Goal: Information Seeking & Learning: Check status

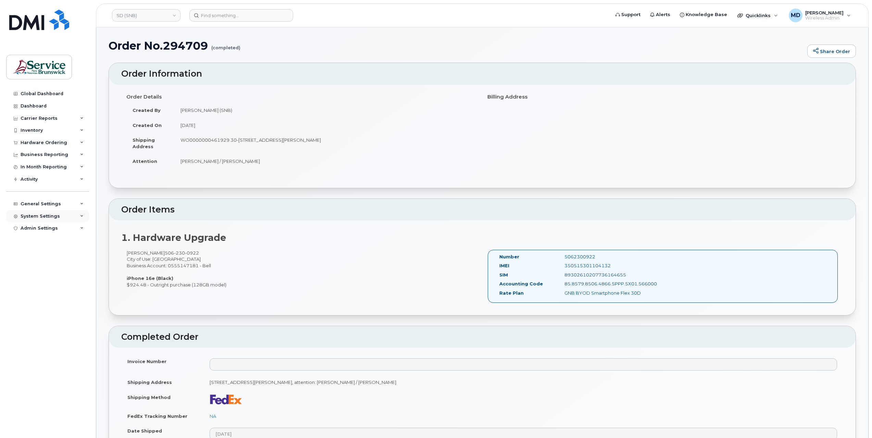
click at [34, 216] on div "System Settings" at bounding box center [40, 216] width 39 height 5
click at [43, 267] on div "Reporting" at bounding box center [36, 268] width 24 height 6
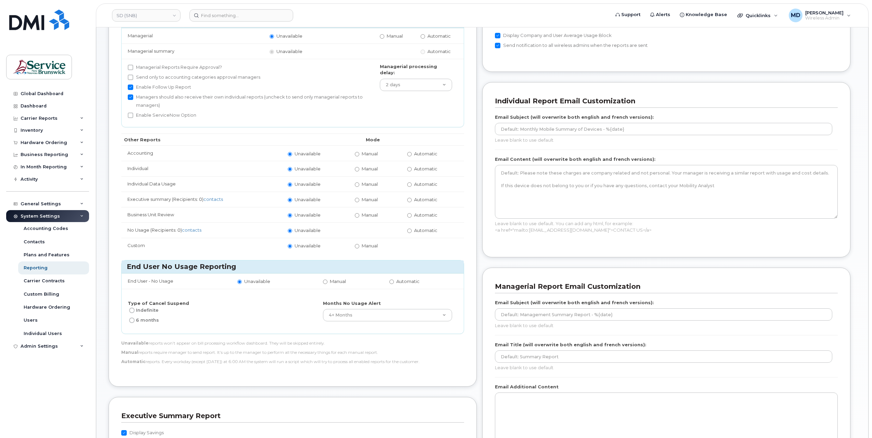
scroll to position [228, 0]
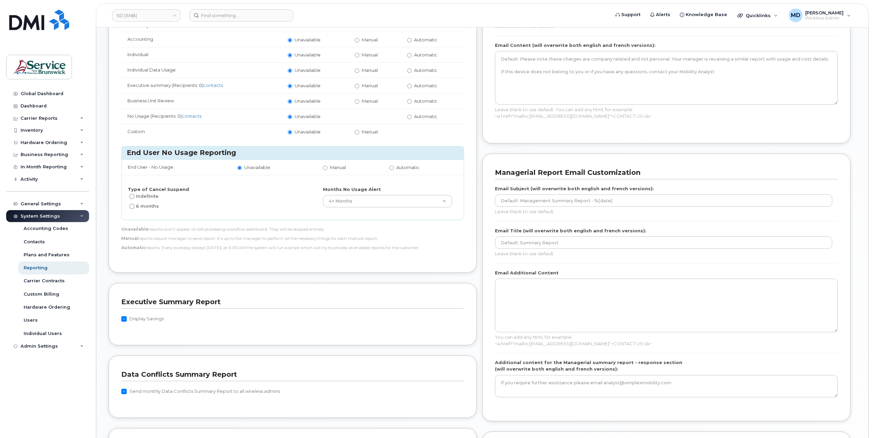
click at [136, 388] on label "Send monthly Data Conflicts Summary Report to all wireless admins" at bounding box center [200, 392] width 159 height 8
click at [127, 389] on input "Send monthly Data Conflicts Summary Report to all wireless admins" at bounding box center [123, 391] width 5 height 5
checkbox input "false"
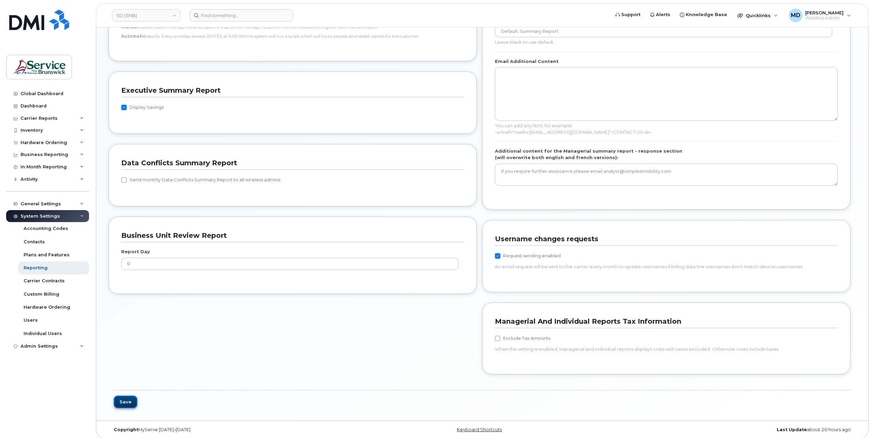
click at [131, 399] on button "Save" at bounding box center [126, 402] width 24 height 13
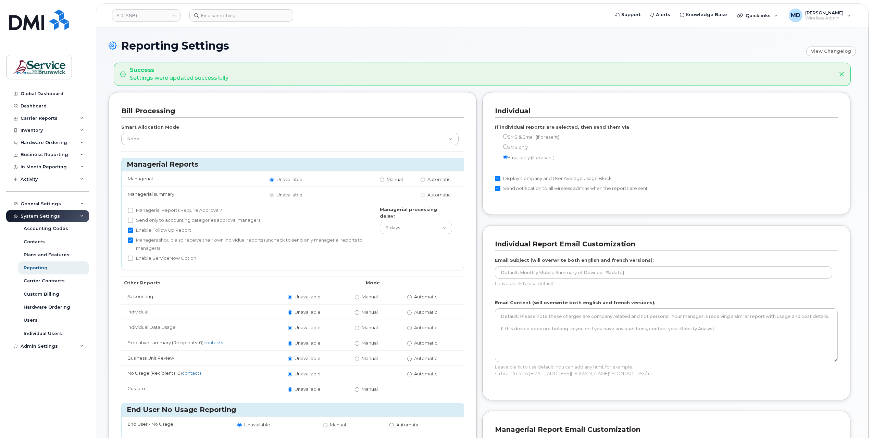
click at [143, 23] on header "SD (SNB) Support Alerts Knowledge Base Quicklinks Suspend / Cancel Device Chang…" at bounding box center [482, 15] width 773 height 24
click at [144, 15] on link "SD (SNB)" at bounding box center [146, 15] width 68 height 12
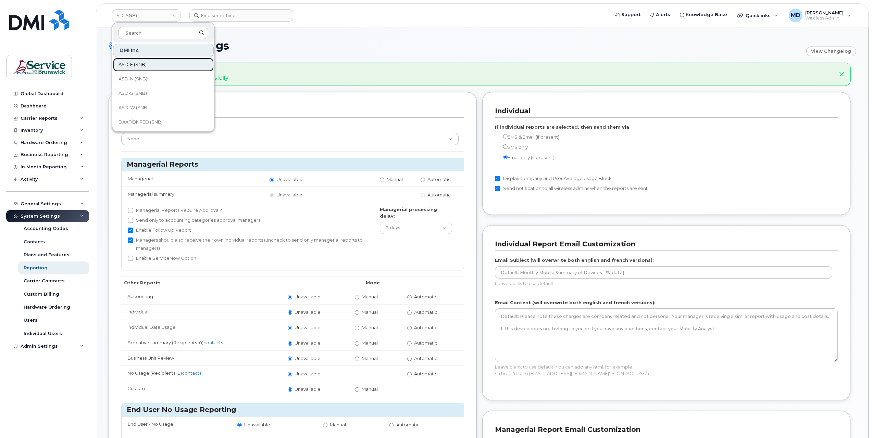
click at [137, 67] on span "ASD-E (SNB)" at bounding box center [132, 64] width 28 height 7
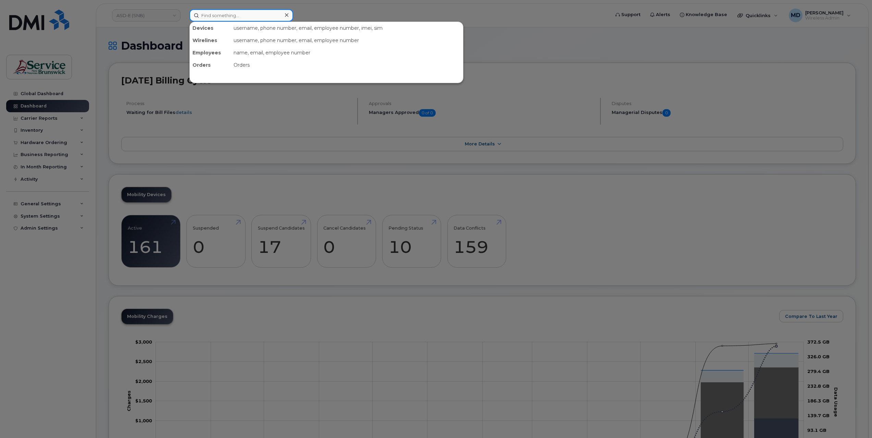
click at [224, 16] on input at bounding box center [241, 15] width 104 height 12
paste input "5062597661"
type input "5062597661"
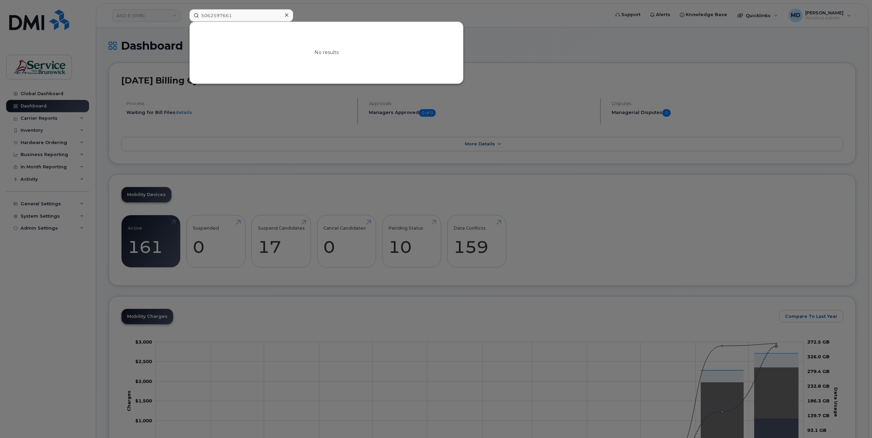
click at [287, 14] on icon at bounding box center [286, 14] width 3 height 3
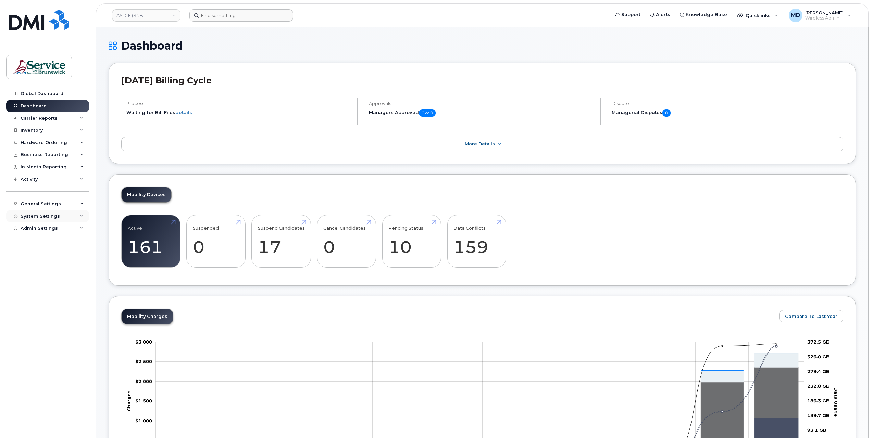
click at [44, 212] on div "System Settings" at bounding box center [47, 216] width 83 height 12
click at [45, 269] on div "Reporting" at bounding box center [36, 268] width 24 height 6
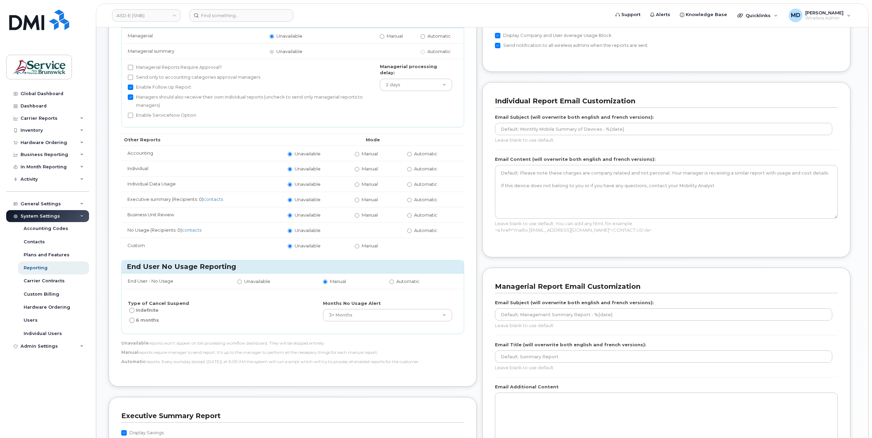
scroll to position [342, 0]
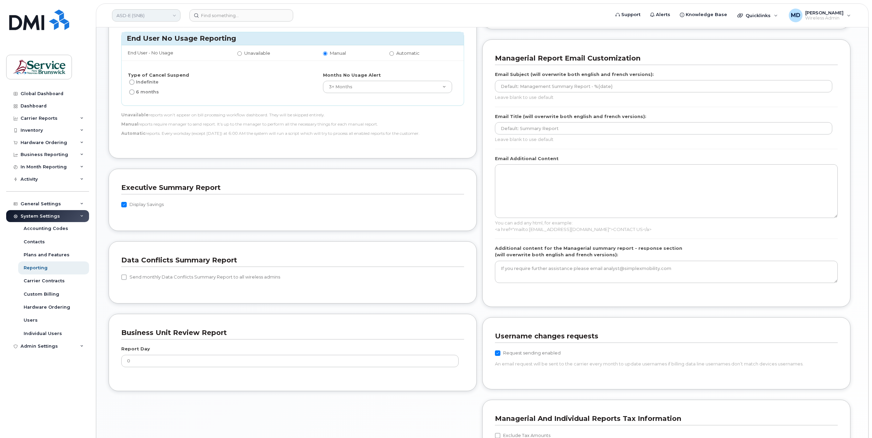
click at [134, 16] on link "ASD-E (SNB)" at bounding box center [146, 15] width 68 height 12
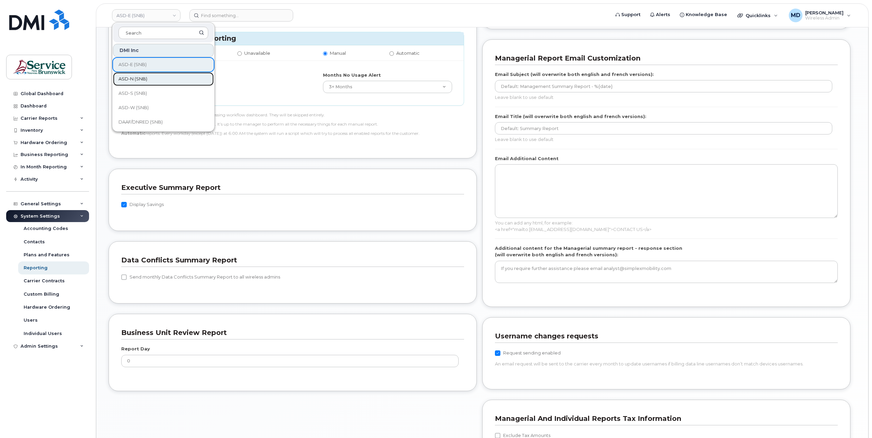
click at [141, 76] on span "ASD-N (SNB)" at bounding box center [132, 79] width 29 height 7
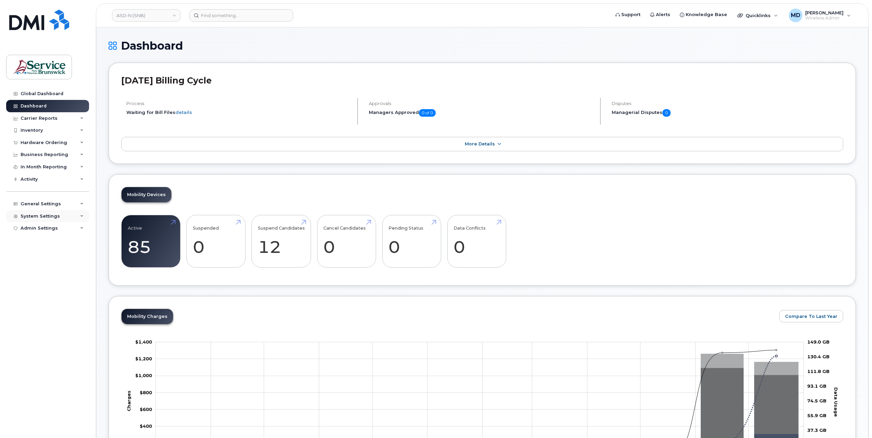
click at [46, 214] on div "System Settings" at bounding box center [40, 216] width 39 height 5
click at [40, 269] on div "Reporting" at bounding box center [36, 268] width 24 height 6
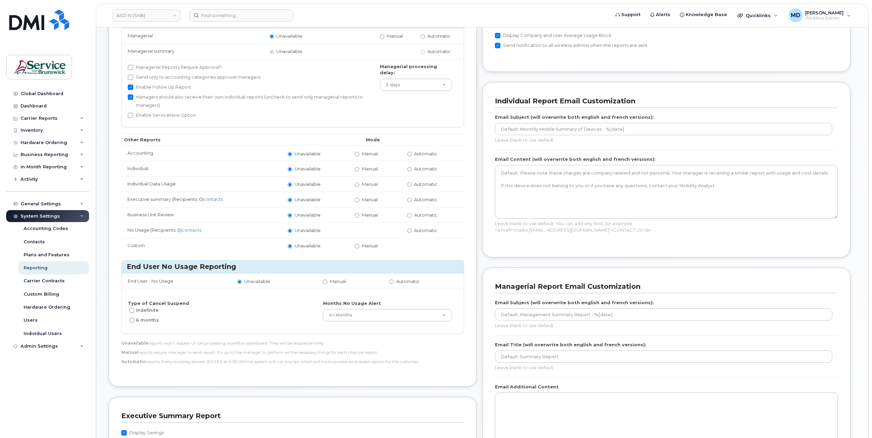
scroll to position [228, 0]
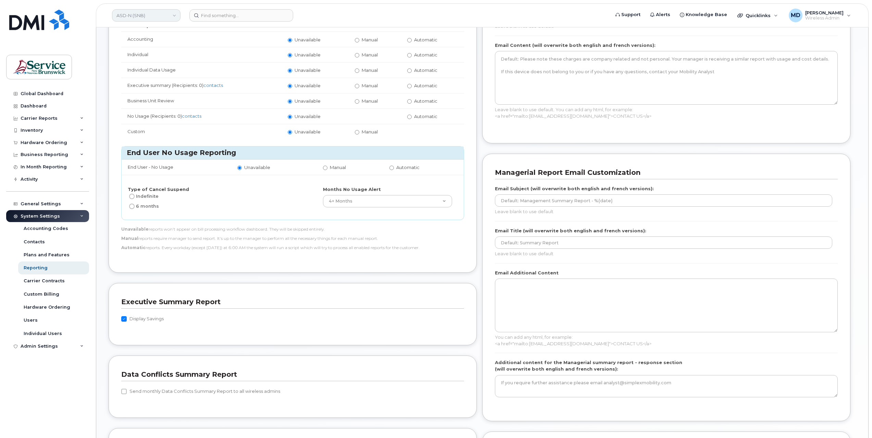
click at [127, 11] on link "ASD-N (SNB)" at bounding box center [146, 15] width 68 height 12
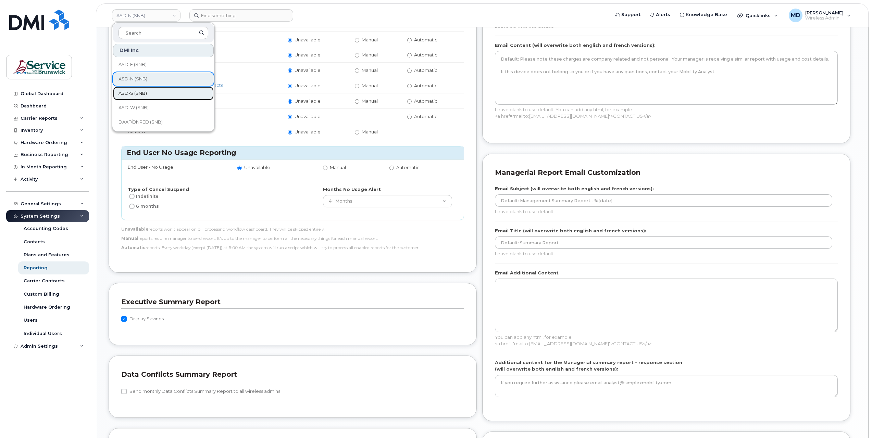
click at [128, 91] on span "ASD-S (SNB)" at bounding box center [132, 93] width 28 height 7
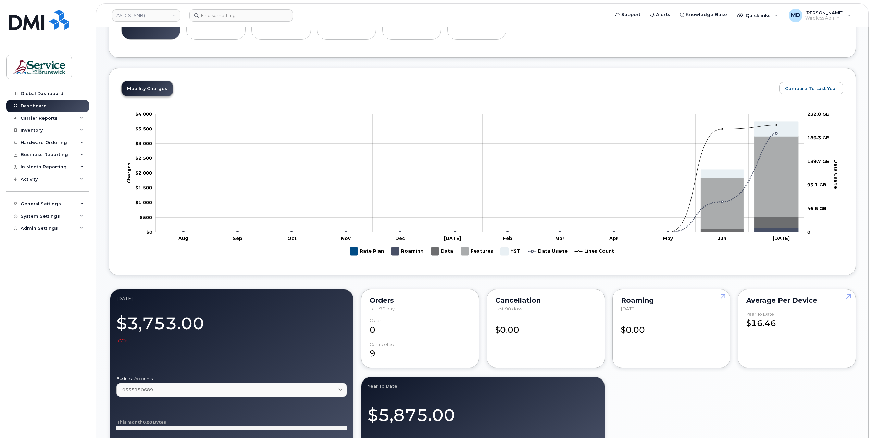
scroll to position [114, 0]
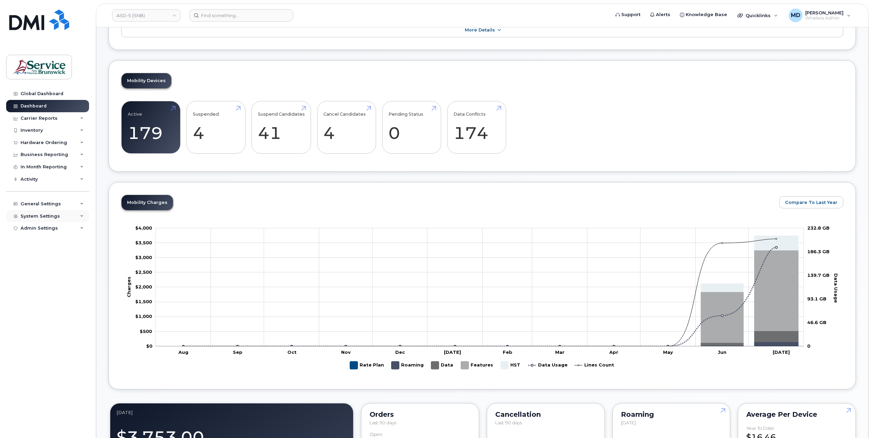
click at [50, 214] on div "System Settings" at bounding box center [40, 216] width 39 height 5
click at [34, 270] on div "Reporting" at bounding box center [36, 268] width 24 height 6
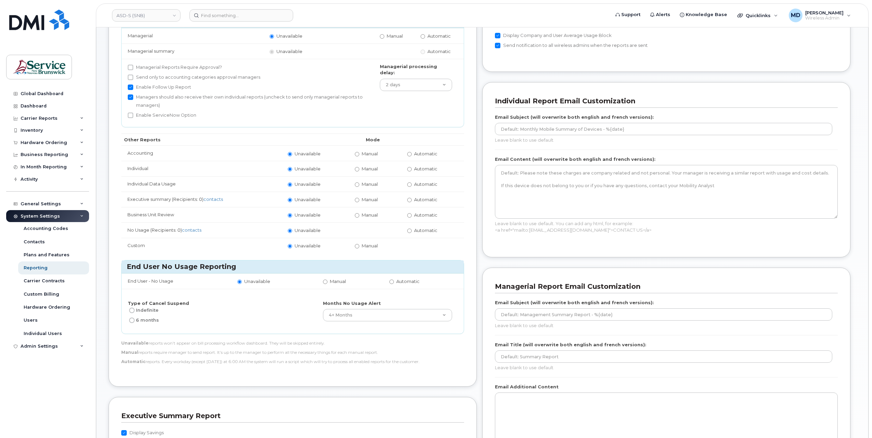
scroll to position [228, 0]
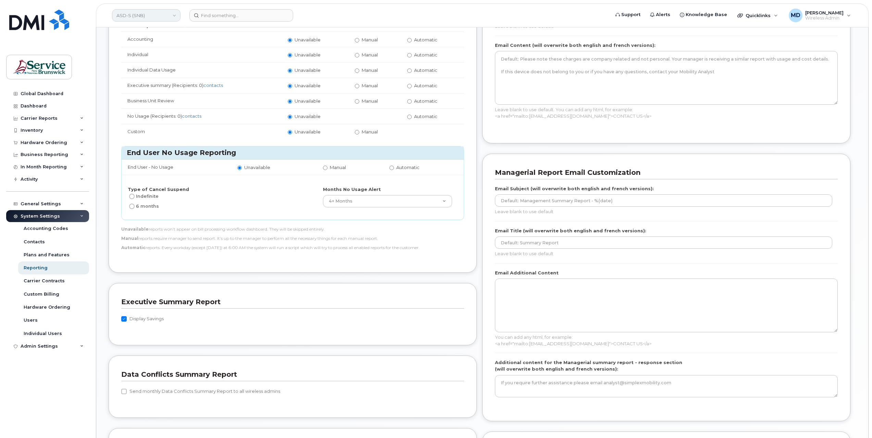
click at [139, 18] on link "ASD-S (SNB)" at bounding box center [146, 15] width 68 height 12
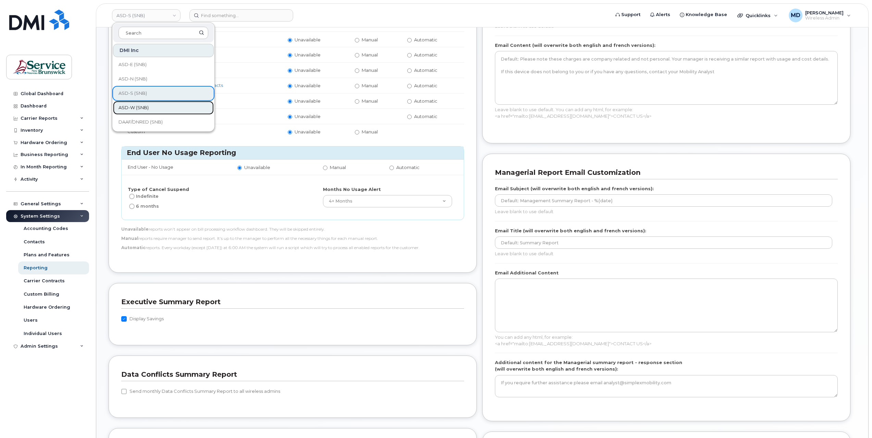
click at [144, 107] on span "ASD-W (SNB)" at bounding box center [133, 107] width 30 height 7
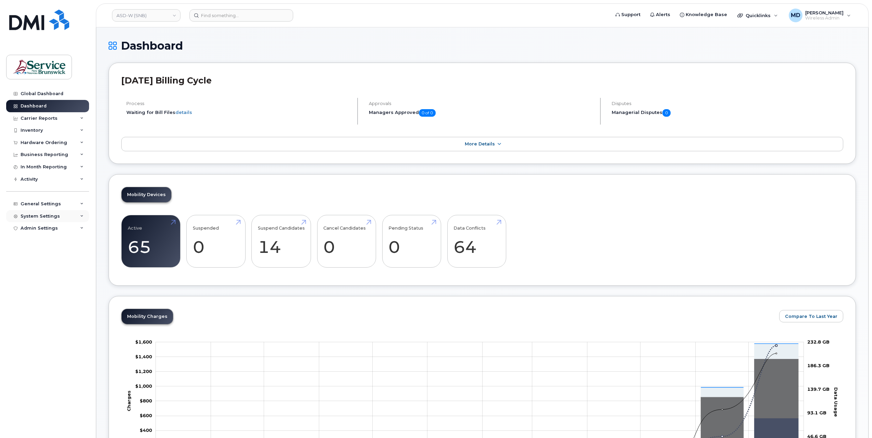
click at [43, 214] on div "System Settings" at bounding box center [40, 216] width 39 height 5
click at [35, 267] on div "Reporting" at bounding box center [36, 268] width 24 height 6
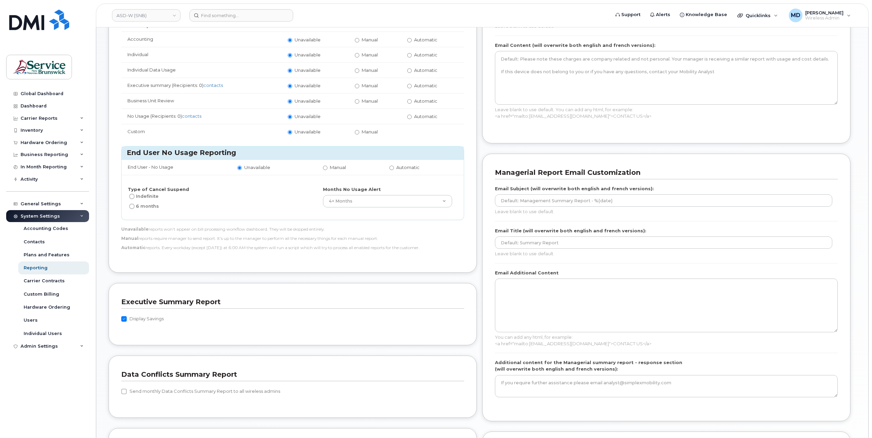
scroll to position [342, 0]
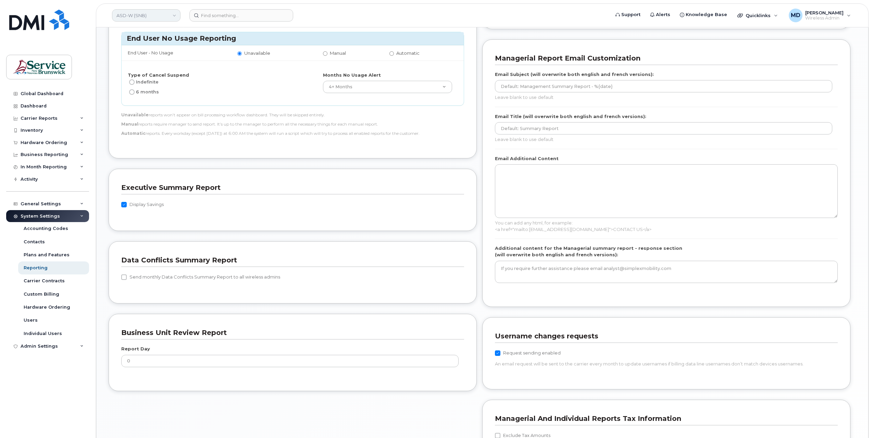
click at [126, 16] on link "ASD-W (SNB)" at bounding box center [146, 15] width 68 height 12
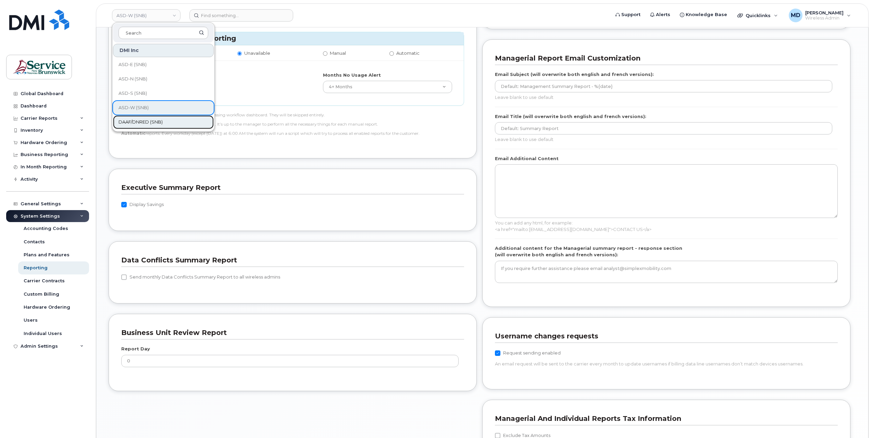
click at [136, 121] on span "DAAF/DNRED (SNB)" at bounding box center [140, 122] width 44 height 7
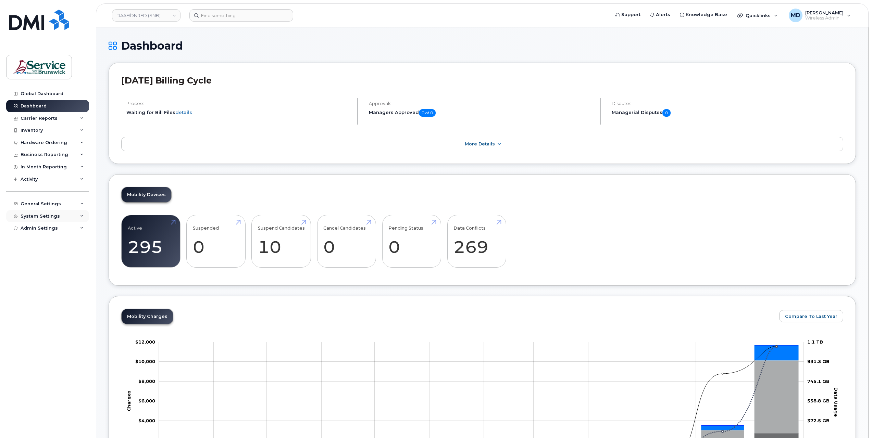
click at [45, 215] on div "System Settings" at bounding box center [40, 216] width 39 height 5
click at [45, 268] on div "Reporting" at bounding box center [36, 268] width 24 height 6
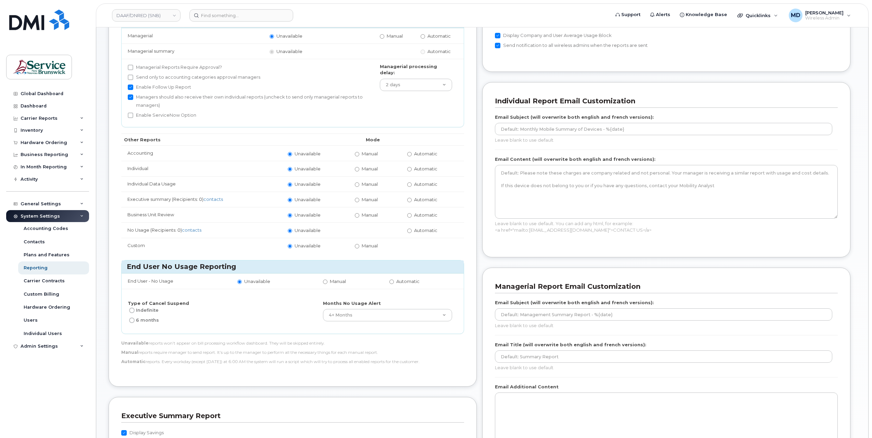
scroll to position [228, 0]
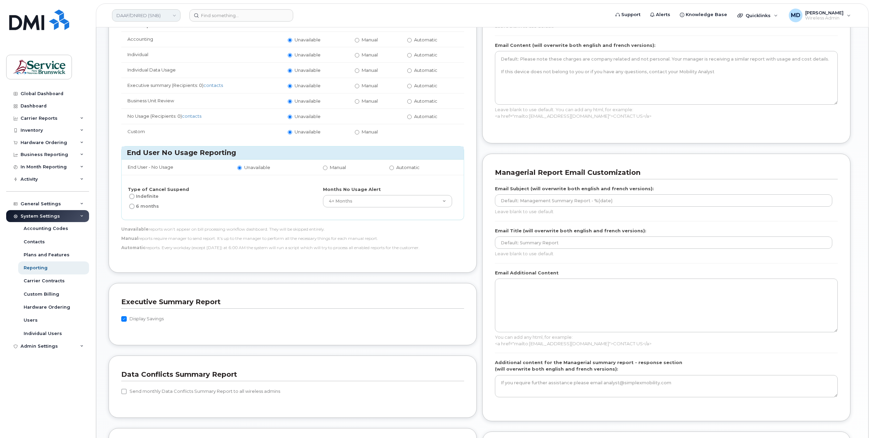
click at [132, 15] on link "DAAF/DNRED (SNB)" at bounding box center [146, 15] width 68 height 12
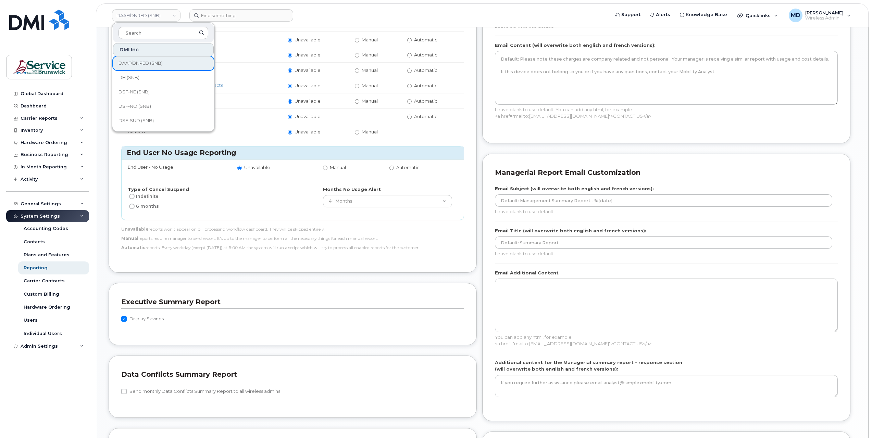
scroll to position [69, 0]
click at [179, 68] on link "DH (SNB)" at bounding box center [163, 68] width 101 height 14
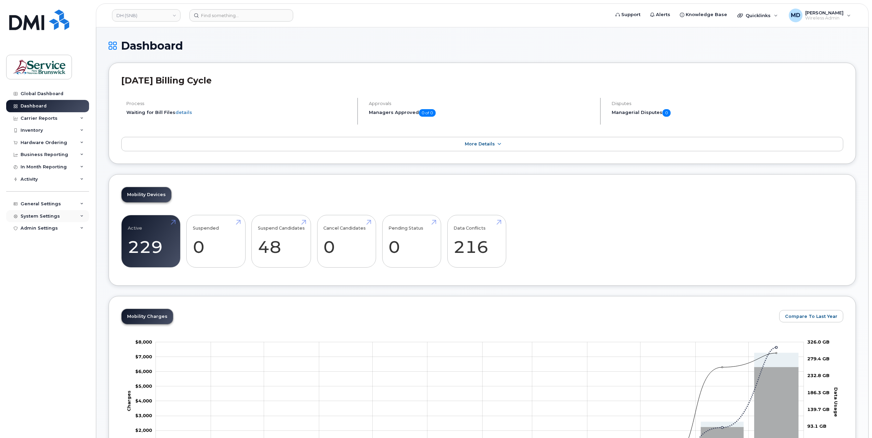
click at [49, 219] on div "System Settings" at bounding box center [47, 216] width 83 height 12
click at [43, 268] on div "Reporting" at bounding box center [36, 268] width 24 height 6
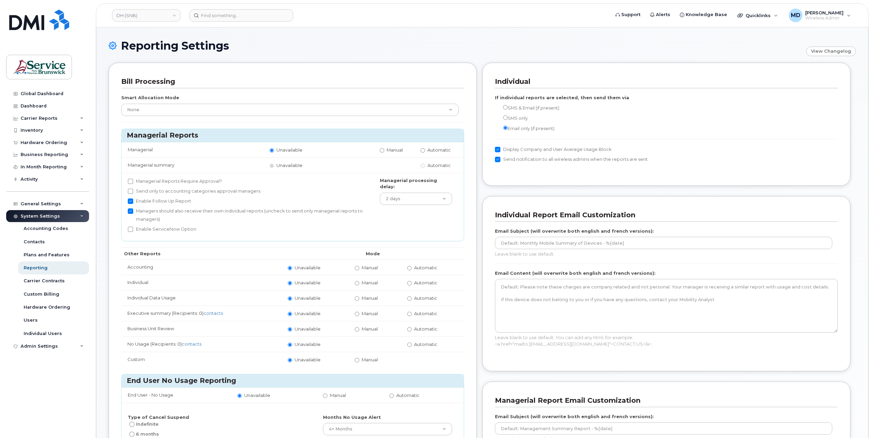
scroll to position [228, 0]
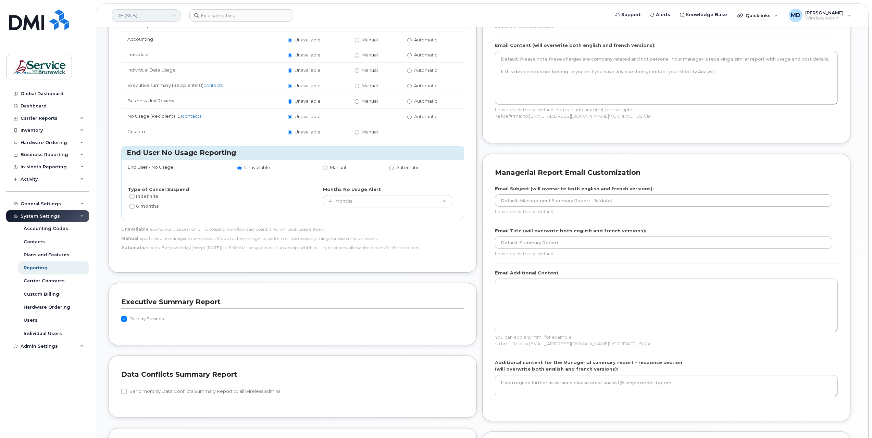
click at [126, 13] on link "DH (SNB)" at bounding box center [146, 15] width 68 height 12
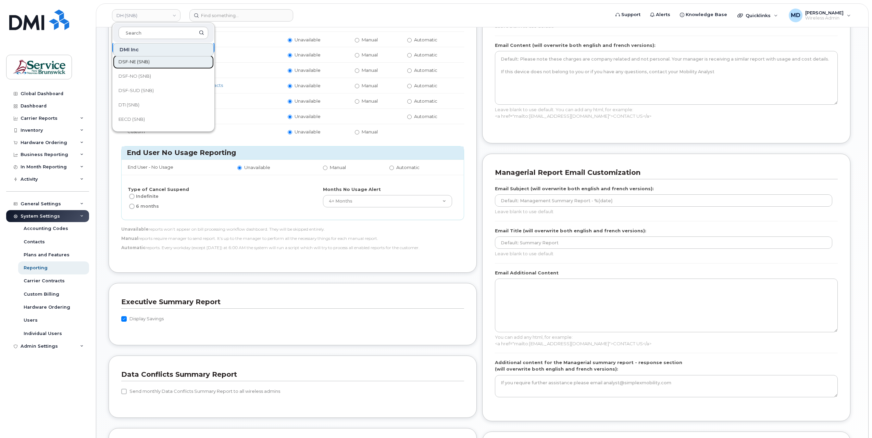
click at [190, 65] on link "DSF-NE (SNB)" at bounding box center [163, 62] width 101 height 14
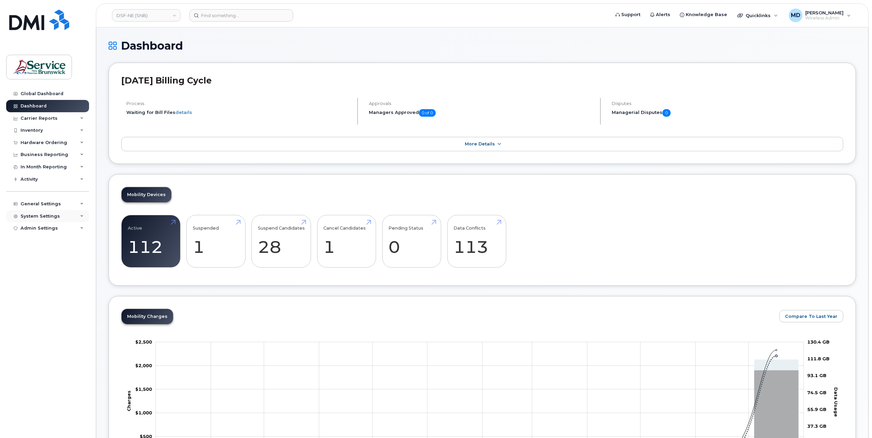
click at [45, 215] on div "System Settings" at bounding box center [40, 216] width 39 height 5
click at [41, 268] on div "Reporting" at bounding box center [36, 268] width 24 height 6
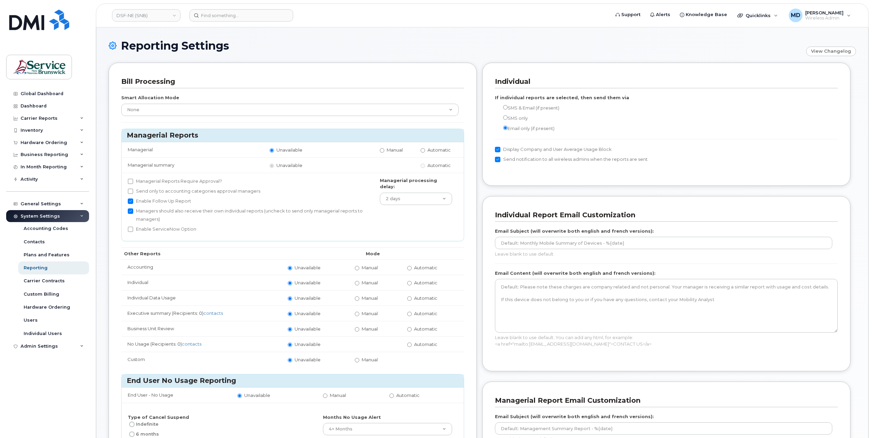
scroll to position [228, 0]
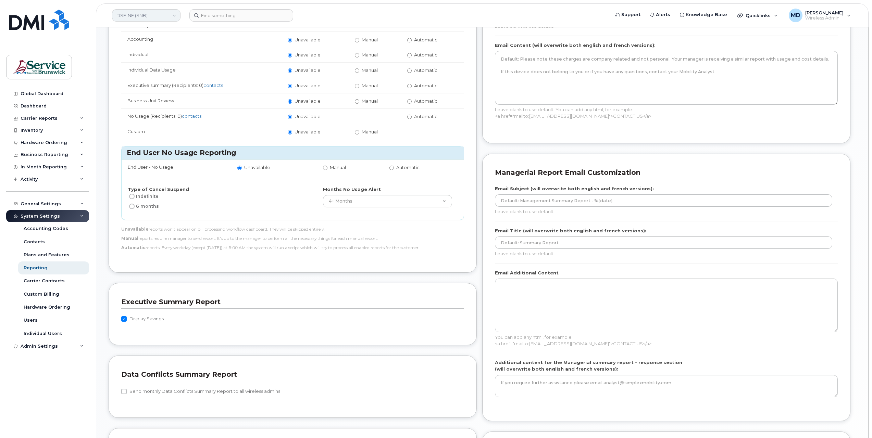
click at [150, 18] on link "DSF-NE (SNB)" at bounding box center [146, 15] width 68 height 12
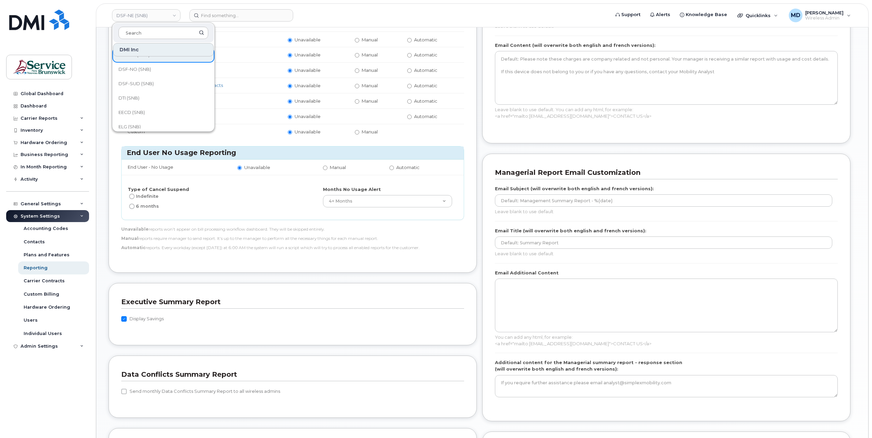
scroll to position [81, 0]
click at [179, 80] on link "DSF-NO (SNB)" at bounding box center [163, 84] width 101 height 14
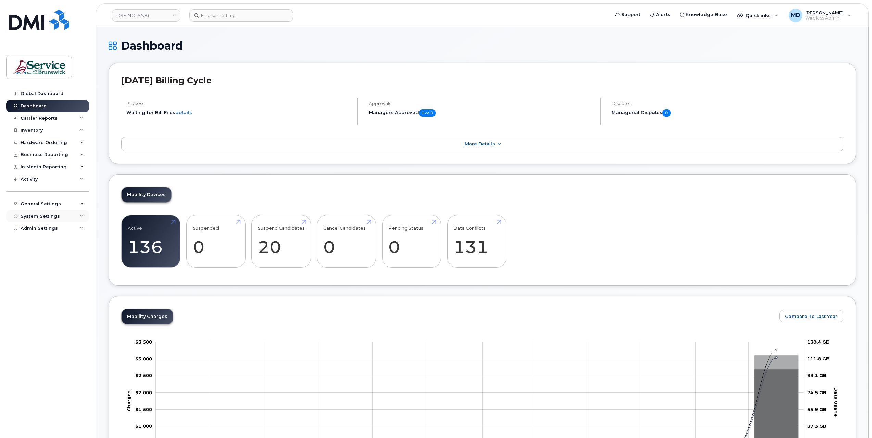
click at [45, 216] on div "System Settings" at bounding box center [40, 216] width 39 height 5
click at [43, 268] on div "Reporting" at bounding box center [36, 268] width 24 height 6
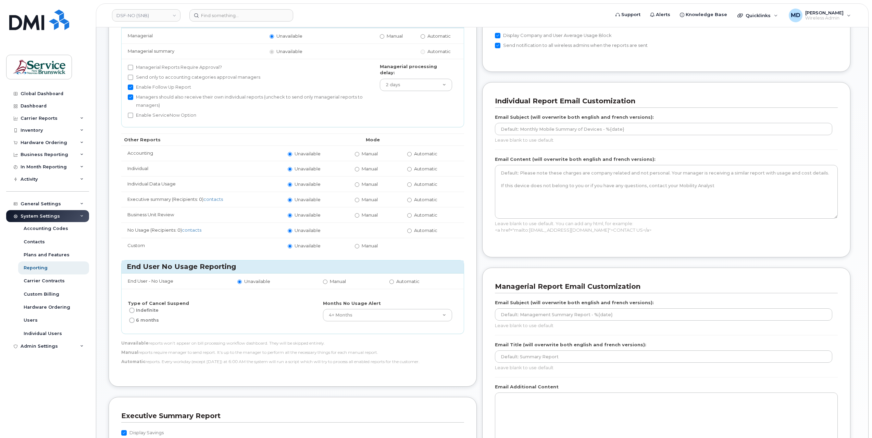
scroll to position [228, 0]
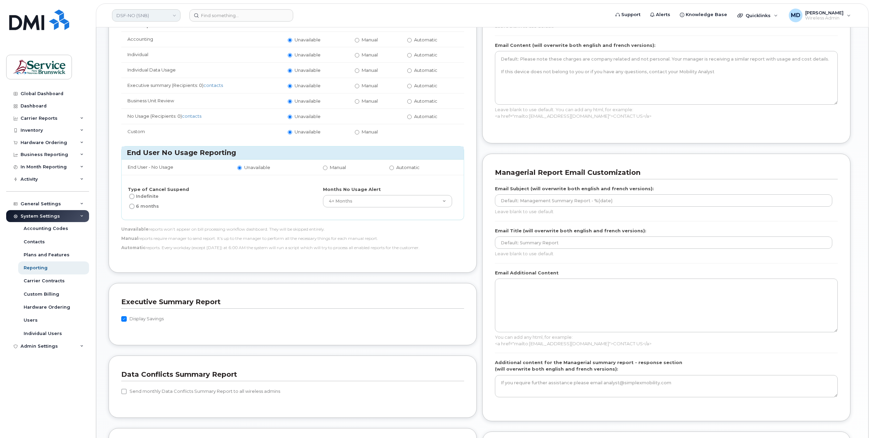
click at [148, 16] on link "DSF-NO (SNB)" at bounding box center [146, 15] width 68 height 12
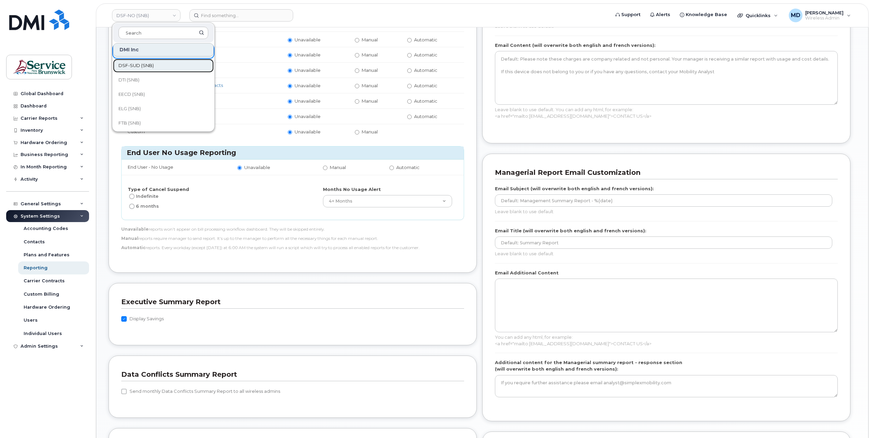
click at [190, 67] on link "DSF-SUD (SNB)" at bounding box center [163, 66] width 101 height 14
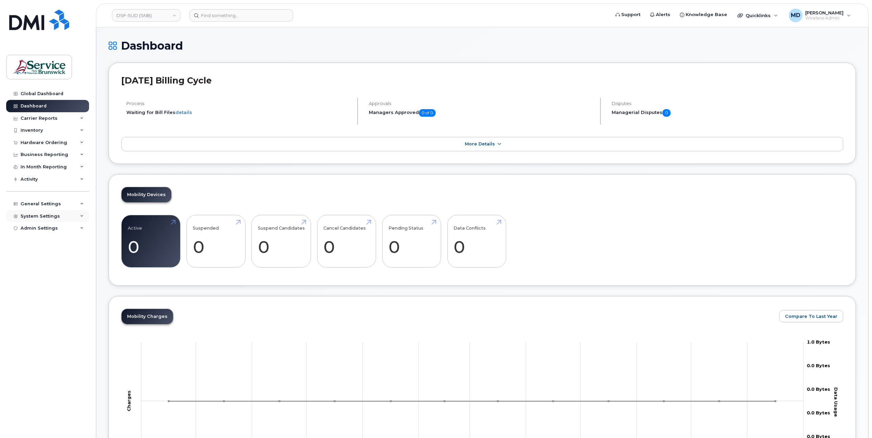
click at [52, 217] on div "System Settings" at bounding box center [40, 216] width 39 height 5
click at [45, 267] on div "Reporting" at bounding box center [36, 268] width 24 height 6
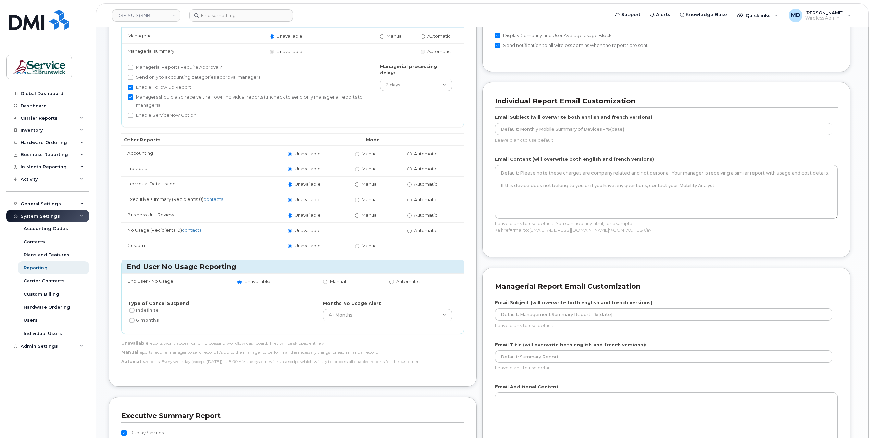
scroll to position [228, 0]
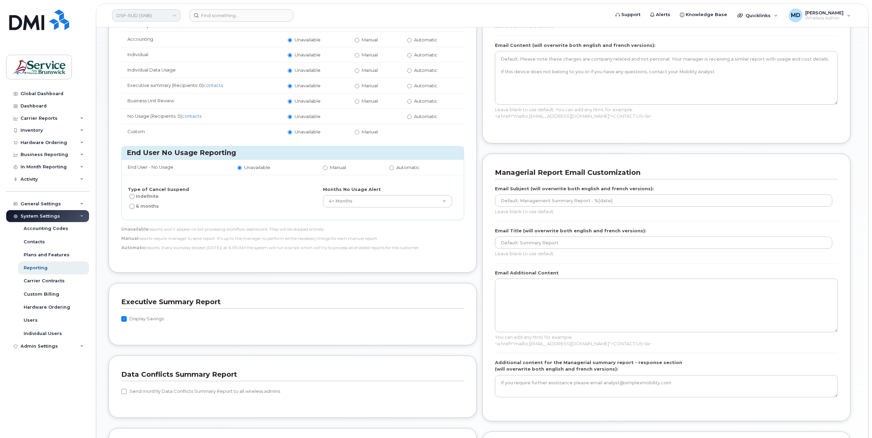
click at [141, 14] on link "DSF-SUD (SNB)" at bounding box center [146, 15] width 68 height 12
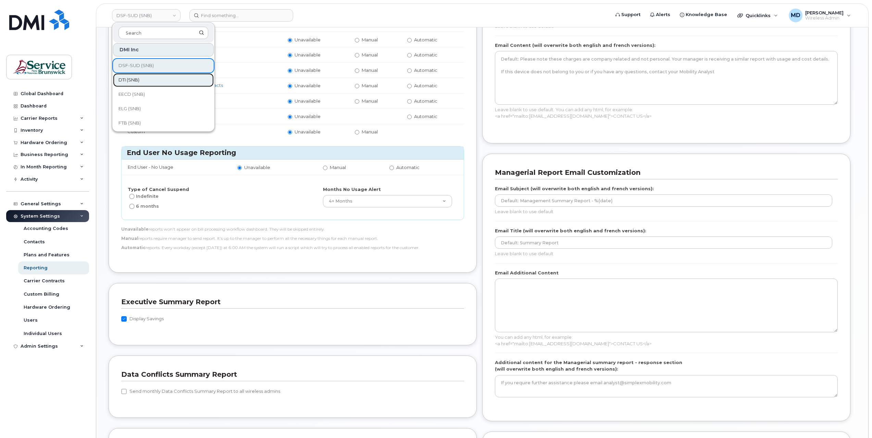
click at [142, 77] on link "DTI (SNB)" at bounding box center [163, 80] width 101 height 14
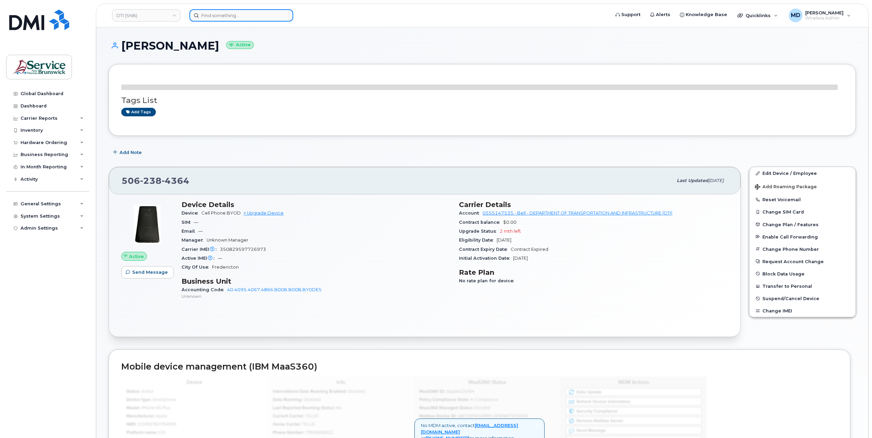
click at [227, 16] on input at bounding box center [241, 15] width 104 height 12
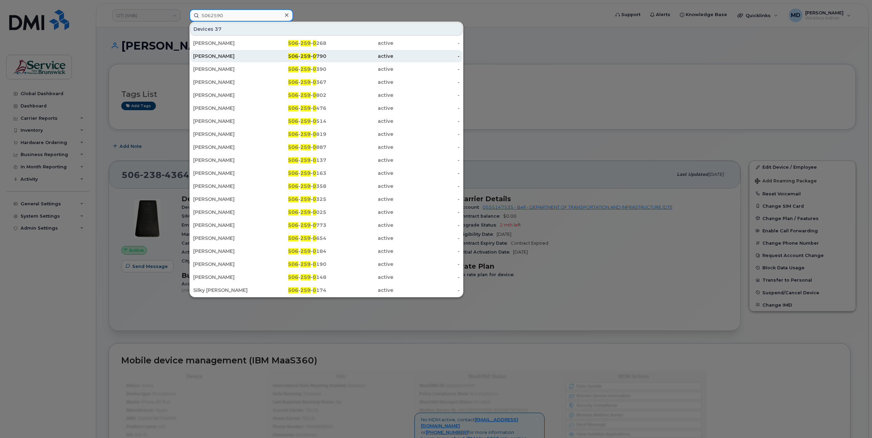
type input "5062590"
click at [237, 55] on div "[PERSON_NAME]" at bounding box center [226, 56] width 67 height 7
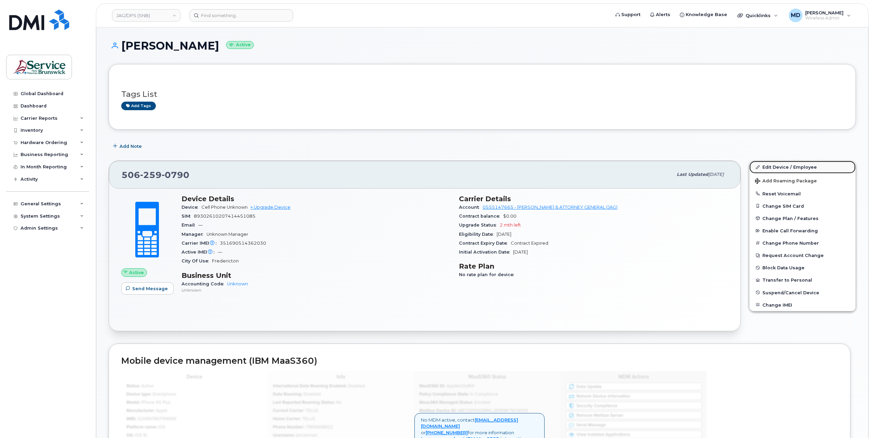
click at [799, 164] on link "Edit Device / Employee" at bounding box center [802, 167] width 106 height 12
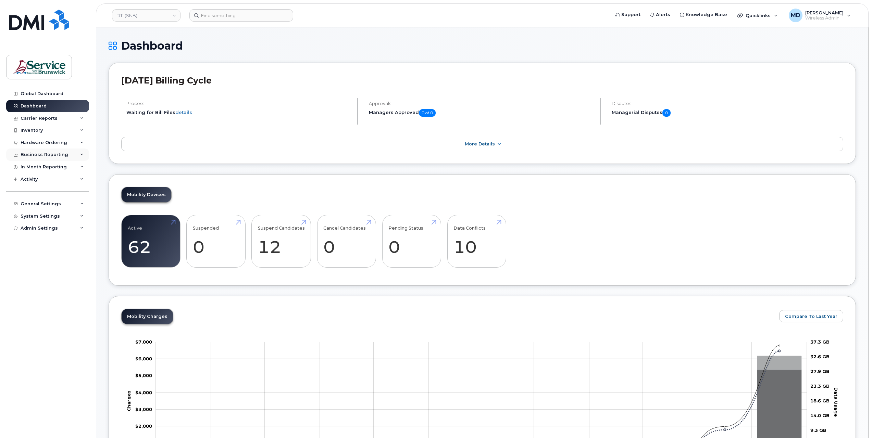
click at [53, 154] on div "Business Reporting" at bounding box center [45, 154] width 48 height 5
click at [55, 155] on div "Business Reporting" at bounding box center [45, 154] width 48 height 5
click at [49, 216] on div "System Settings" at bounding box center [40, 216] width 39 height 5
click at [40, 267] on div "Reporting" at bounding box center [36, 268] width 24 height 6
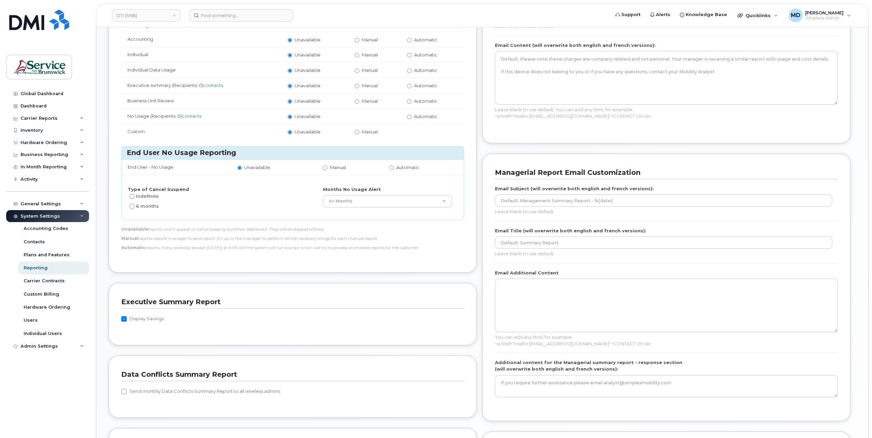
scroll to position [342, 0]
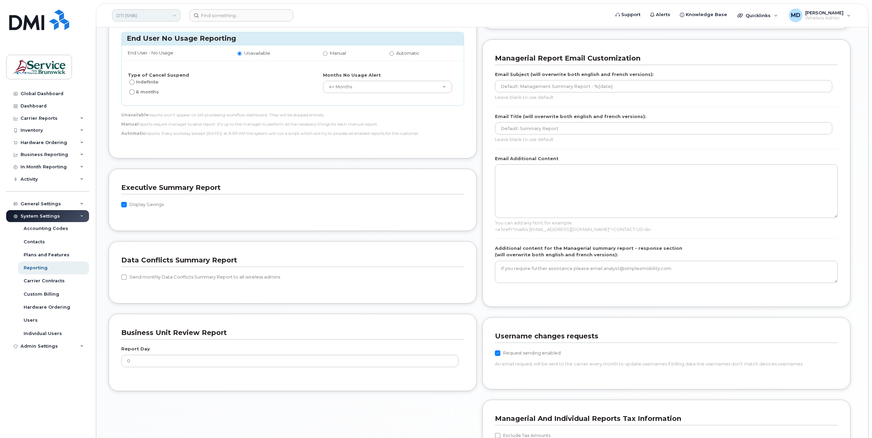
click at [139, 15] on link "DTI (SNB)" at bounding box center [146, 15] width 68 height 12
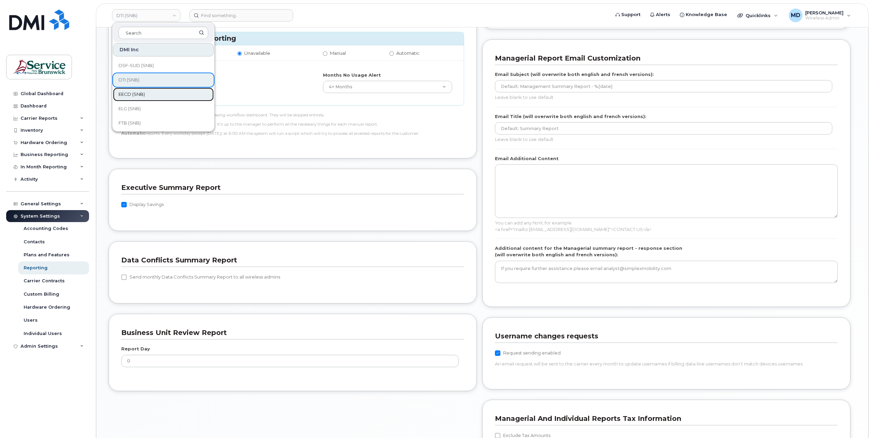
click at [141, 97] on span "EECD (SNB)" at bounding box center [131, 94] width 26 height 7
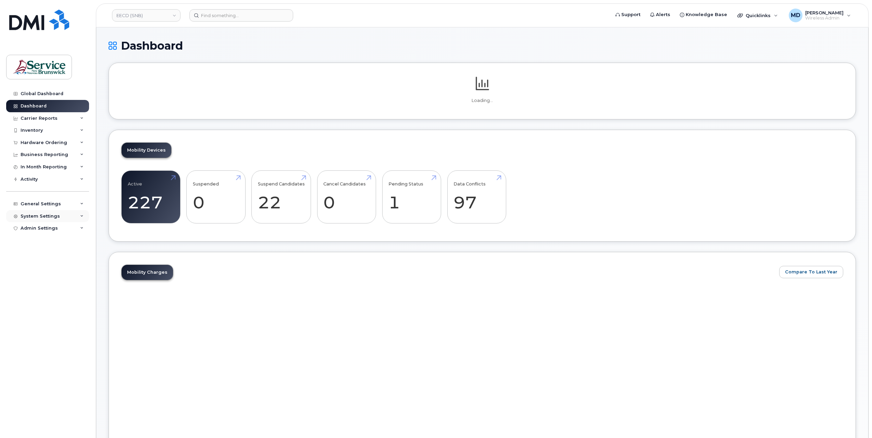
click at [45, 216] on div "System Settings" at bounding box center [40, 216] width 39 height 5
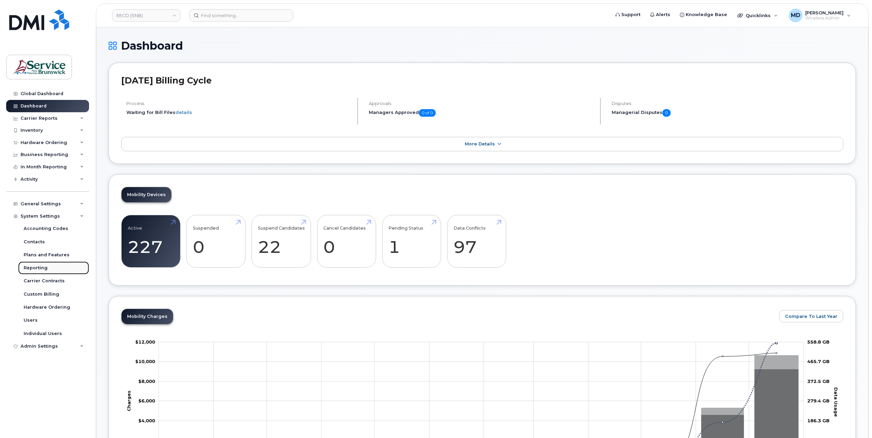
click at [40, 267] on div "Reporting" at bounding box center [36, 268] width 24 height 6
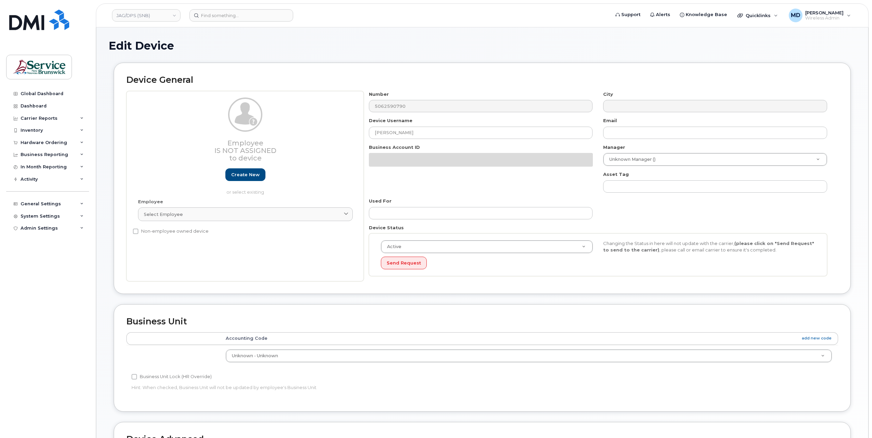
select select "34535605"
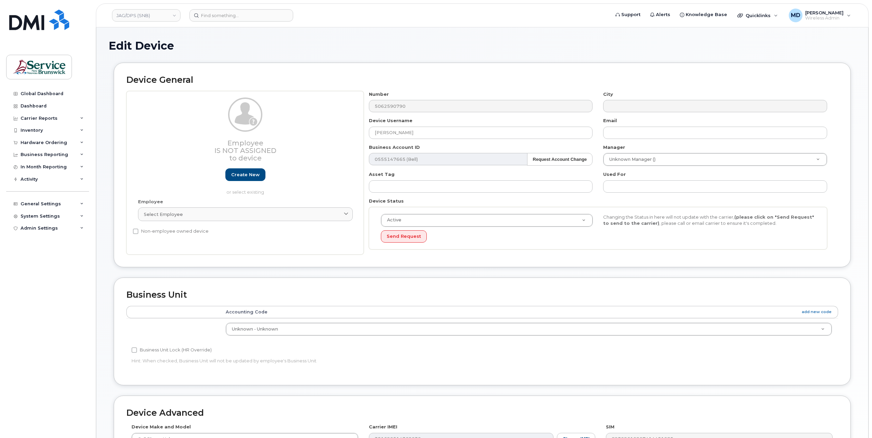
scroll to position [114, 0]
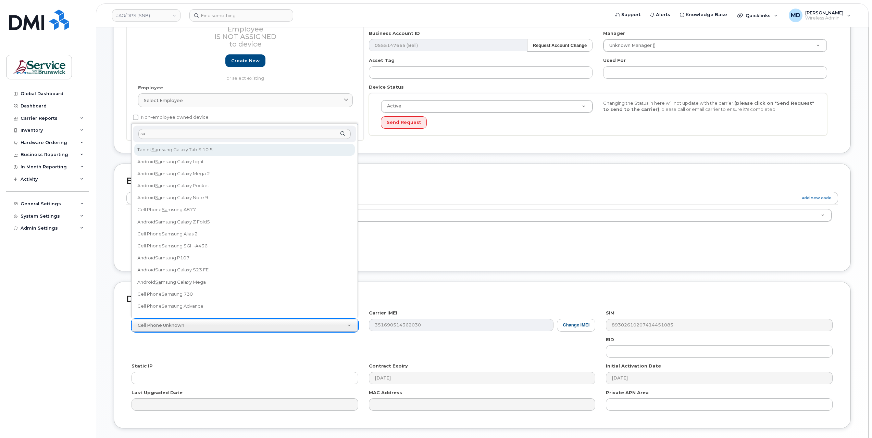
type input "sa"
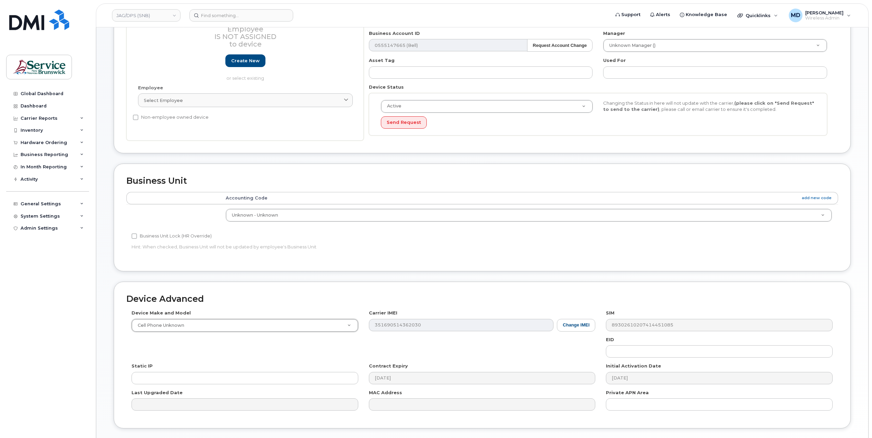
scroll to position [159, 0]
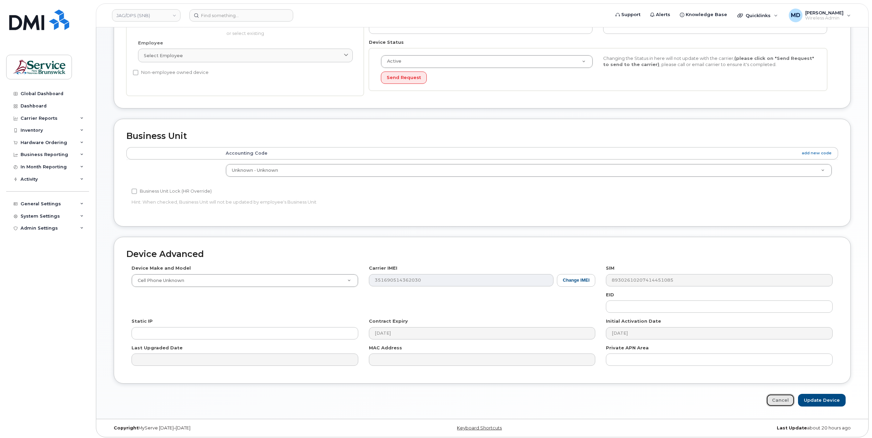
click at [788, 399] on link "Cancel" at bounding box center [780, 400] width 28 height 13
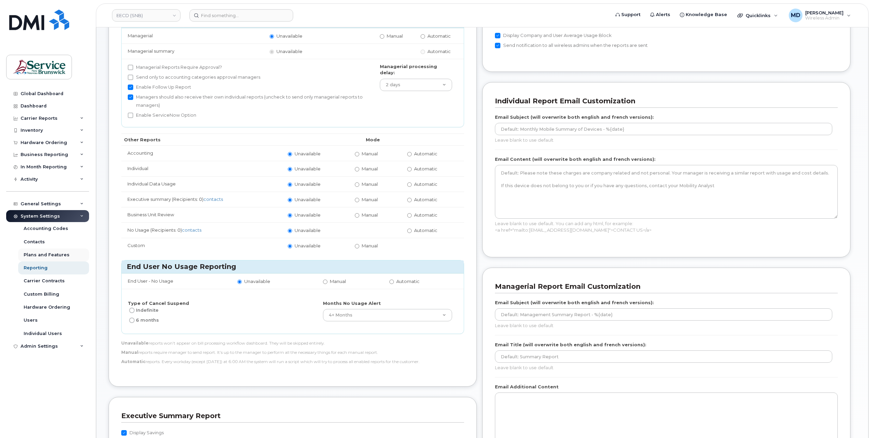
scroll to position [228, 0]
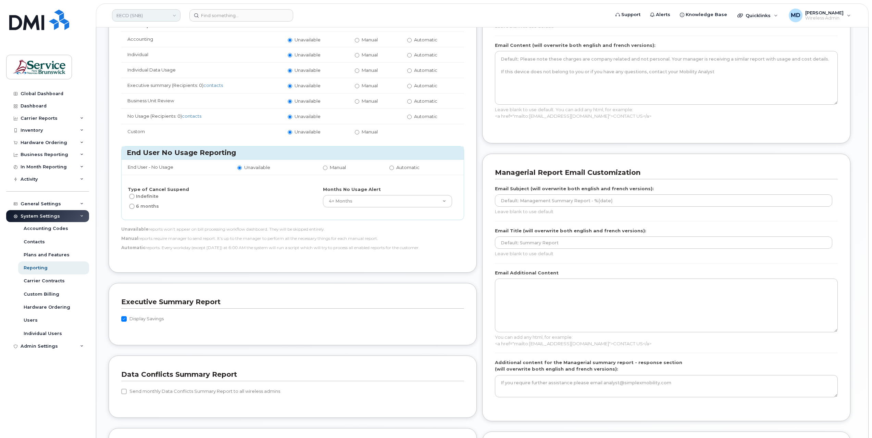
click at [142, 14] on link "EECD (SNB)" at bounding box center [146, 15] width 68 height 12
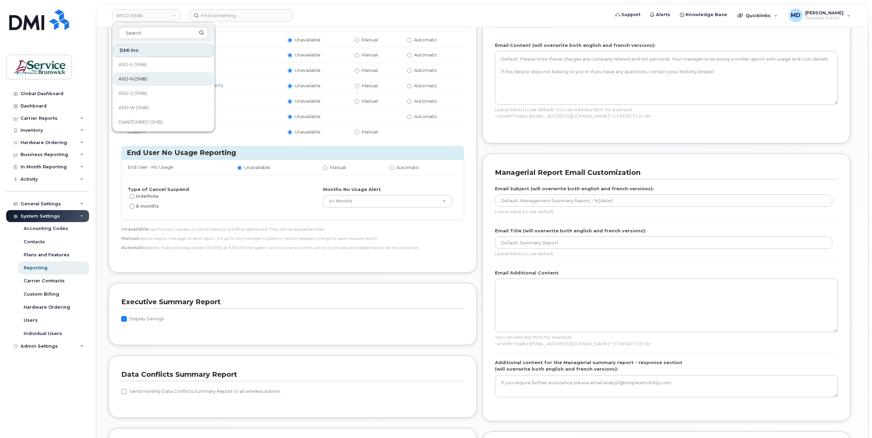
scroll to position [114, 0]
click at [144, 109] on link "ELG (SNB)" at bounding box center [163, 109] width 101 height 14
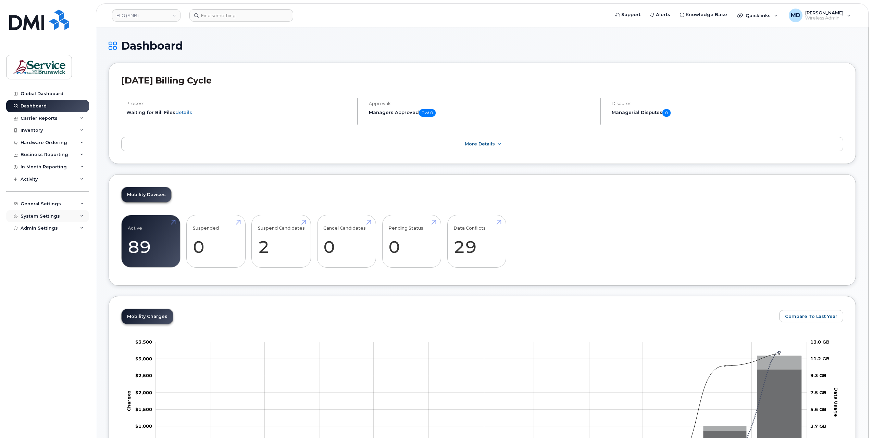
click at [40, 213] on div "System Settings" at bounding box center [47, 216] width 83 height 12
click at [36, 268] on div "Reporting" at bounding box center [36, 268] width 24 height 6
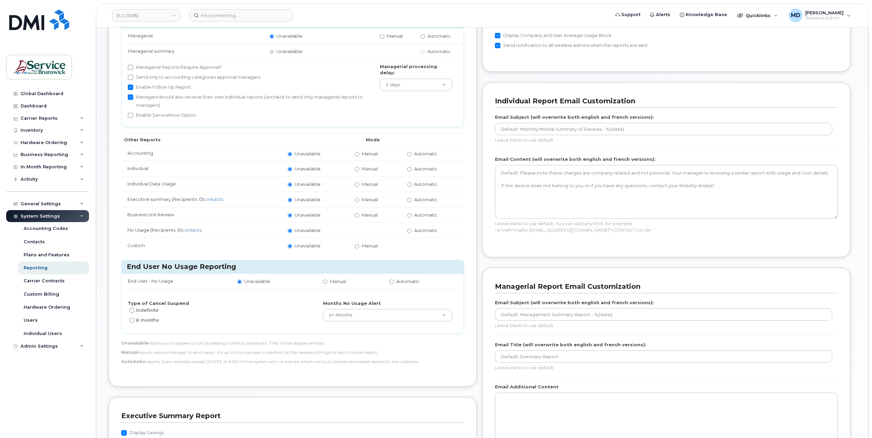
scroll to position [228, 0]
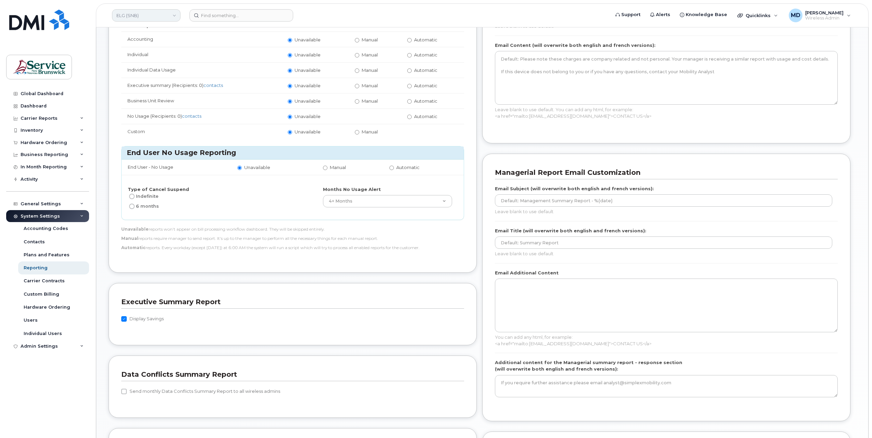
click at [152, 14] on link "ELG (SNB)" at bounding box center [146, 15] width 68 height 12
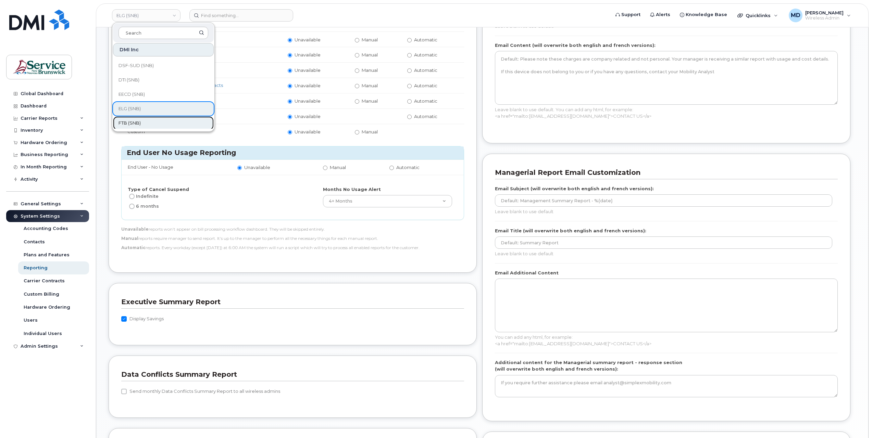
click at [130, 124] on span "FTB (SNB)" at bounding box center [129, 123] width 22 height 7
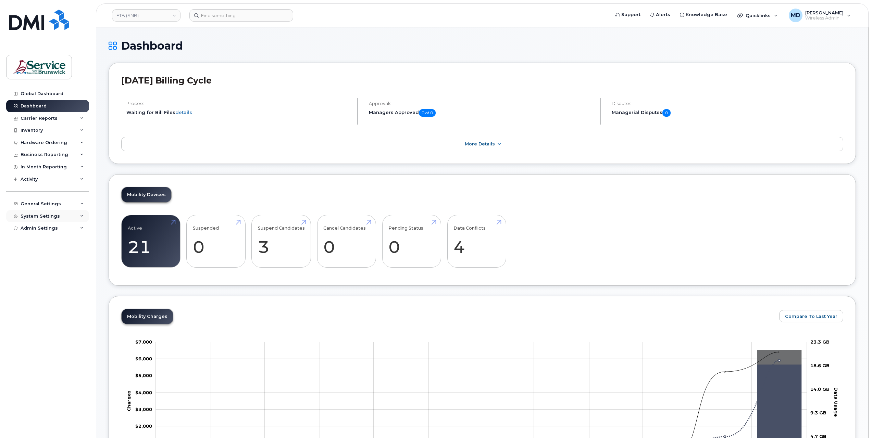
click at [42, 218] on div "System Settings" at bounding box center [40, 216] width 39 height 5
click at [36, 271] on link "Reporting" at bounding box center [53, 268] width 71 height 13
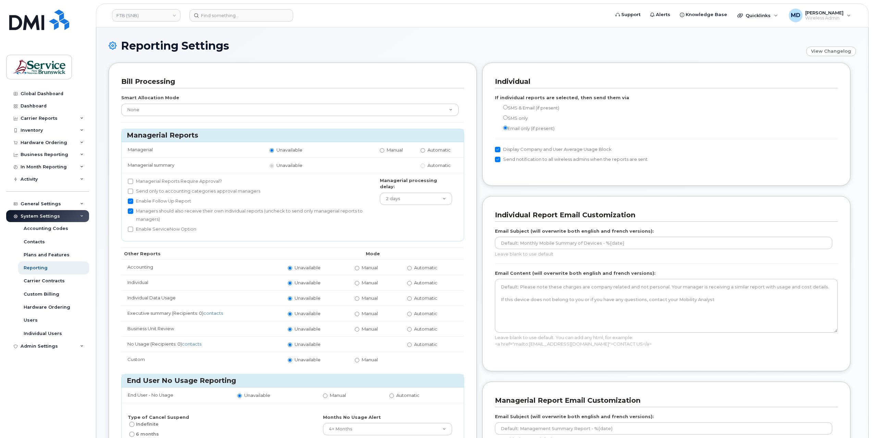
scroll to position [228, 0]
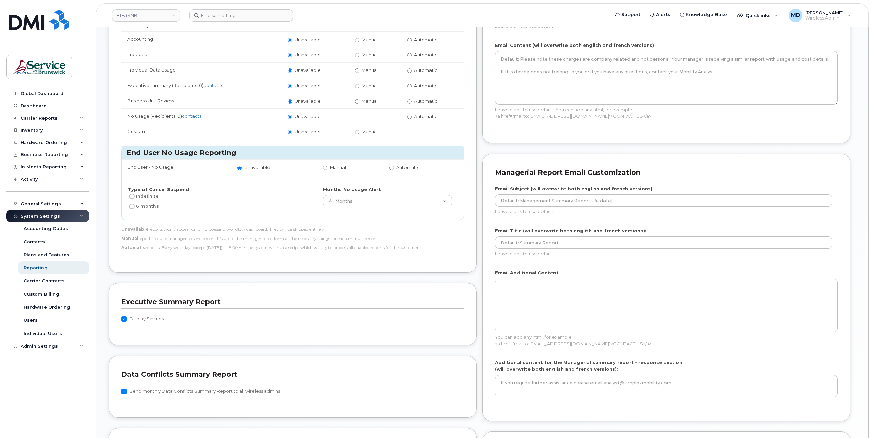
click at [126, 388] on label "Send monthly Data Conflicts Summary Report to all wireless admins" at bounding box center [200, 392] width 159 height 8
click at [126, 389] on input "Send monthly Data Conflicts Summary Report to all wireless admins" at bounding box center [123, 391] width 5 height 5
checkbox input "false"
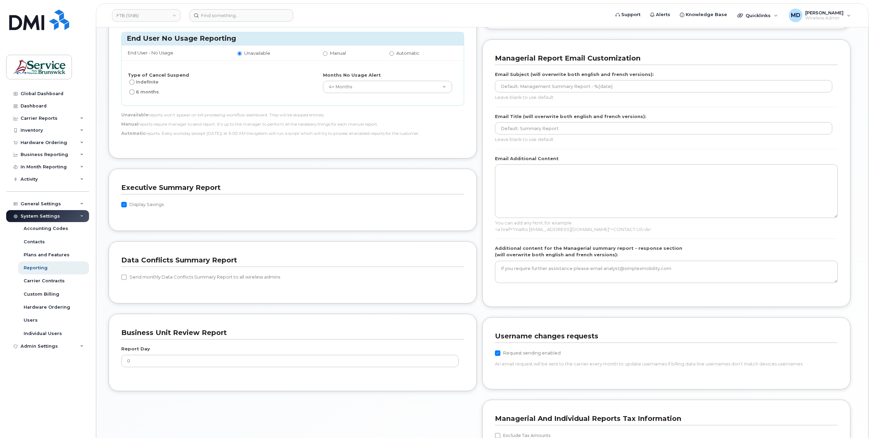
scroll to position [440, 0]
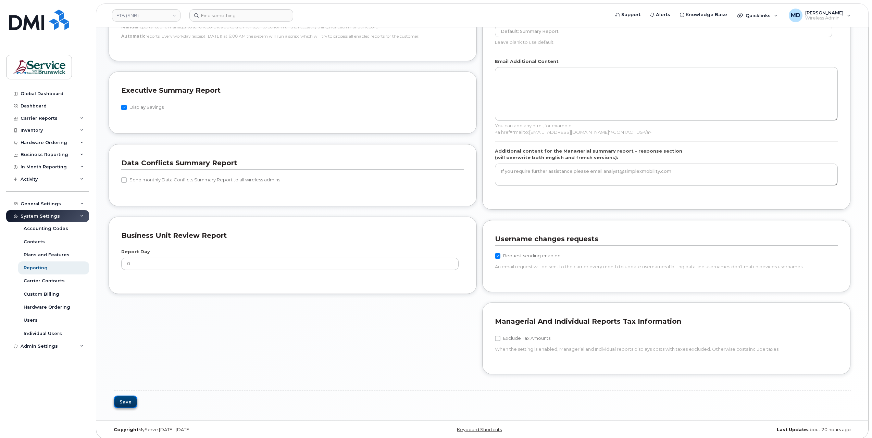
click at [129, 398] on button "Save" at bounding box center [126, 402] width 24 height 13
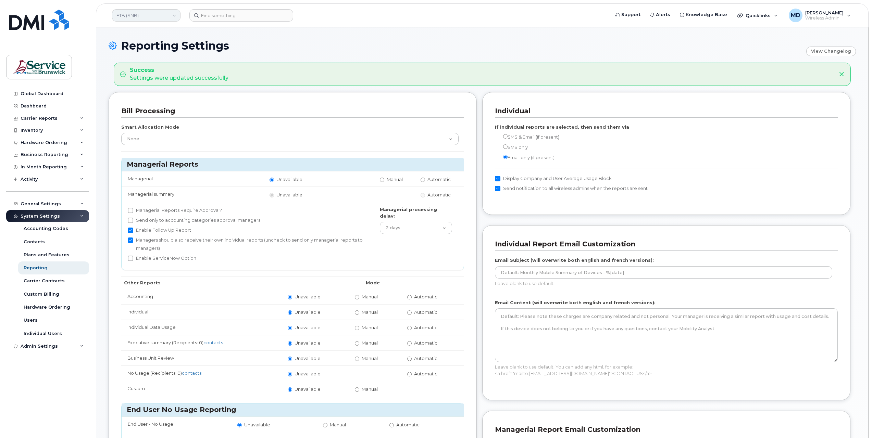
click at [143, 18] on link "FTB (SNB)" at bounding box center [146, 15] width 68 height 12
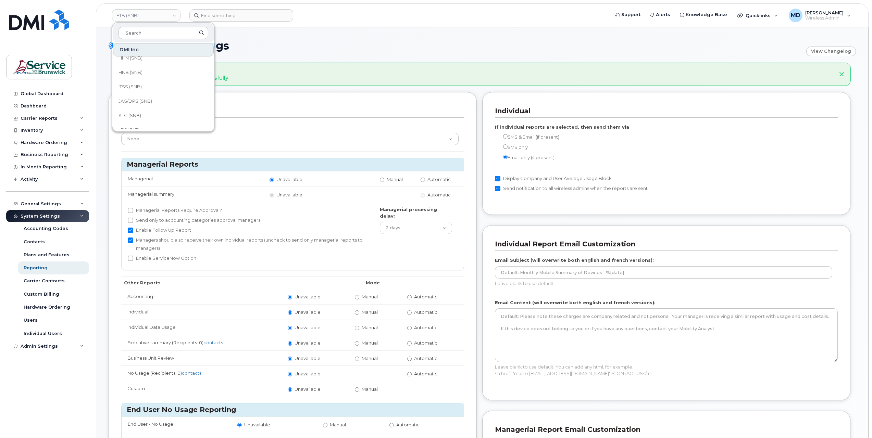
scroll to position [155, 0]
click at [170, 95] on link "HHN (SNB)" at bounding box center [163, 96] width 101 height 14
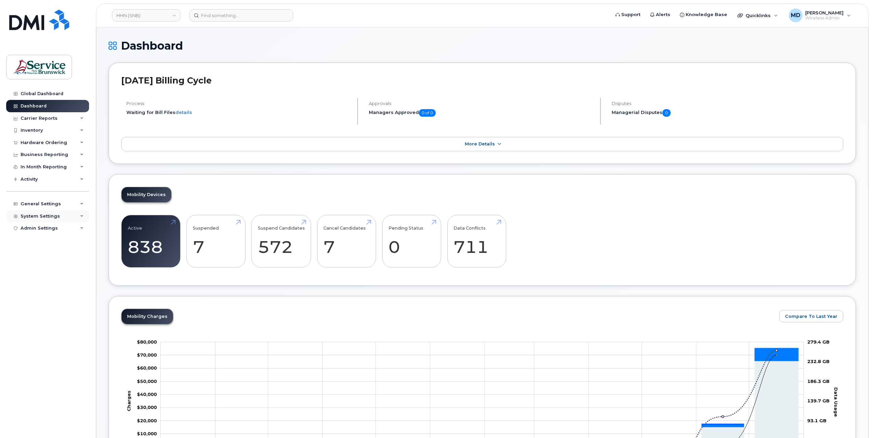
click at [48, 216] on div "System Settings" at bounding box center [40, 216] width 39 height 5
drag, startPoint x: 39, startPoint y: 271, endPoint x: 40, endPoint y: 275, distance: 3.5
click at [39, 271] on link "Reporting" at bounding box center [53, 268] width 71 height 13
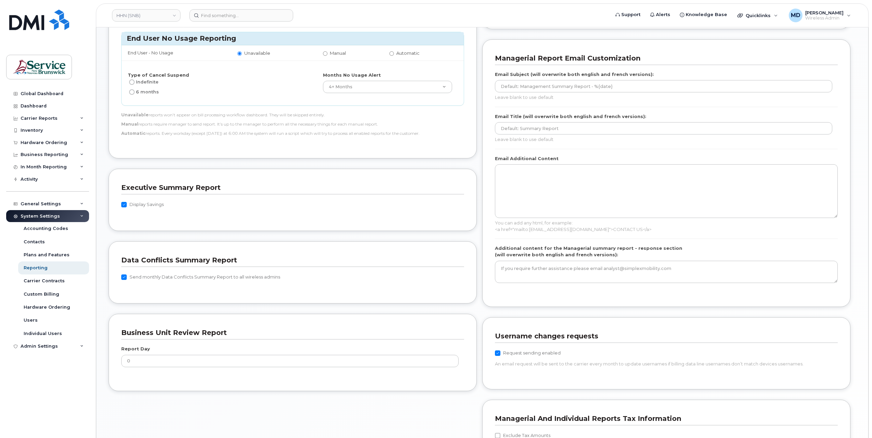
scroll to position [440, 0]
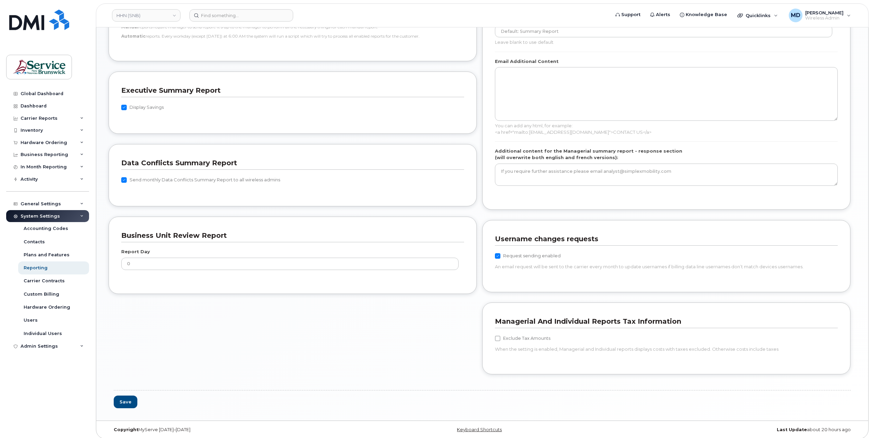
click at [148, 176] on label "Send monthly Data Conflicts Summary Report to all wireless admins" at bounding box center [200, 180] width 159 height 8
click at [127, 177] on input "Send monthly Data Conflicts Summary Report to all wireless admins" at bounding box center [123, 179] width 5 height 5
checkbox input "false"
click at [129, 400] on button "Save" at bounding box center [126, 402] width 24 height 13
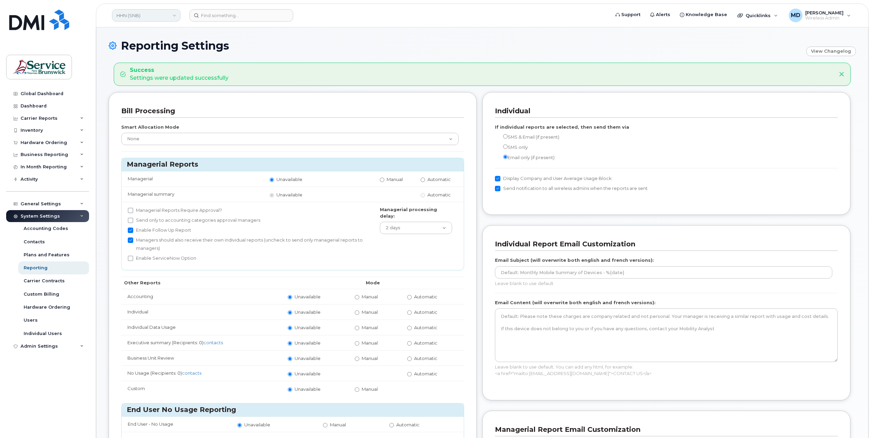
click at [135, 17] on link "HHN (SNB)" at bounding box center [146, 15] width 68 height 12
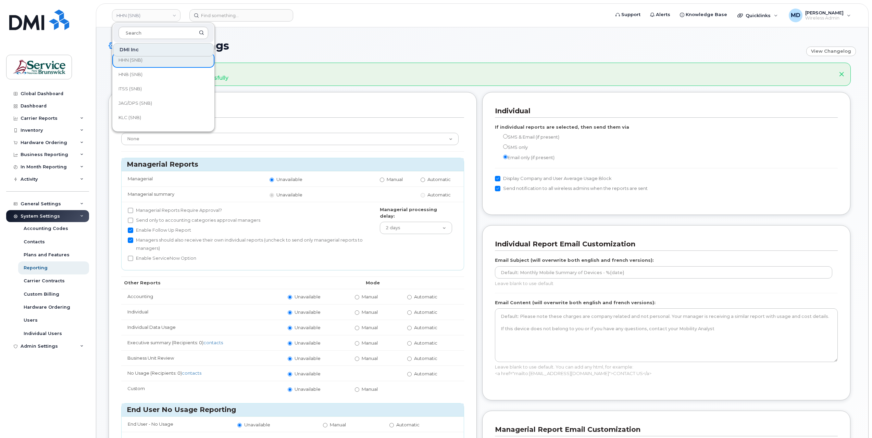
scroll to position [178, 0]
click at [175, 88] on link "HNB (SNB)" at bounding box center [163, 88] width 101 height 14
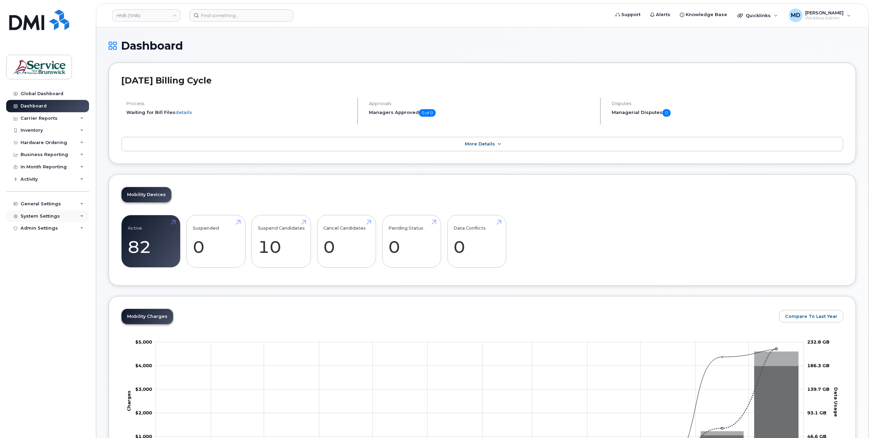
click at [37, 214] on div "System Settings" at bounding box center [40, 216] width 39 height 5
click at [37, 269] on div "Reporting" at bounding box center [36, 268] width 24 height 6
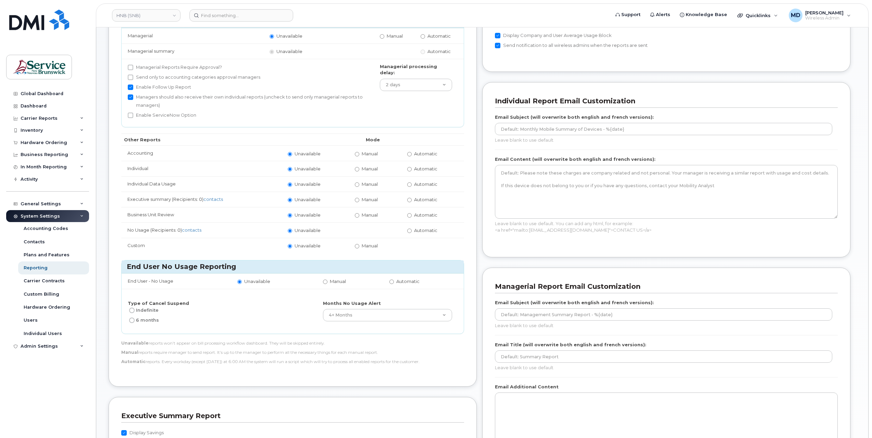
scroll to position [440, 0]
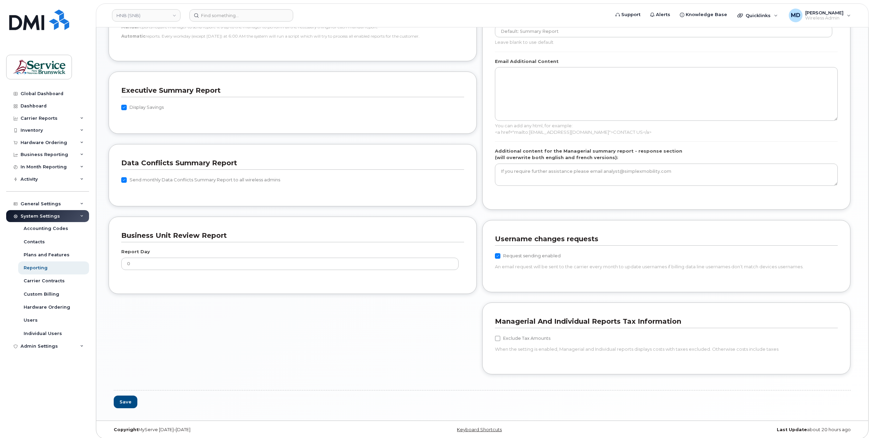
click at [134, 177] on label "Send monthly Data Conflicts Summary Report to all wireless admins" at bounding box center [200, 180] width 159 height 8
click at [127, 177] on input "Send monthly Data Conflicts Summary Report to all wireless admins" at bounding box center [123, 179] width 5 height 5
checkbox input "false"
click at [128, 403] on button "Save" at bounding box center [126, 402] width 24 height 13
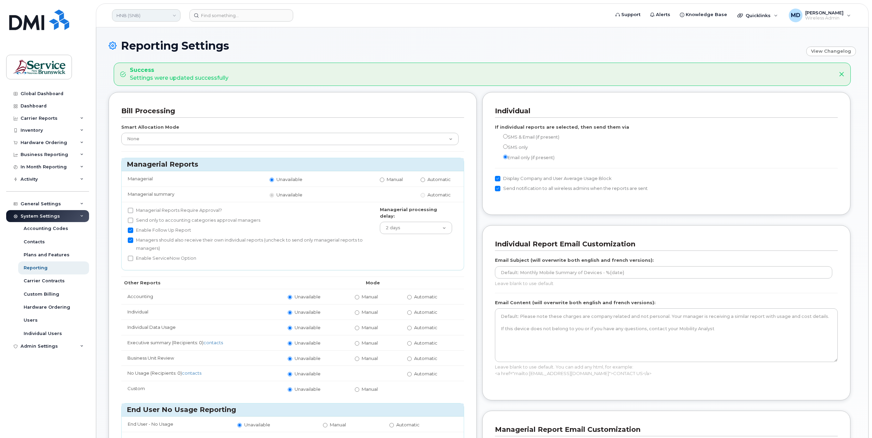
click at [155, 20] on link "HNB (SNB)" at bounding box center [146, 15] width 68 height 12
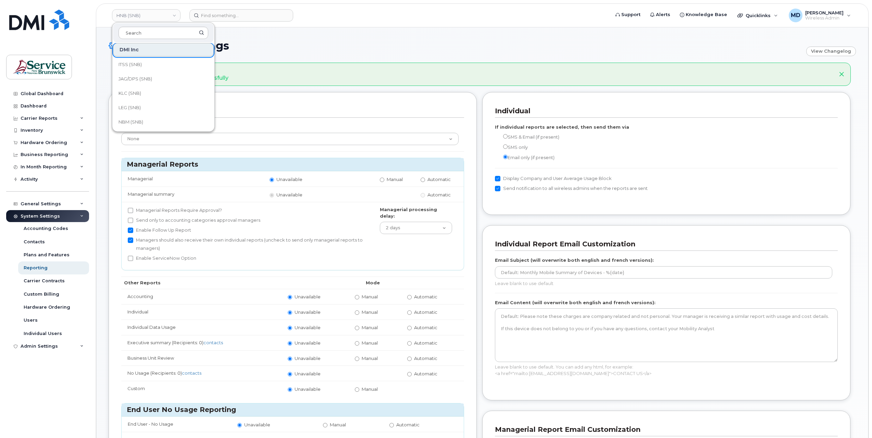
scroll to position [207, 0]
click at [158, 74] on link "ITSS (SNB)" at bounding box center [163, 74] width 101 height 14
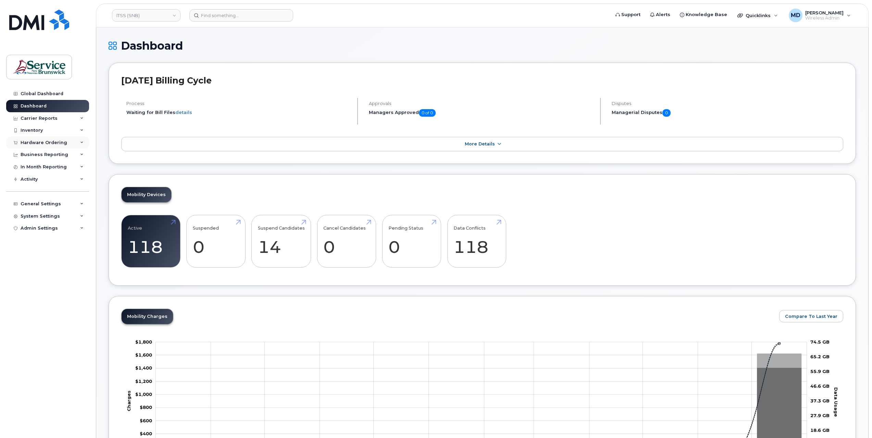
click at [57, 140] on div "Hardware Ordering" at bounding box center [44, 142] width 47 height 5
click at [57, 141] on div "Hardware Ordering" at bounding box center [44, 142] width 47 height 5
click at [49, 217] on div "System Settings" at bounding box center [40, 216] width 39 height 5
click at [39, 268] on div "Reporting" at bounding box center [36, 268] width 24 height 6
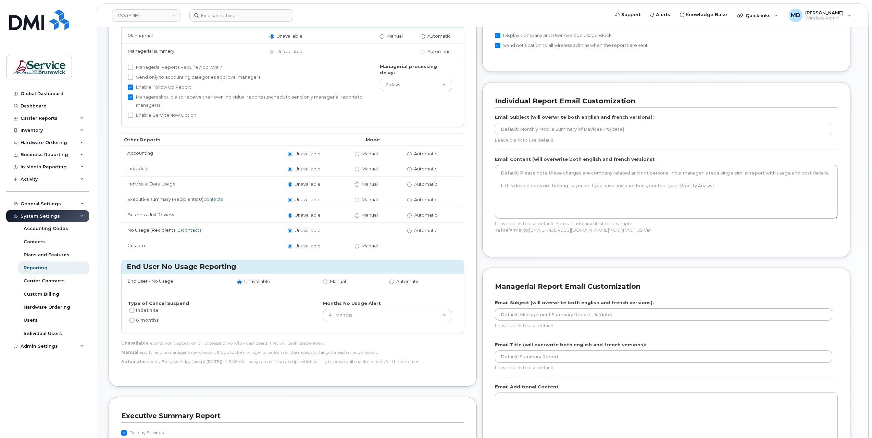
scroll to position [228, 0]
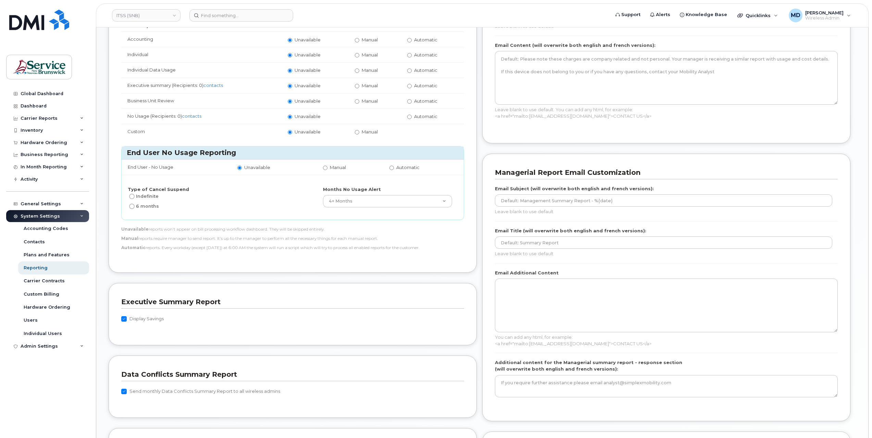
click at [123, 389] on input "Send monthly Data Conflicts Summary Report to all wireless admins" at bounding box center [123, 391] width 5 height 5
checkbox input "false"
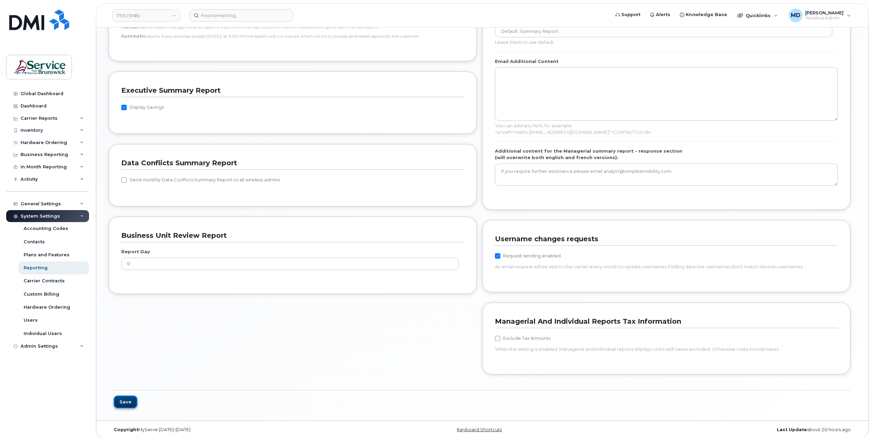
click at [126, 399] on button "Save" at bounding box center [126, 402] width 24 height 13
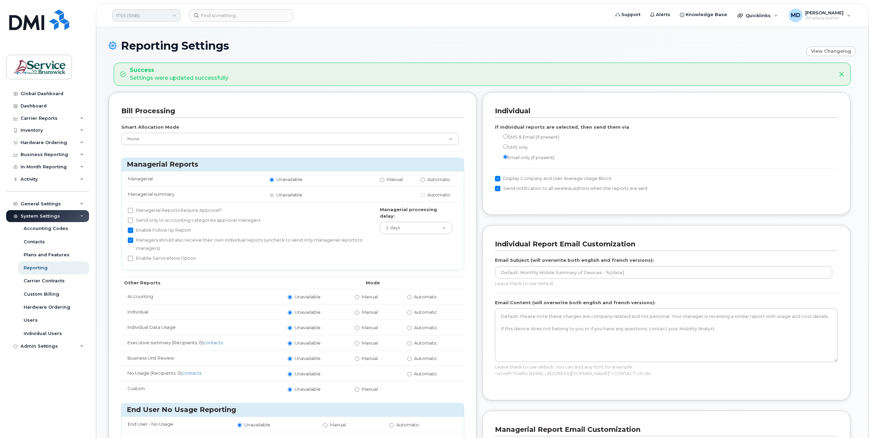
click at [130, 21] on link "ITSS (SNB)" at bounding box center [146, 15] width 68 height 12
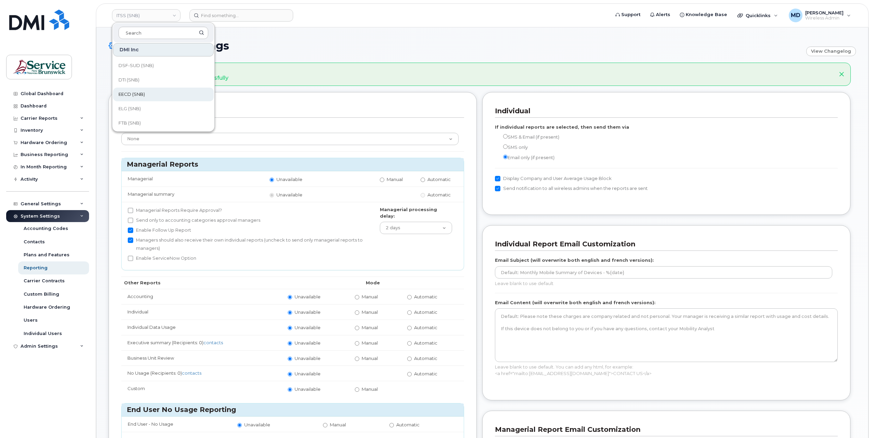
scroll to position [228, 0]
click at [140, 68] on span "JAG/DPS (SNB)" at bounding box center [135, 66] width 34 height 7
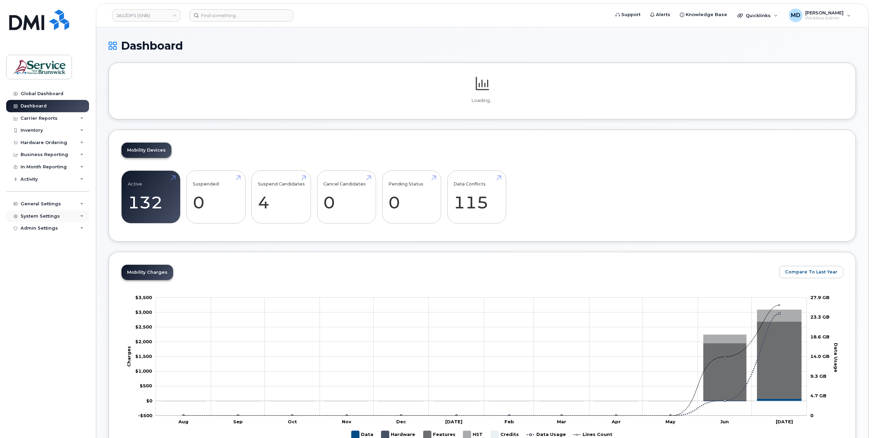
click at [41, 216] on div "System Settings" at bounding box center [40, 216] width 39 height 5
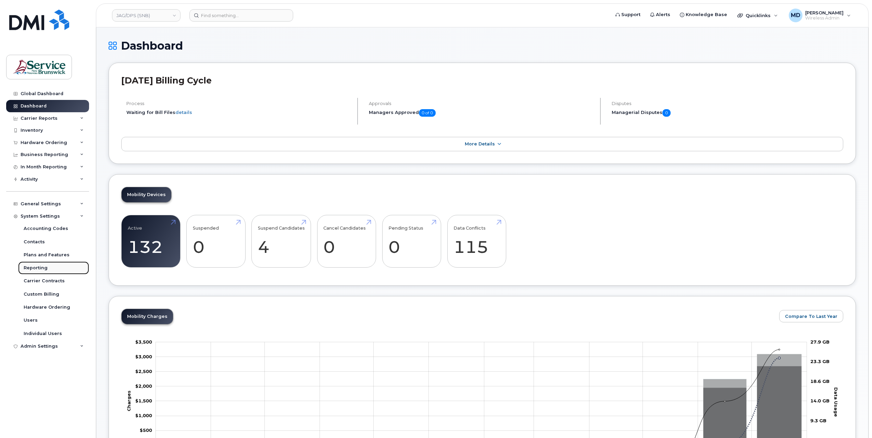
click at [41, 269] on div "Reporting" at bounding box center [36, 268] width 24 height 6
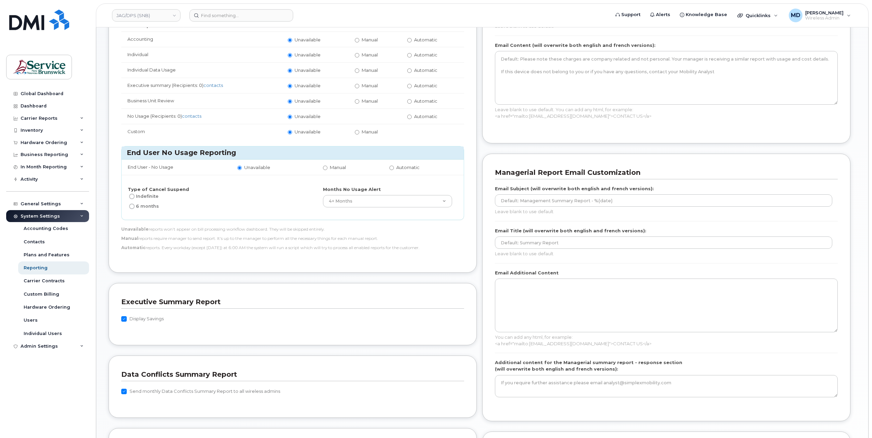
scroll to position [342, 0]
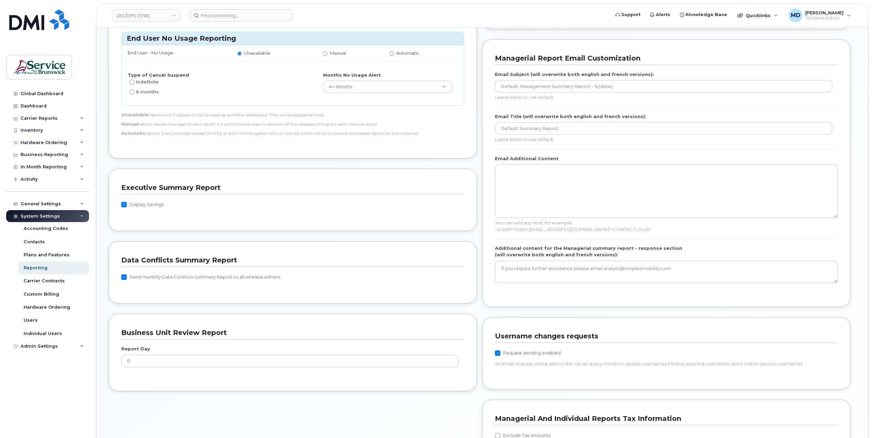
click at [140, 274] on label "Send monthly Data Conflicts Summary Report to all wireless admins" at bounding box center [200, 277] width 159 height 8
click at [127, 275] on input "Send monthly Data Conflicts Summary Report to all wireless admins" at bounding box center [123, 277] width 5 height 5
checkbox input "false"
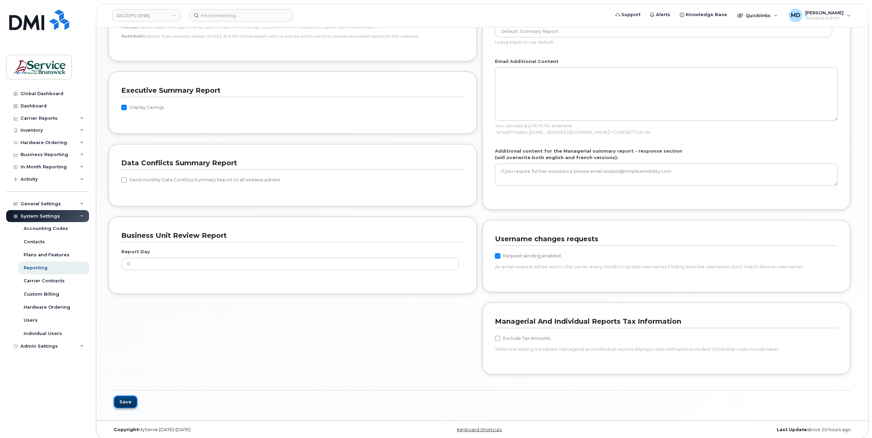
click at [127, 400] on button "Save" at bounding box center [126, 402] width 24 height 13
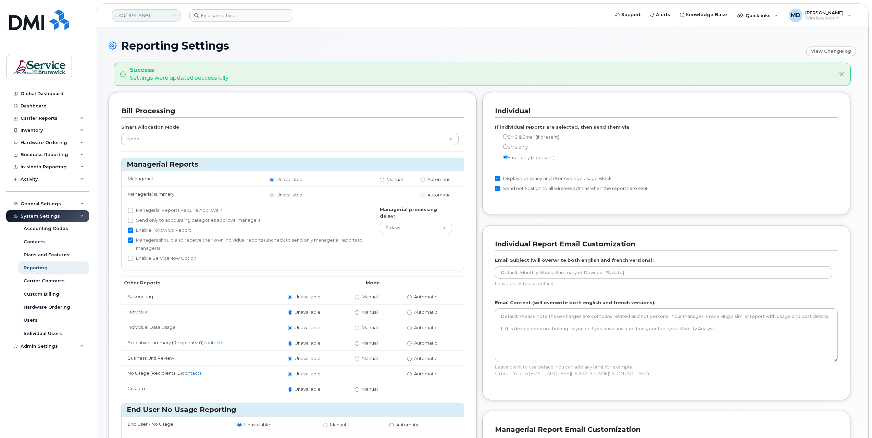
click at [145, 17] on link "JAG/DPS (SNB)" at bounding box center [146, 15] width 68 height 12
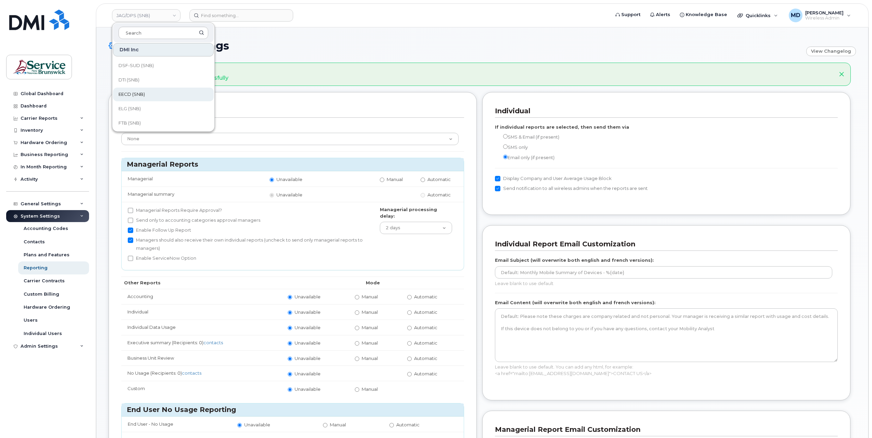
scroll to position [228, 0]
click at [145, 79] on link "KLC (SNB)" at bounding box center [163, 81] width 101 height 14
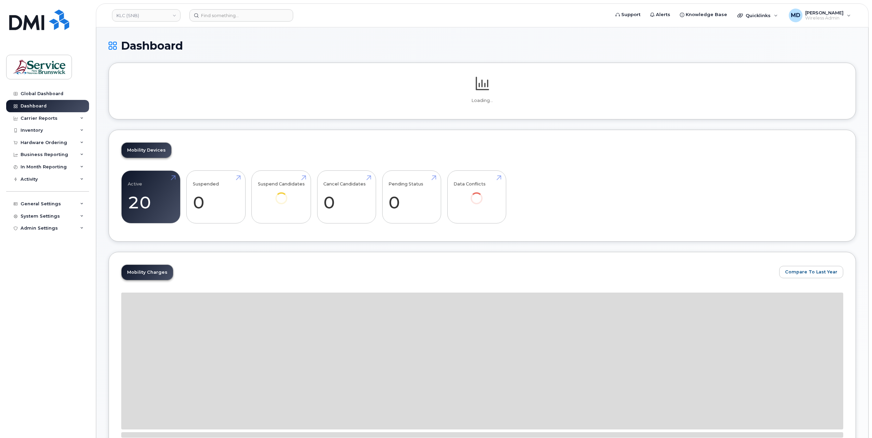
click at [46, 216] on div "System Settings" at bounding box center [40, 216] width 39 height 5
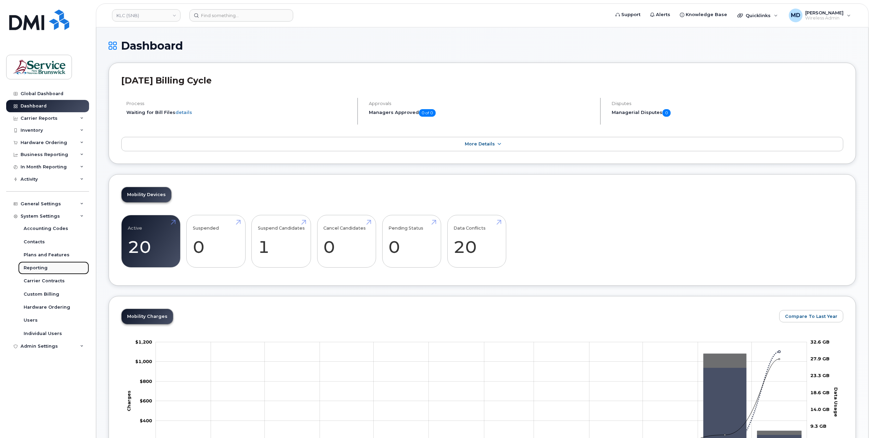
click at [40, 268] on div "Reporting" at bounding box center [36, 268] width 24 height 6
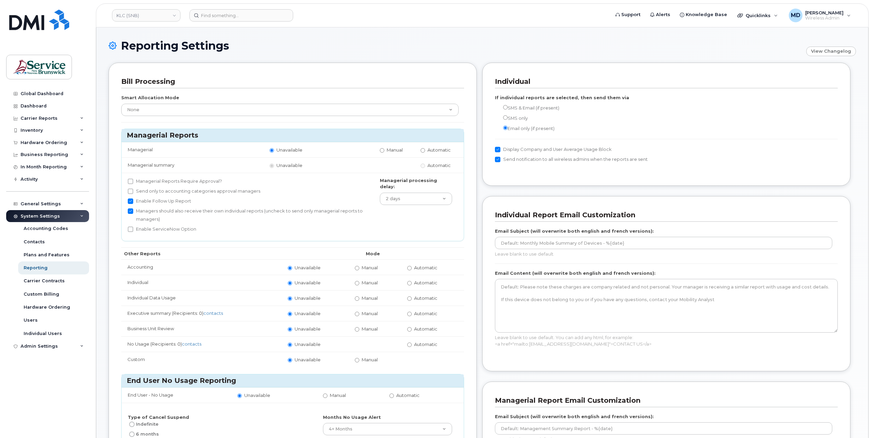
scroll to position [228, 0]
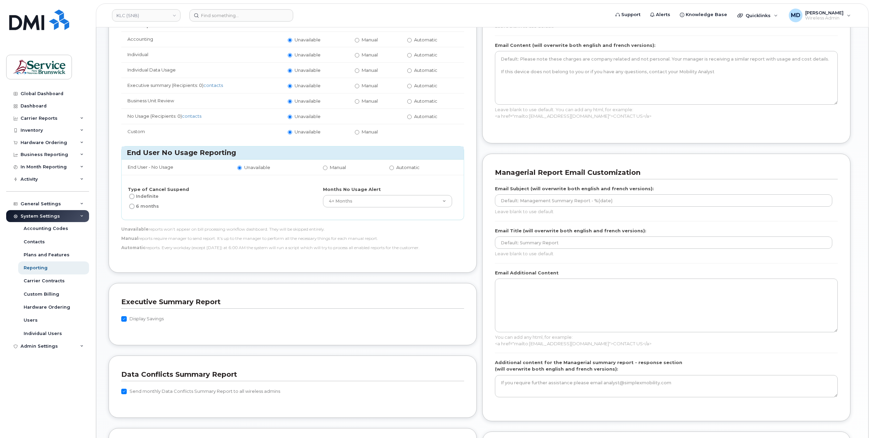
click at [136, 388] on label "Send monthly Data Conflicts Summary Report to all wireless admins" at bounding box center [200, 392] width 159 height 8
click at [127, 389] on input "Send monthly Data Conflicts Summary Report to all wireless admins" at bounding box center [123, 391] width 5 height 5
checkbox input "false"
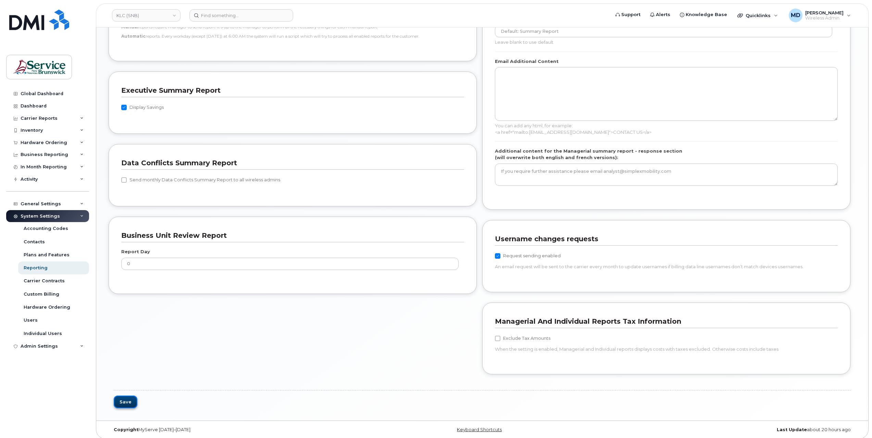
click at [127, 398] on button "Save" at bounding box center [126, 402] width 24 height 13
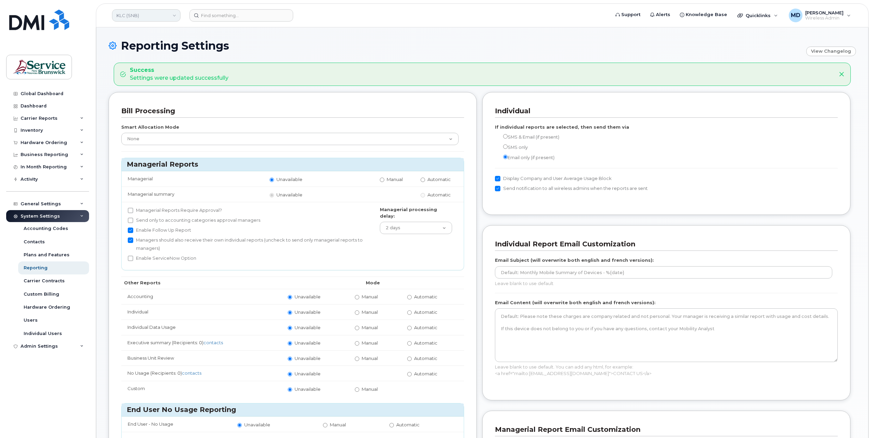
click at [152, 17] on link "KLC (SNB)" at bounding box center [146, 15] width 68 height 12
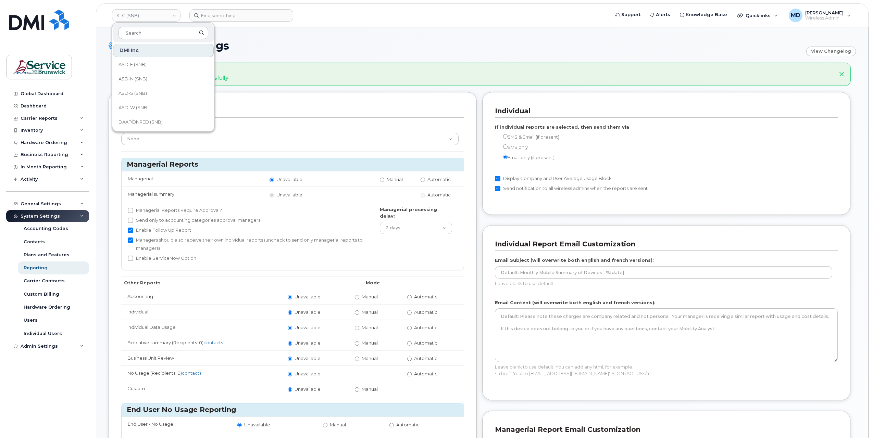
scroll to position [228, 0]
click at [148, 99] on link "LEG (SNB)" at bounding box center [163, 96] width 101 height 14
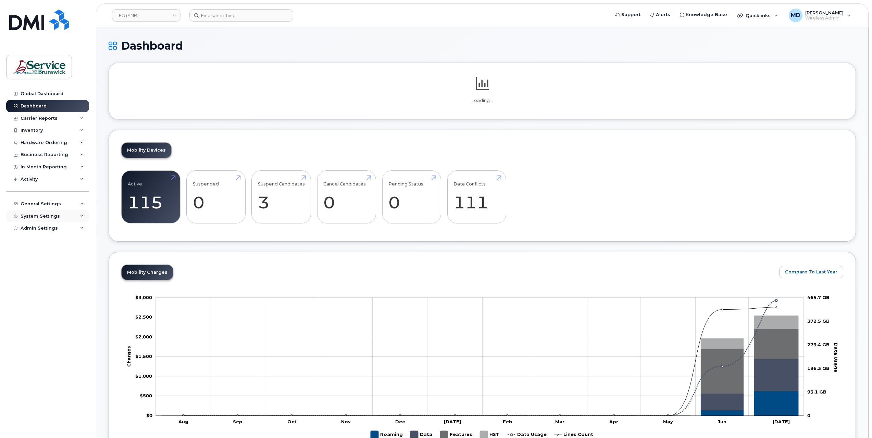
click at [42, 216] on div "System Settings" at bounding box center [40, 216] width 39 height 5
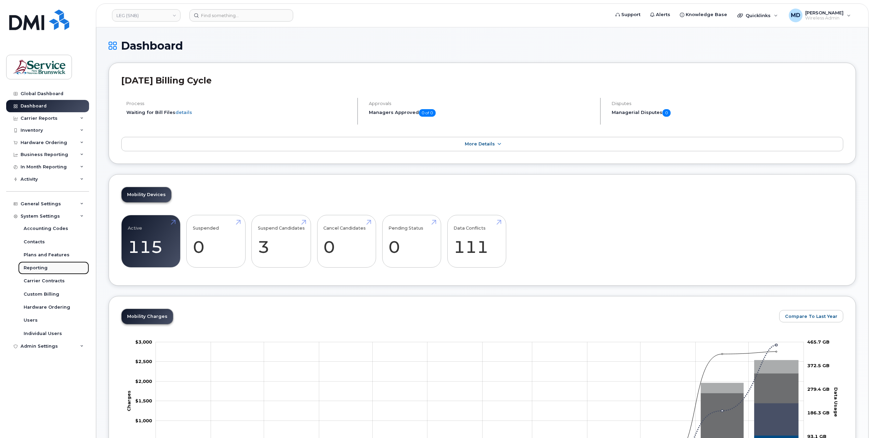
click at [49, 269] on link "Reporting" at bounding box center [53, 268] width 71 height 13
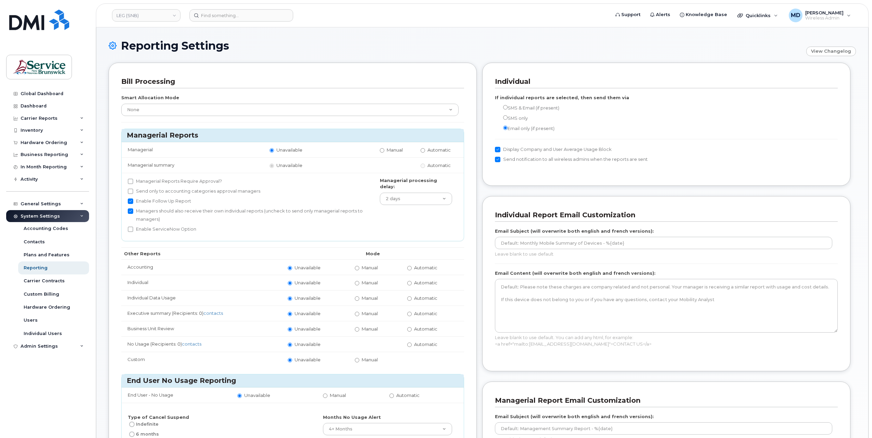
scroll to position [342, 0]
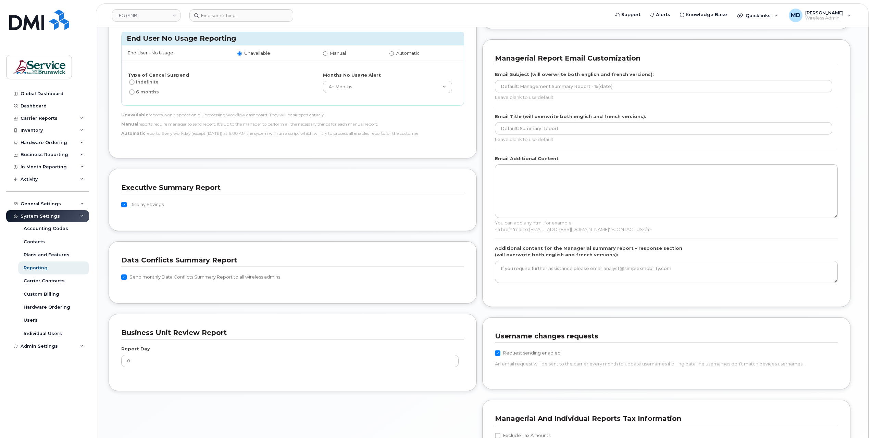
click at [142, 274] on label "Send monthly Data Conflicts Summary Report to all wireless admins" at bounding box center [200, 277] width 159 height 8
click at [127, 275] on input "Send monthly Data Conflicts Summary Report to all wireless admins" at bounding box center [123, 277] width 5 height 5
checkbox input "false"
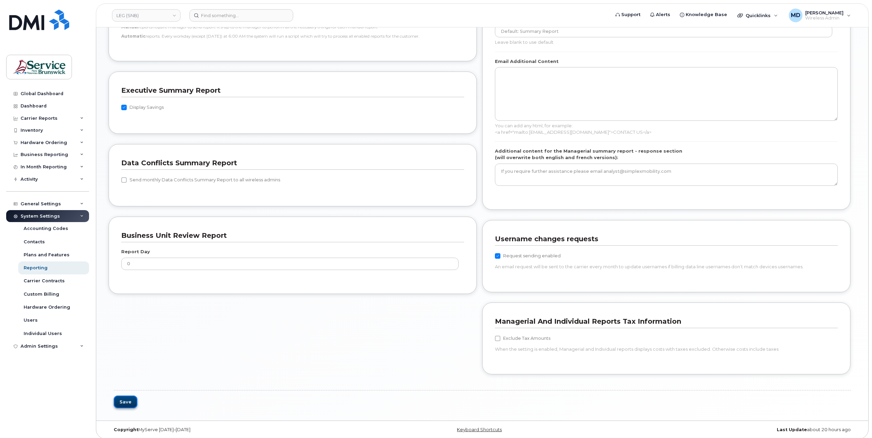
drag, startPoint x: 121, startPoint y: 395, endPoint x: 124, endPoint y: 392, distance: 3.9
click at [121, 396] on button "Save" at bounding box center [126, 402] width 24 height 13
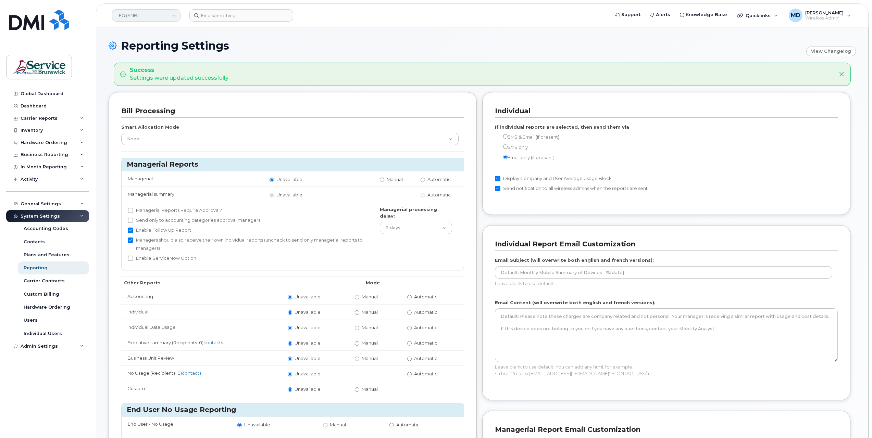
click at [155, 18] on link "LEG (SNB)" at bounding box center [146, 15] width 68 height 12
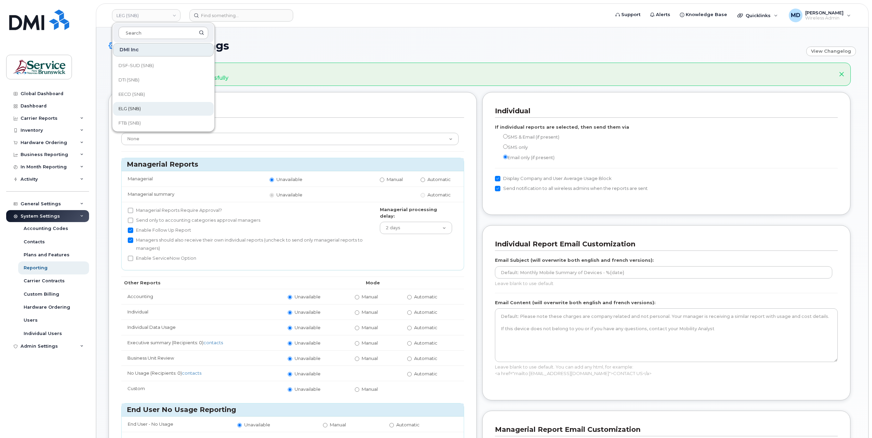
scroll to position [228, 0]
click at [143, 106] on span "NBM (SNB)" at bounding box center [130, 109] width 25 height 7
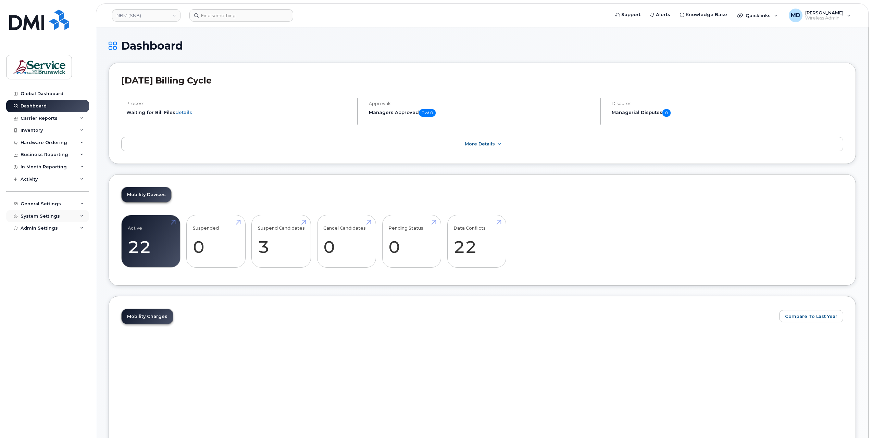
click at [47, 217] on div "System Settings" at bounding box center [40, 216] width 39 height 5
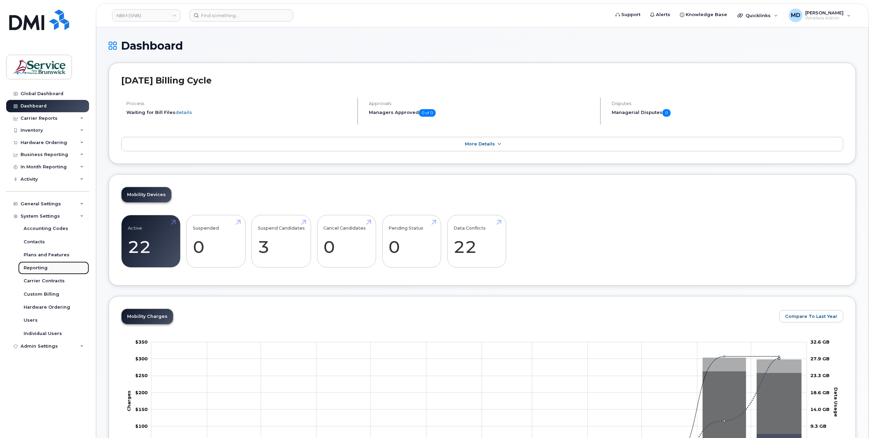
click at [39, 267] on div "Reporting" at bounding box center [36, 268] width 24 height 6
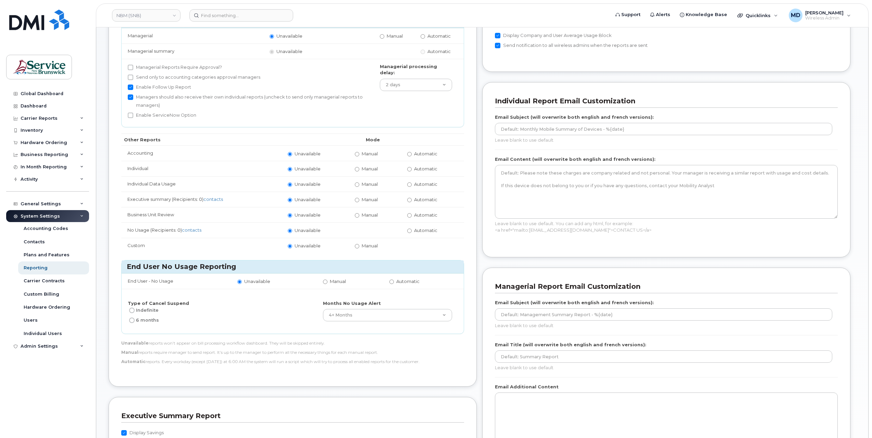
scroll to position [228, 0]
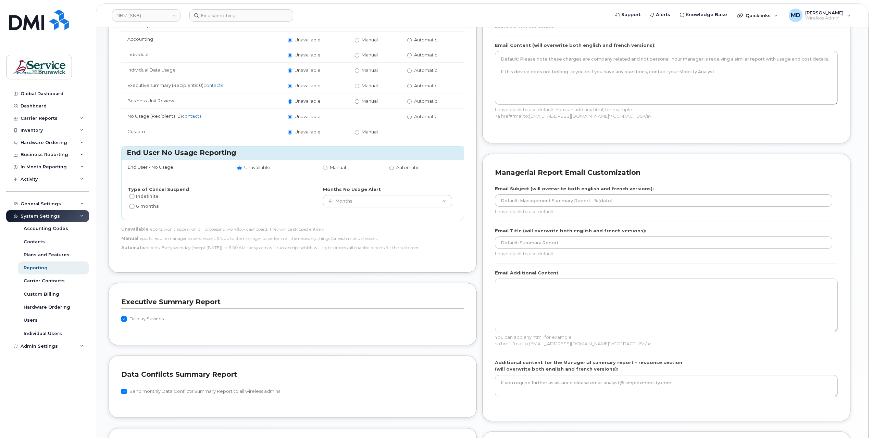
click at [135, 388] on label "Send monthly Data Conflicts Summary Report to all wireless admins" at bounding box center [200, 392] width 159 height 8
click at [127, 389] on input "Send monthly Data Conflicts Summary Report to all wireless admins" at bounding box center [123, 391] width 5 height 5
checkbox input "false"
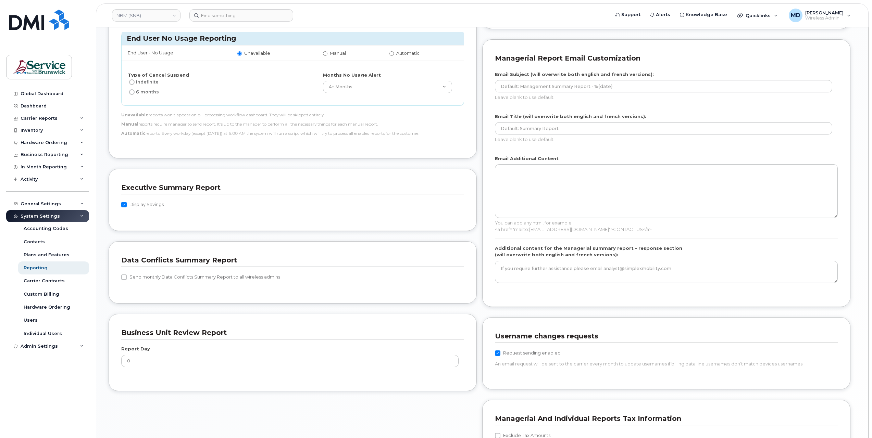
scroll to position [440, 0]
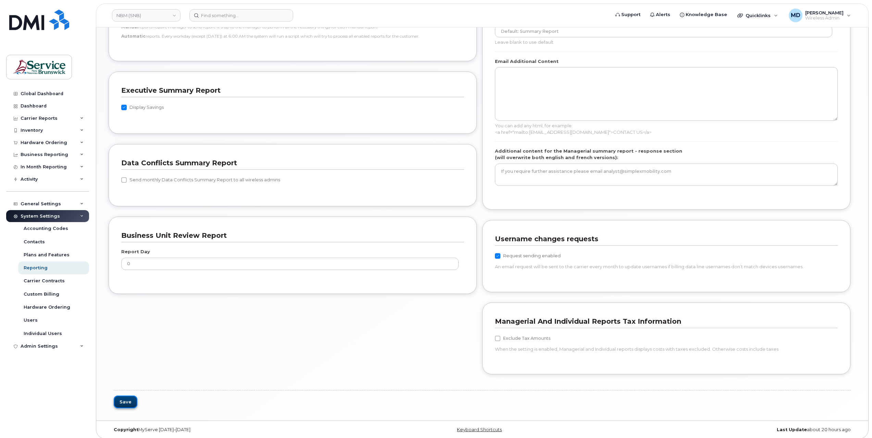
click at [120, 399] on button "Save" at bounding box center [126, 402] width 24 height 13
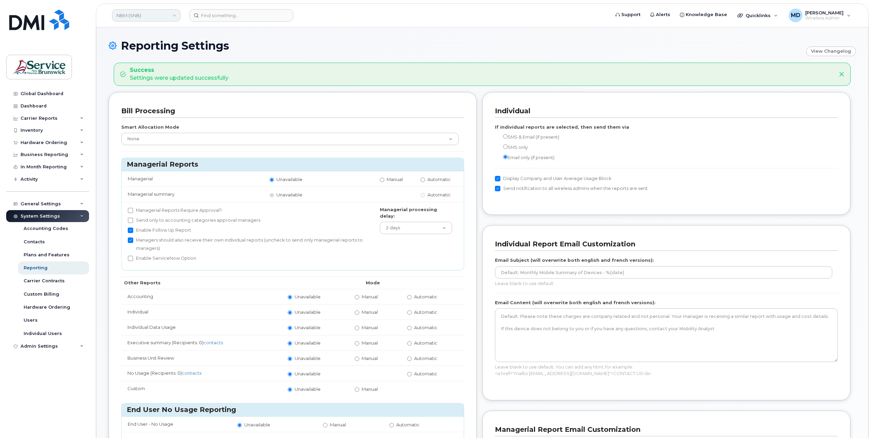
click at [153, 16] on link "NBM (SNB)" at bounding box center [146, 15] width 68 height 12
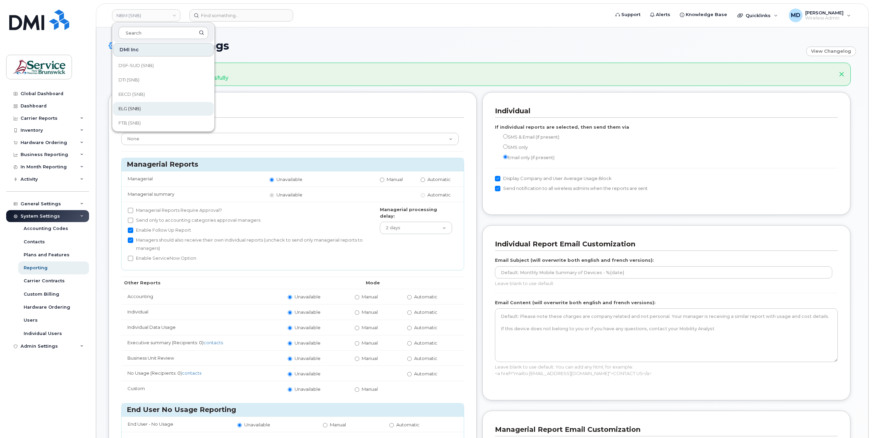
scroll to position [228, 0]
click at [141, 124] on span "ONB (SNB)" at bounding box center [130, 124] width 25 height 7
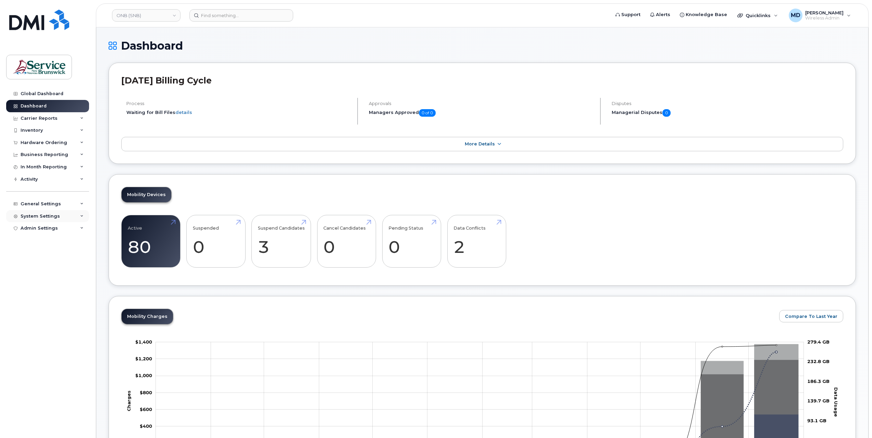
click at [60, 217] on div "System Settings" at bounding box center [47, 216] width 83 height 12
click at [41, 270] on div "Reporting" at bounding box center [36, 268] width 24 height 6
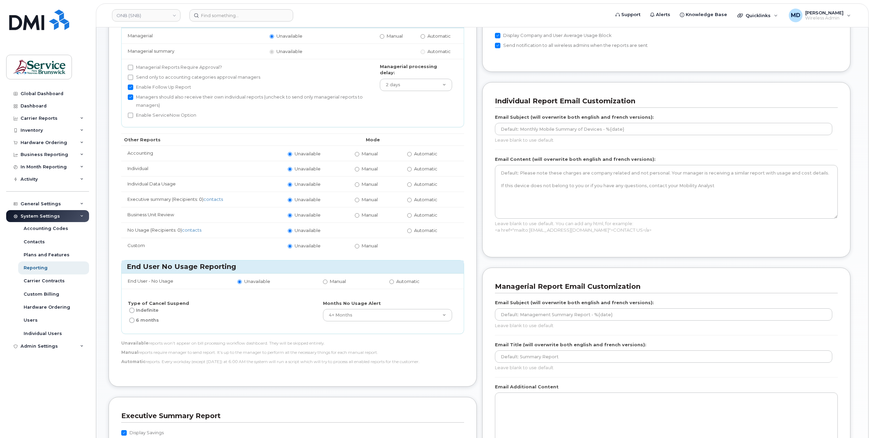
scroll to position [228, 0]
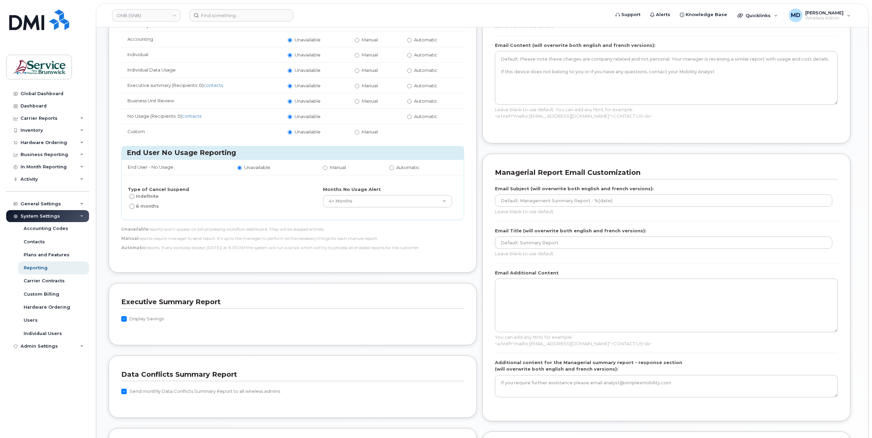
click at [144, 388] on label "Send monthly Data Conflicts Summary Report to all wireless admins" at bounding box center [200, 392] width 159 height 8
click at [127, 389] on input "Send monthly Data Conflicts Summary Report to all wireless admins" at bounding box center [123, 391] width 5 height 5
checkbox input "false"
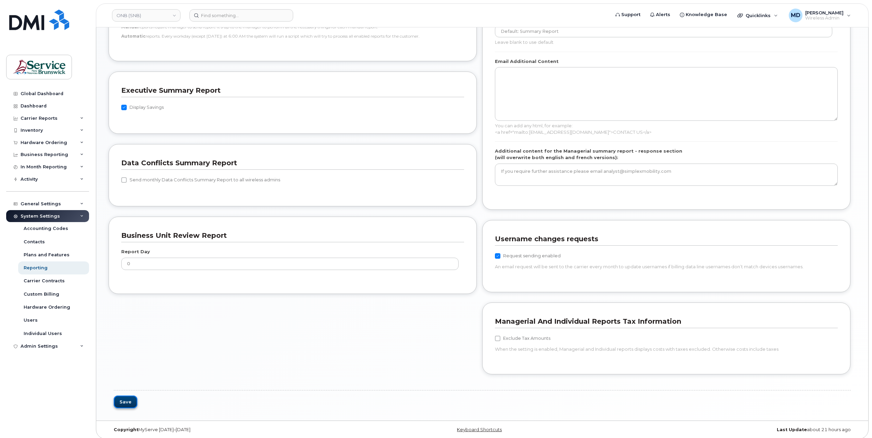
click at [125, 396] on button "Save" at bounding box center [126, 402] width 24 height 13
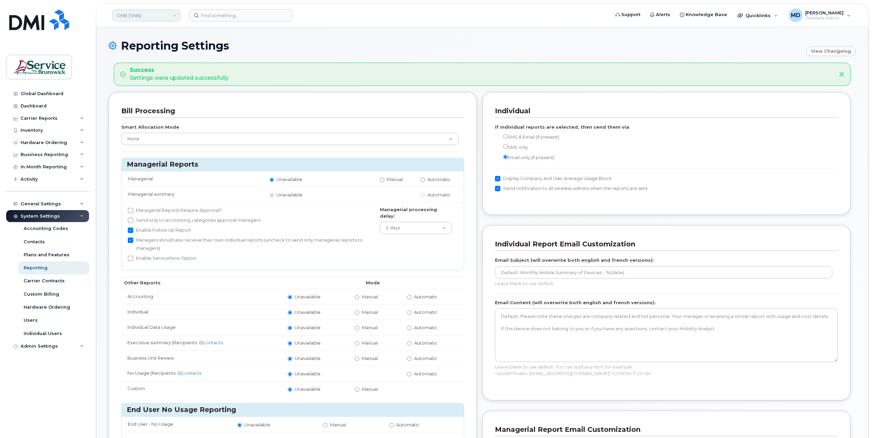
click at [143, 19] on link "ONB (SNB)" at bounding box center [146, 15] width 68 height 12
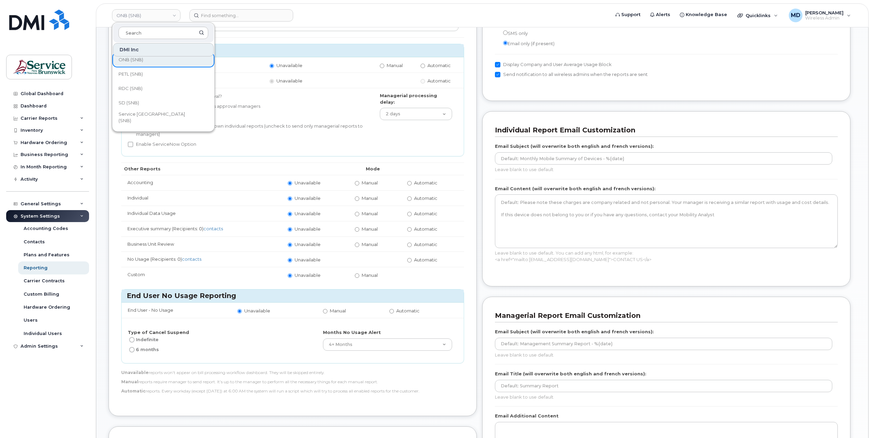
scroll to position [290, 0]
click at [139, 77] on span "PETL (SNB)" at bounding box center [130, 76] width 24 height 7
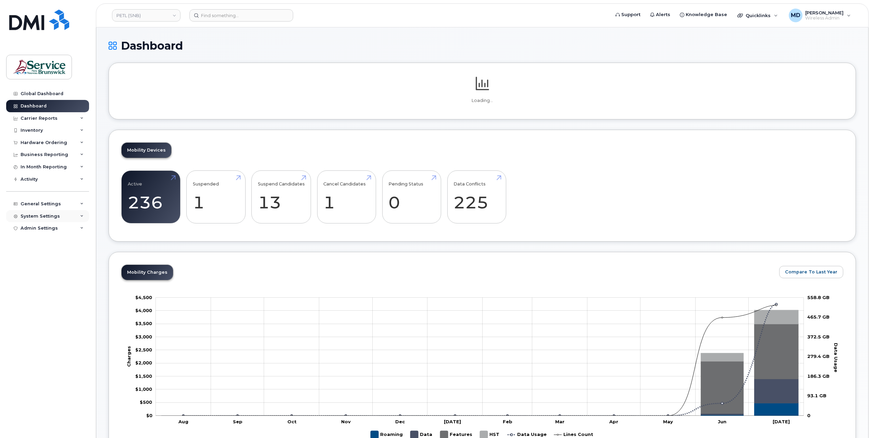
click at [41, 216] on div "System Settings" at bounding box center [40, 216] width 39 height 5
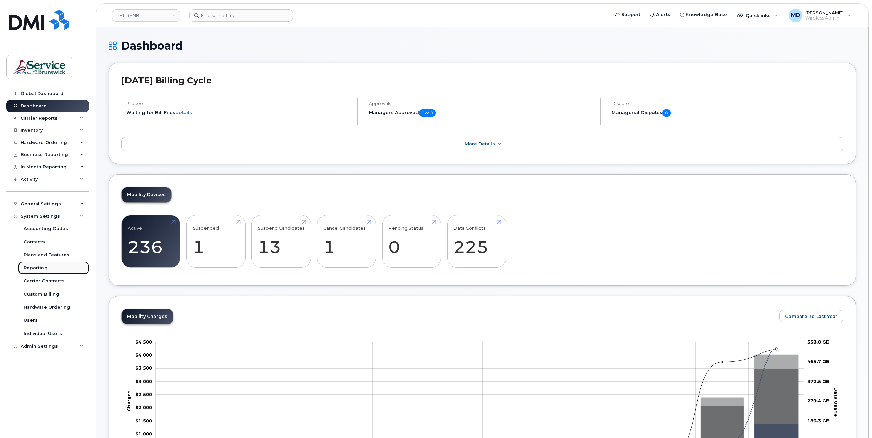
click at [35, 268] on div "Reporting" at bounding box center [36, 268] width 24 height 6
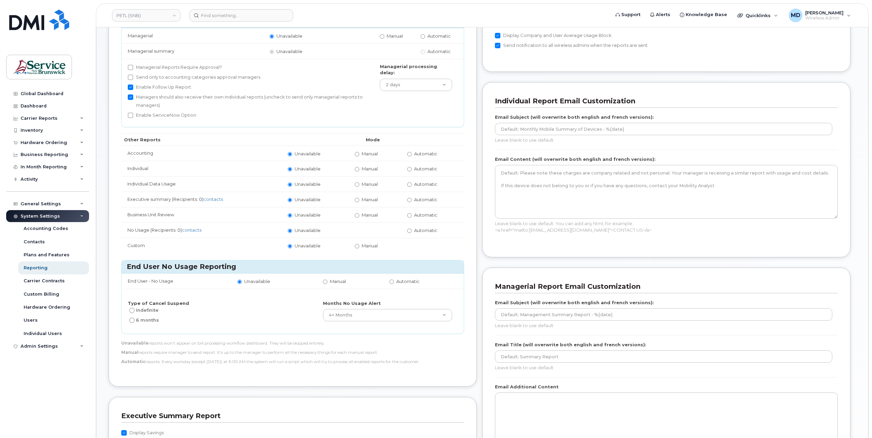
scroll to position [228, 0]
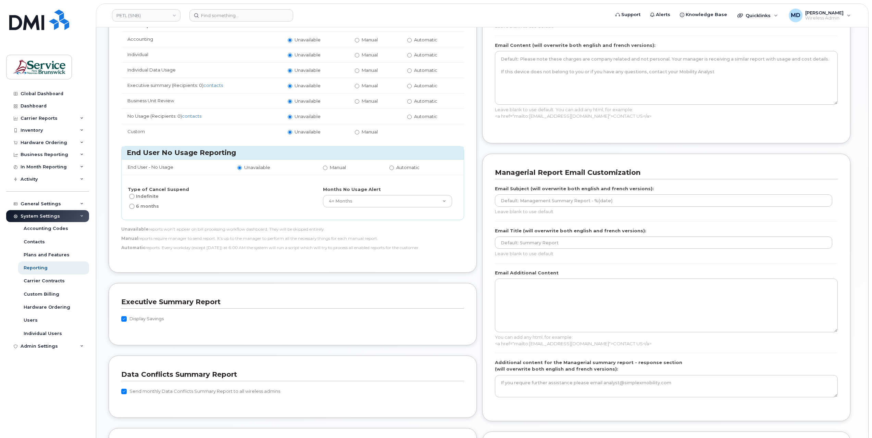
click at [151, 389] on label "Send monthly Data Conflicts Summary Report to all wireless admins" at bounding box center [200, 392] width 159 height 8
click at [127, 389] on input "Send monthly Data Conflicts Summary Report to all wireless admins" at bounding box center [123, 391] width 5 height 5
checkbox input "false"
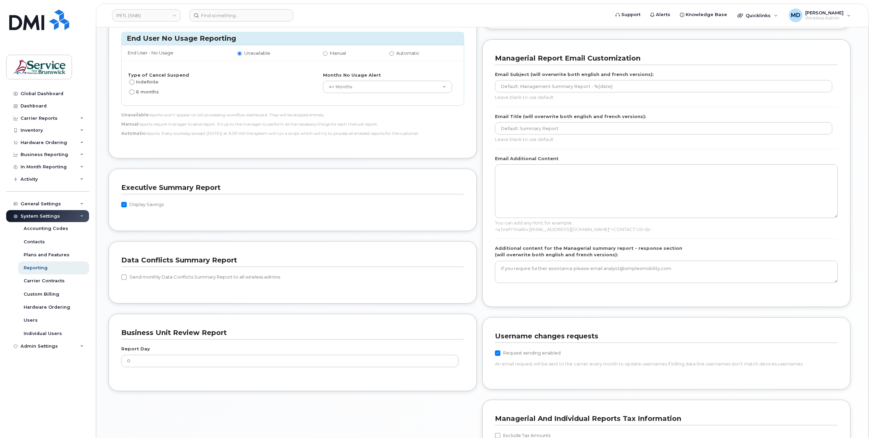
scroll to position [440, 0]
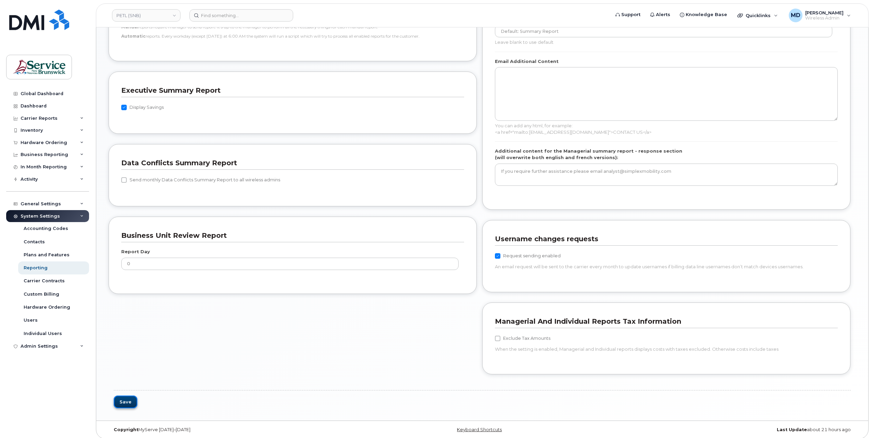
click at [122, 400] on button "Save" at bounding box center [126, 402] width 24 height 13
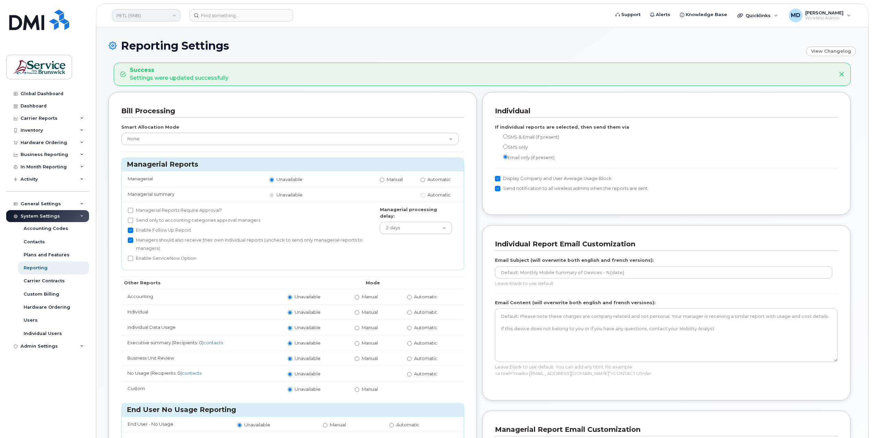
click at [137, 15] on link "PETL (SNB)" at bounding box center [146, 15] width 68 height 12
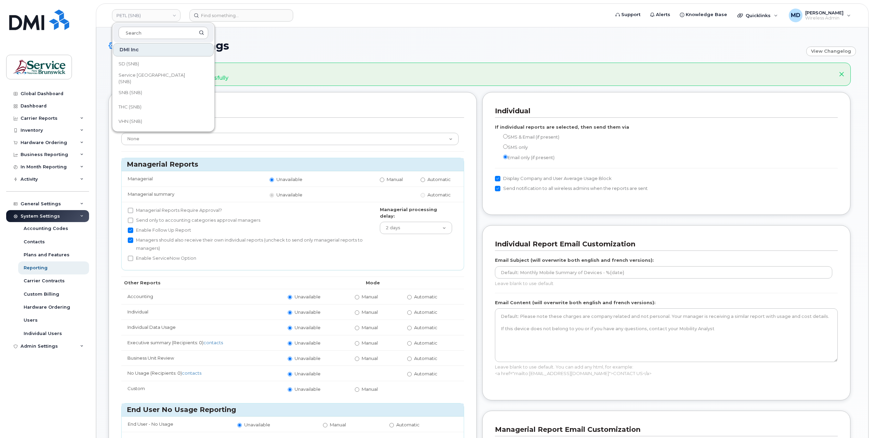
scroll to position [295, 0]
click at [181, 88] on link "RDC (SNB)" at bounding box center [163, 86] width 101 height 14
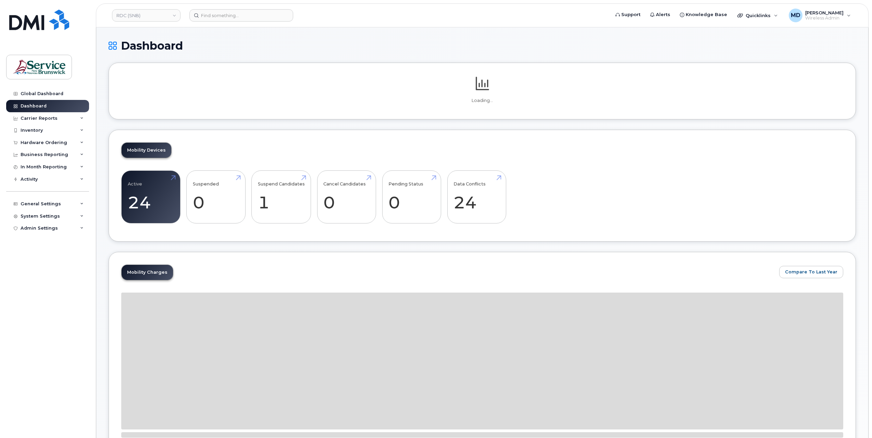
scroll to position [114, 0]
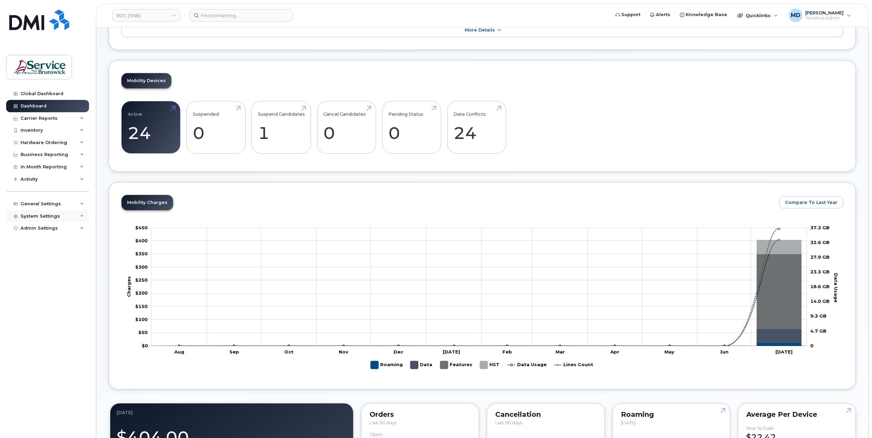
click at [52, 215] on div "System Settings" at bounding box center [40, 216] width 39 height 5
click at [52, 263] on link "Reporting" at bounding box center [53, 268] width 71 height 13
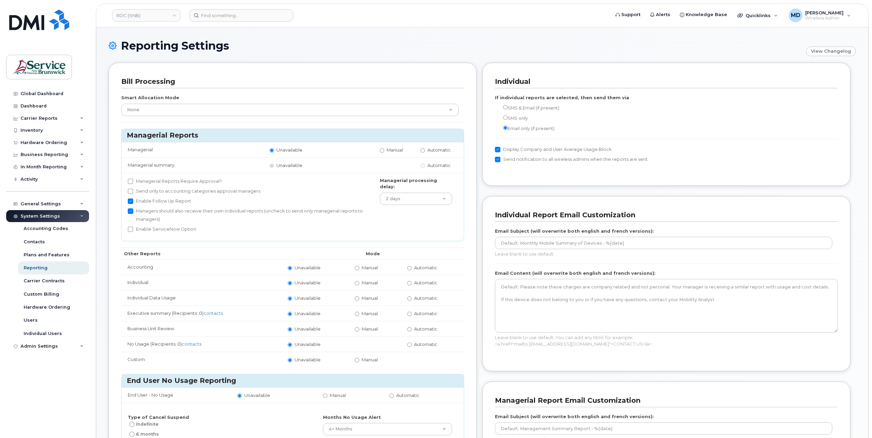
scroll to position [228, 0]
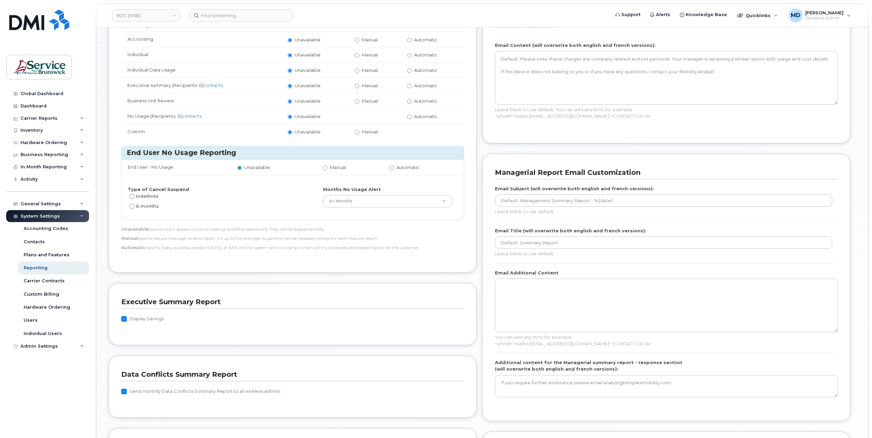
click at [148, 388] on label "Send monthly Data Conflicts Summary Report to all wireless admins" at bounding box center [200, 392] width 159 height 8
click at [127, 389] on input "Send monthly Data Conflicts Summary Report to all wireless admins" at bounding box center [123, 391] width 5 height 5
checkbox input "false"
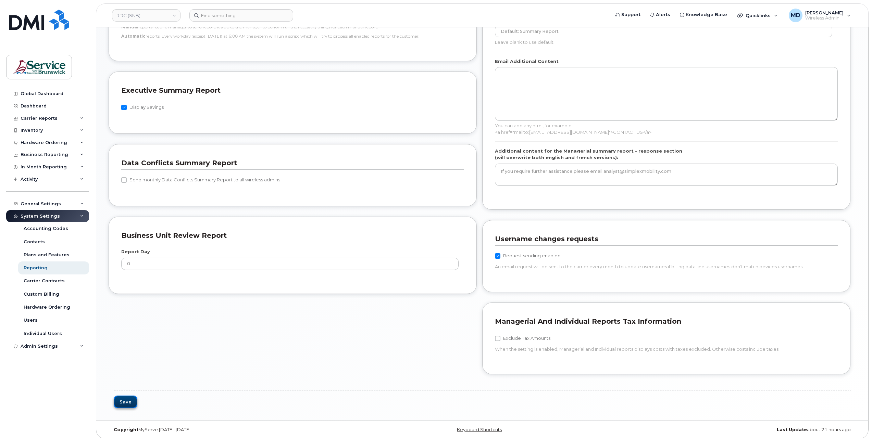
click at [125, 396] on button "Save" at bounding box center [126, 402] width 24 height 13
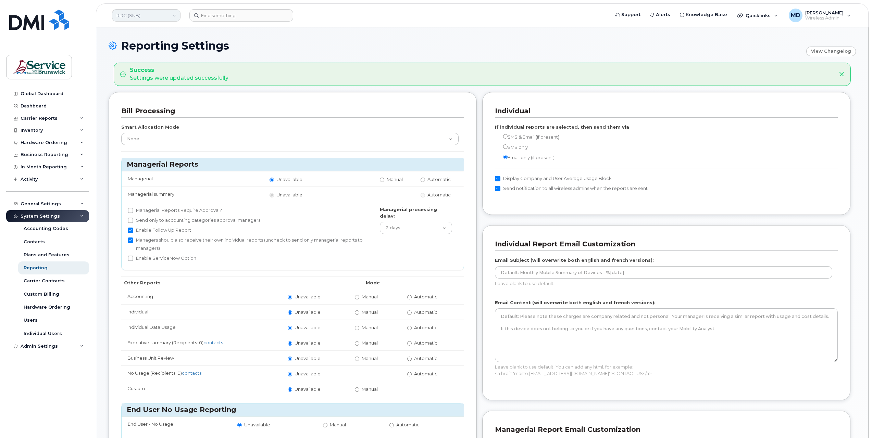
click at [135, 17] on link "RDC (SNB)" at bounding box center [146, 15] width 68 height 12
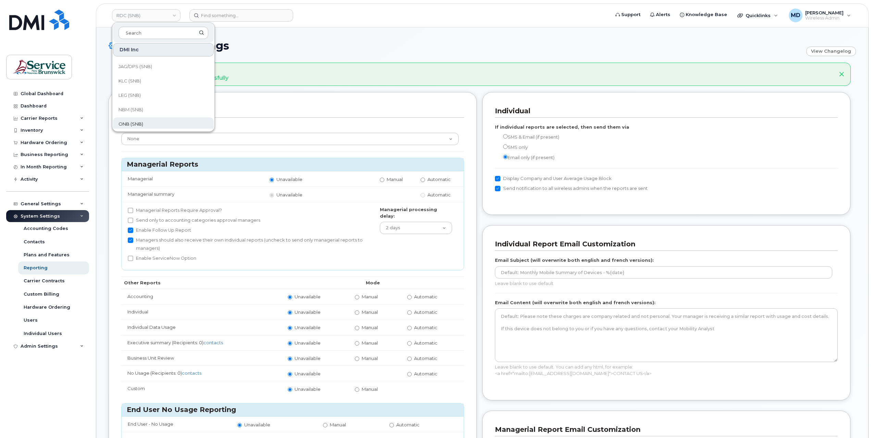
scroll to position [331, 0]
click at [132, 61] on span "SD (SNB)" at bounding box center [128, 64] width 21 height 7
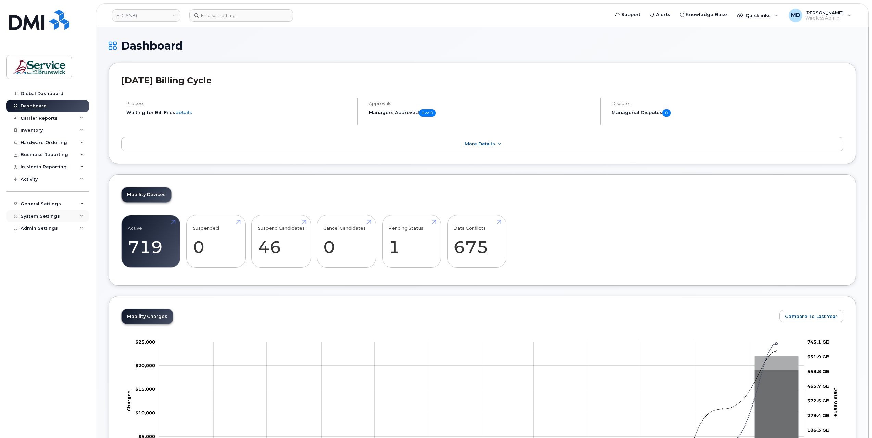
click at [49, 216] on div "System Settings" at bounding box center [40, 216] width 39 height 5
click at [42, 268] on div "Reporting" at bounding box center [36, 268] width 24 height 6
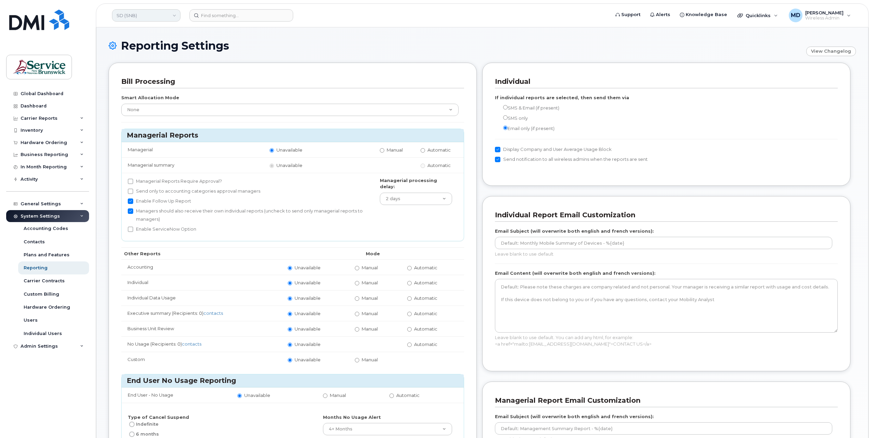
click at [135, 18] on link "SD (SNB)" at bounding box center [146, 15] width 68 height 12
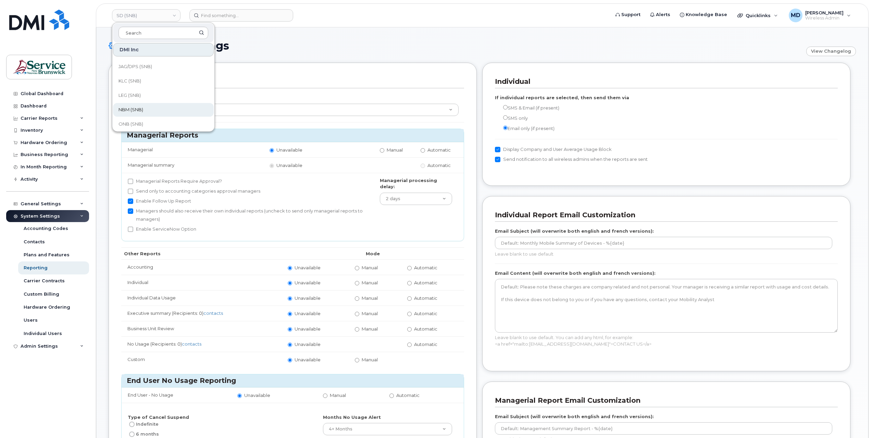
scroll to position [331, 0]
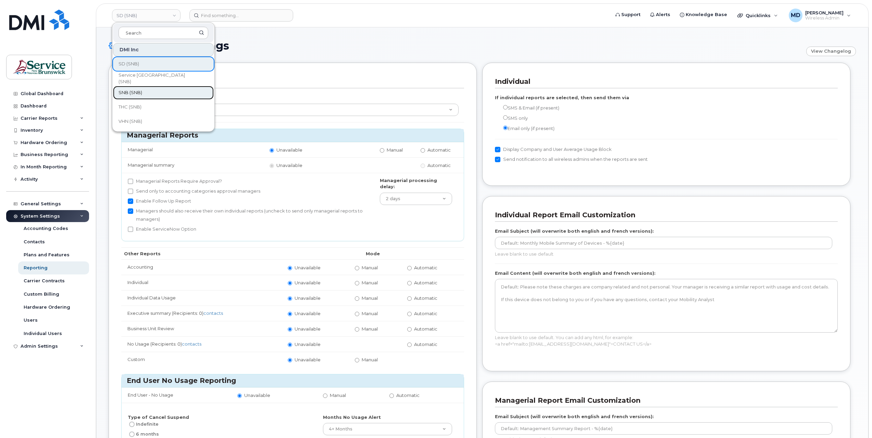
click at [136, 91] on span "SNB (SNB)" at bounding box center [130, 92] width 24 height 7
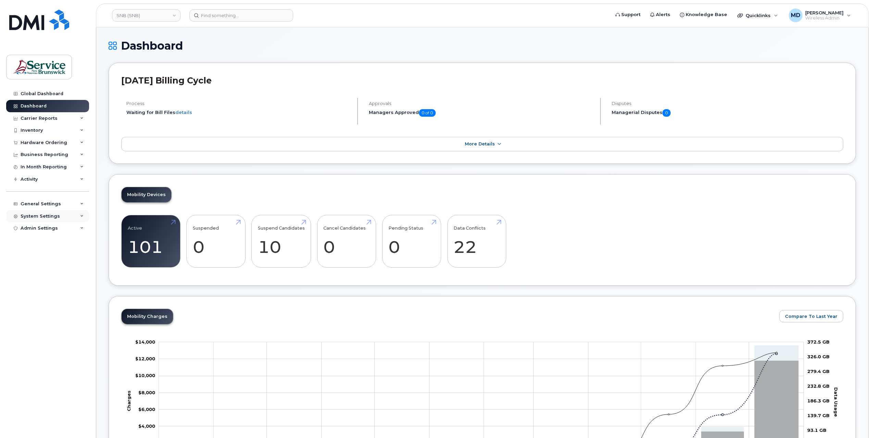
click at [55, 214] on div "System Settings" at bounding box center [40, 216] width 39 height 5
click at [41, 269] on div "Reporting" at bounding box center [36, 268] width 24 height 6
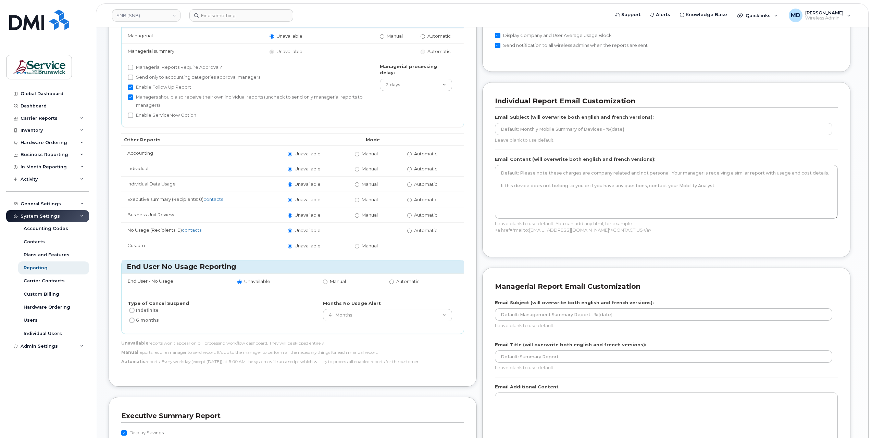
scroll to position [228, 0]
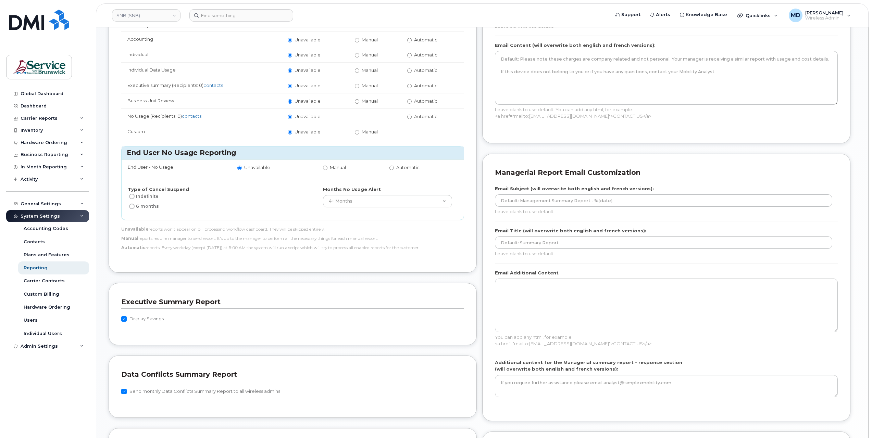
click at [131, 388] on label "Send monthly Data Conflicts Summary Report to all wireless admins" at bounding box center [200, 392] width 159 height 8
click at [130, 388] on label "Send monthly Data Conflicts Summary Report to all wireless admins" at bounding box center [200, 392] width 159 height 8
click at [127, 389] on input "Send monthly Data Conflicts Summary Report to all wireless admins" at bounding box center [123, 391] width 5 height 5
checkbox input "false"
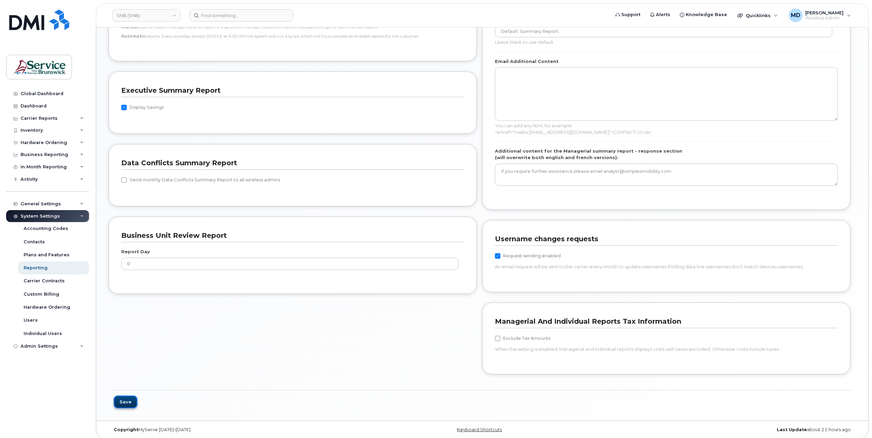
click at [125, 397] on button "Save" at bounding box center [126, 402] width 24 height 13
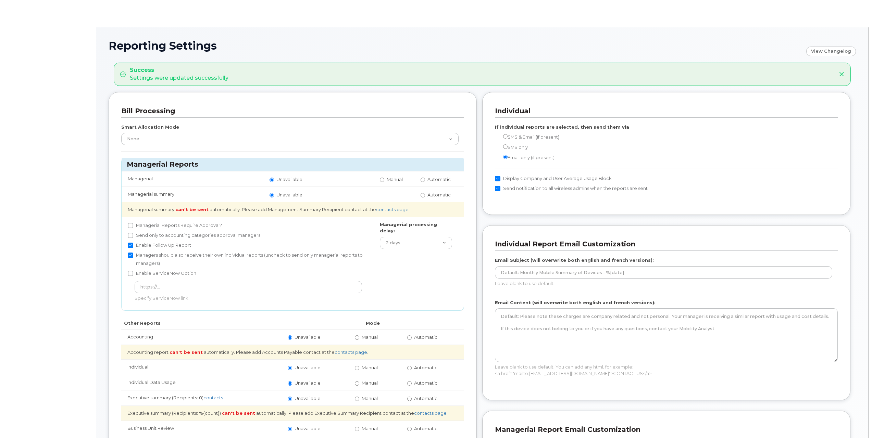
radio input "true"
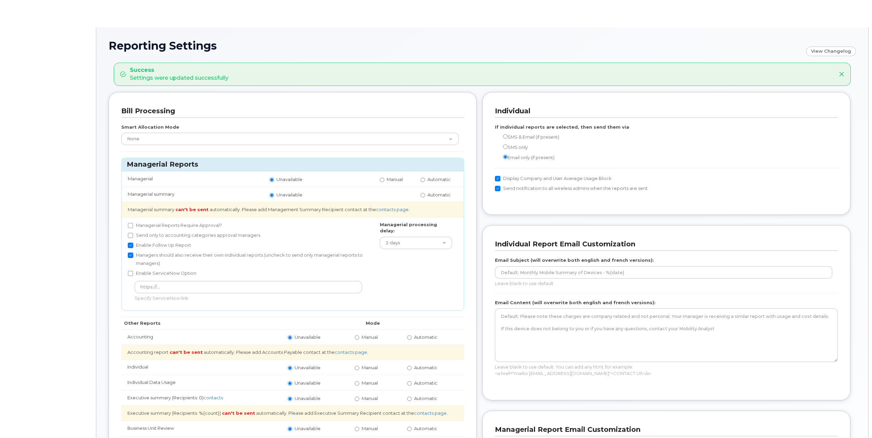
radio input "true"
radio input "false"
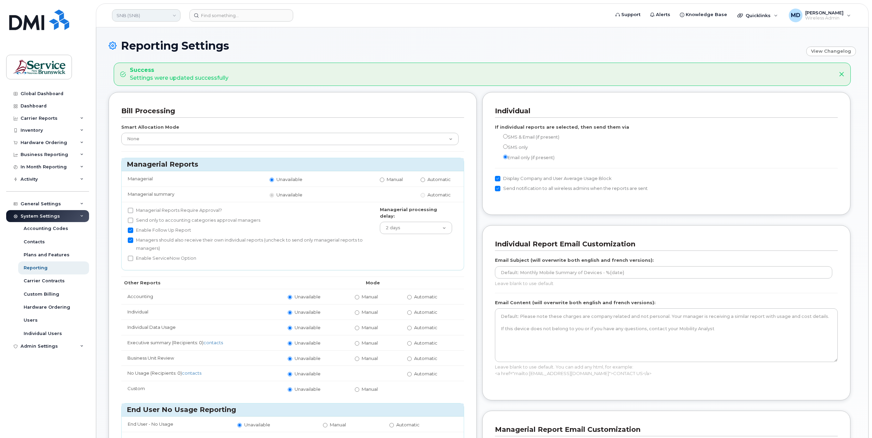
click at [145, 16] on link "SNB (SNB)" at bounding box center [146, 15] width 68 height 12
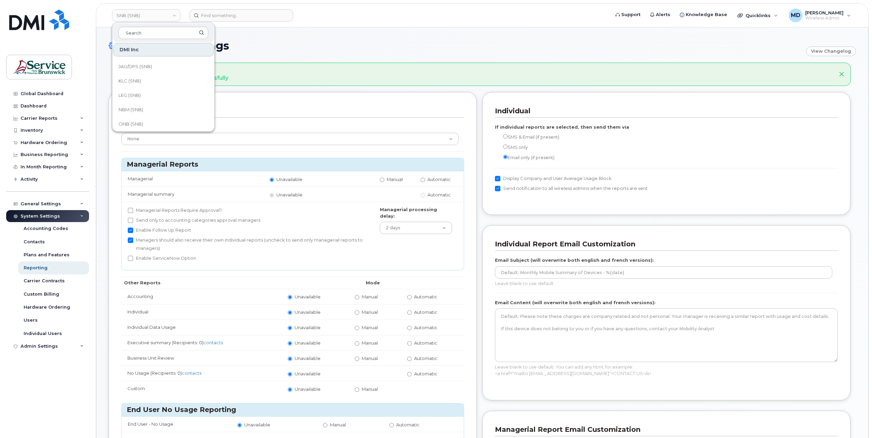
scroll to position [331, 0]
click at [143, 106] on link "THC (SNB)" at bounding box center [163, 107] width 101 height 14
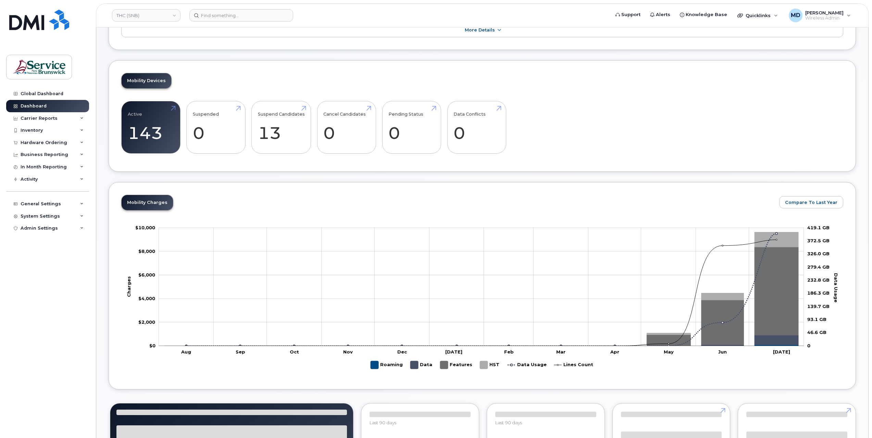
scroll to position [228, 0]
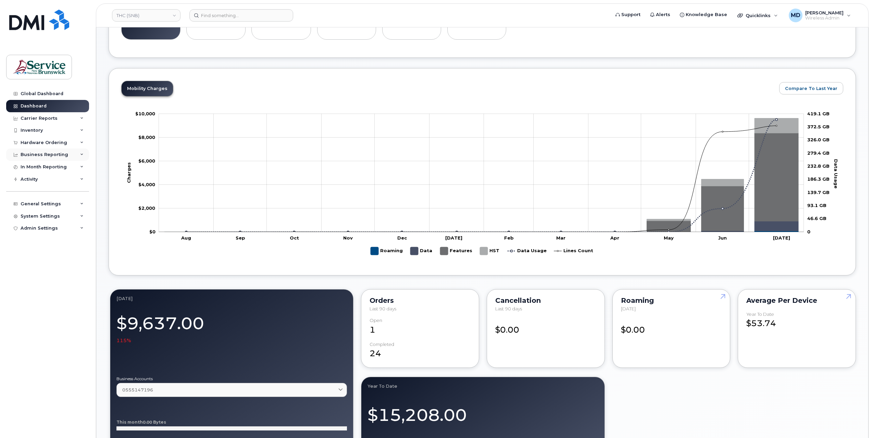
click at [45, 153] on div "Business Reporting" at bounding box center [45, 154] width 48 height 5
click at [44, 272] on div "System Settings" at bounding box center [47, 269] width 83 height 12
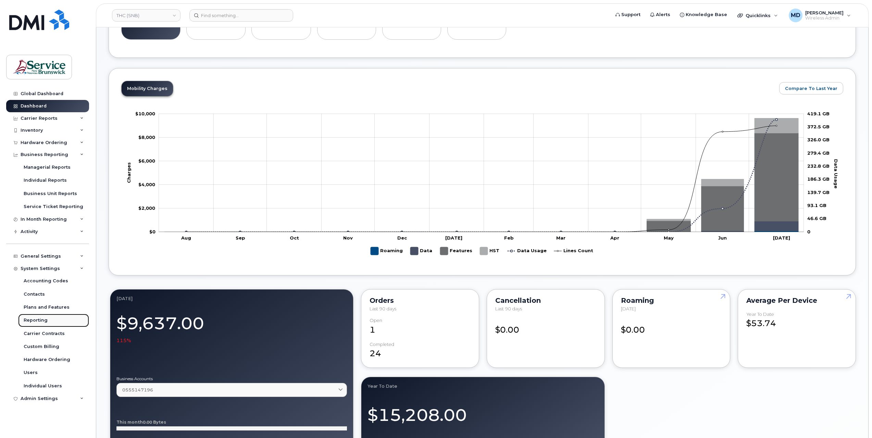
click at [44, 322] on div "Reporting" at bounding box center [36, 320] width 24 height 6
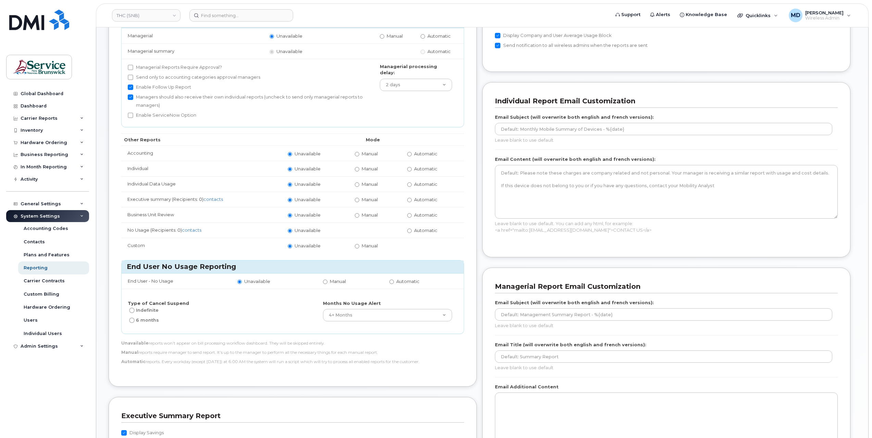
scroll to position [228, 0]
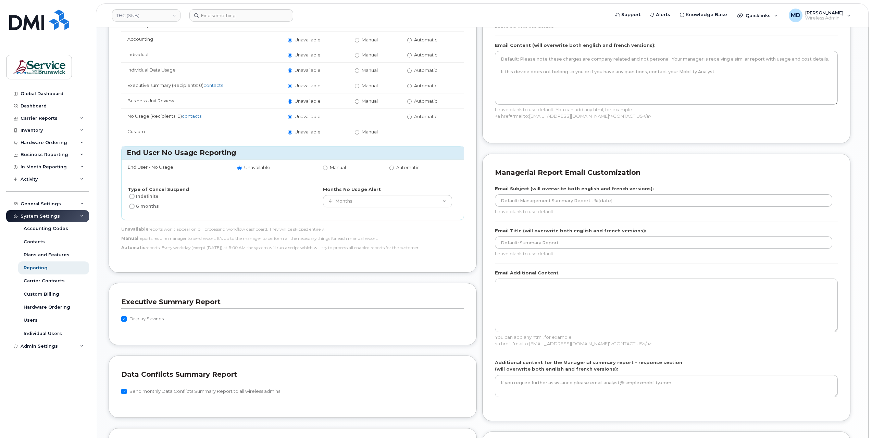
click at [122, 389] on input "Send monthly Data Conflicts Summary Report to all wireless admins" at bounding box center [123, 391] width 5 height 5
checkbox input "false"
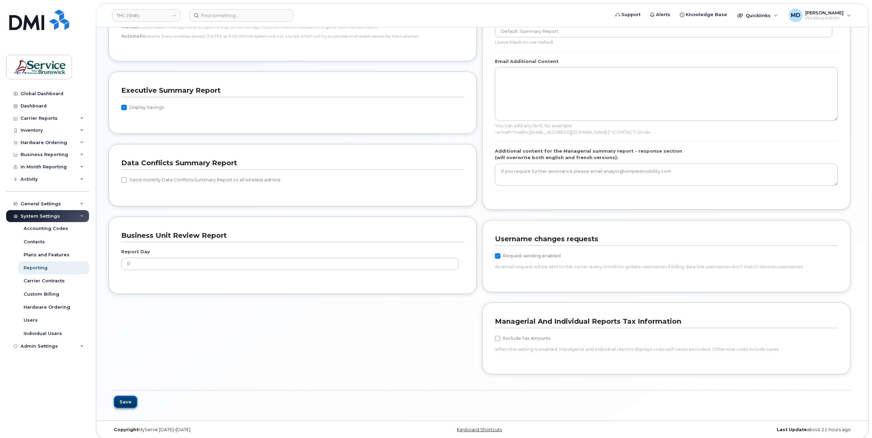
click at [123, 401] on button "Save" at bounding box center [126, 402] width 24 height 13
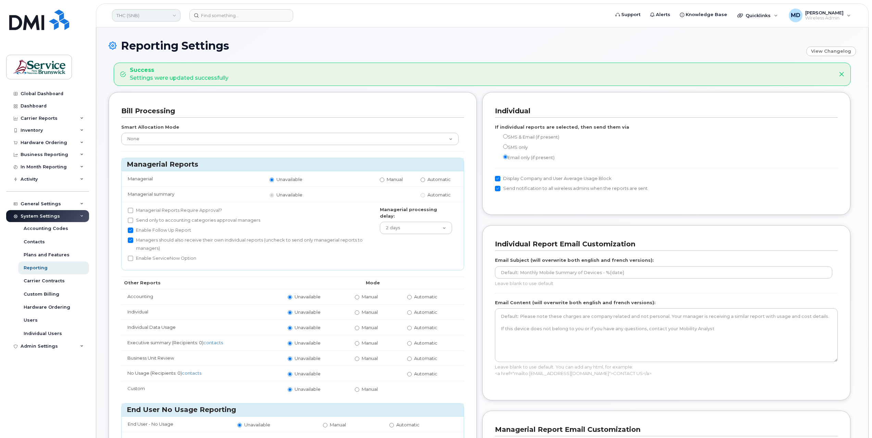
click at [139, 18] on link "THC (SNB)" at bounding box center [146, 15] width 68 height 12
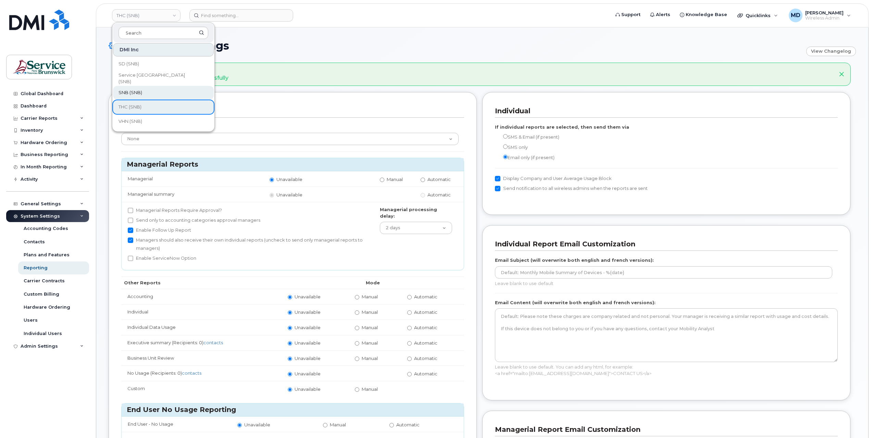
scroll to position [342, 0]
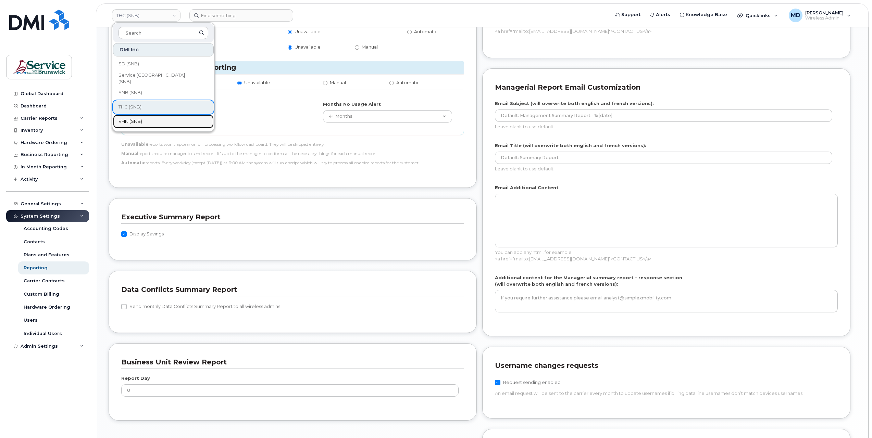
click at [145, 122] on link "VHN (SNB)" at bounding box center [163, 122] width 101 height 14
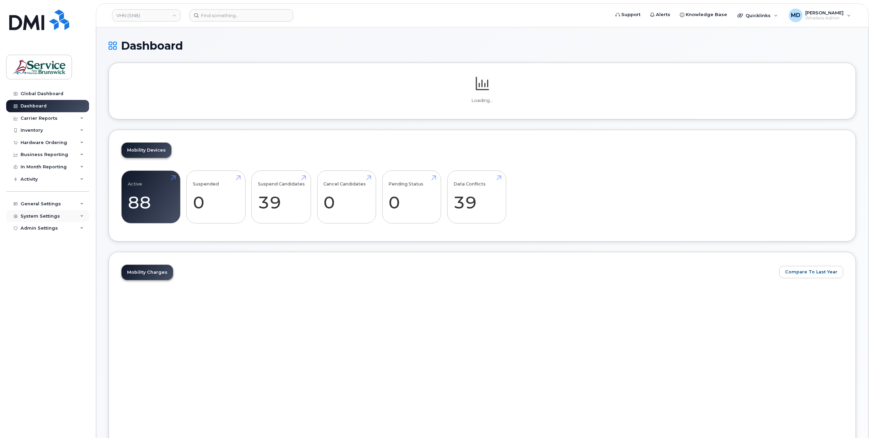
click at [40, 219] on div "System Settings" at bounding box center [47, 216] width 83 height 12
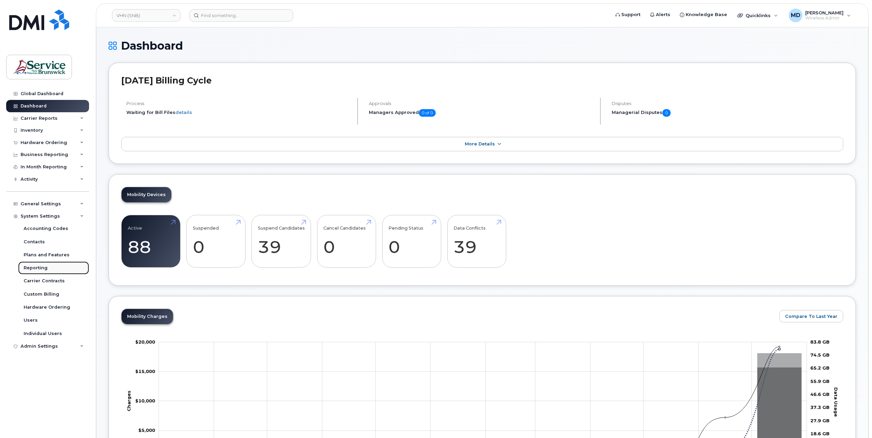
click at [47, 268] on link "Reporting" at bounding box center [53, 268] width 71 height 13
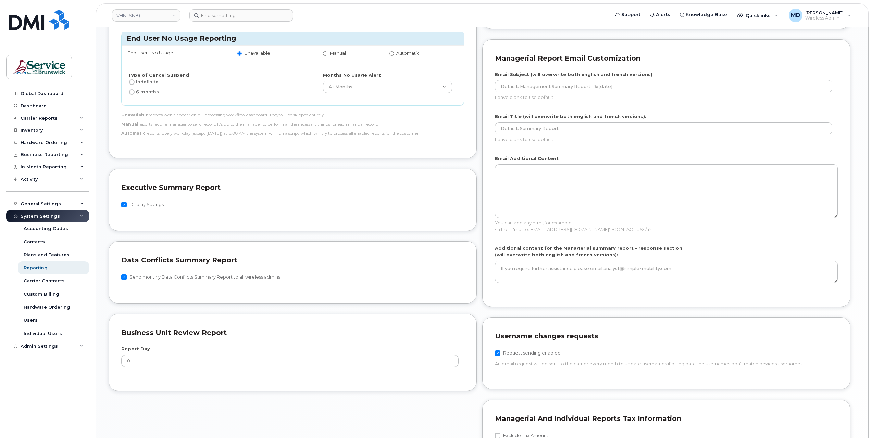
scroll to position [440, 0]
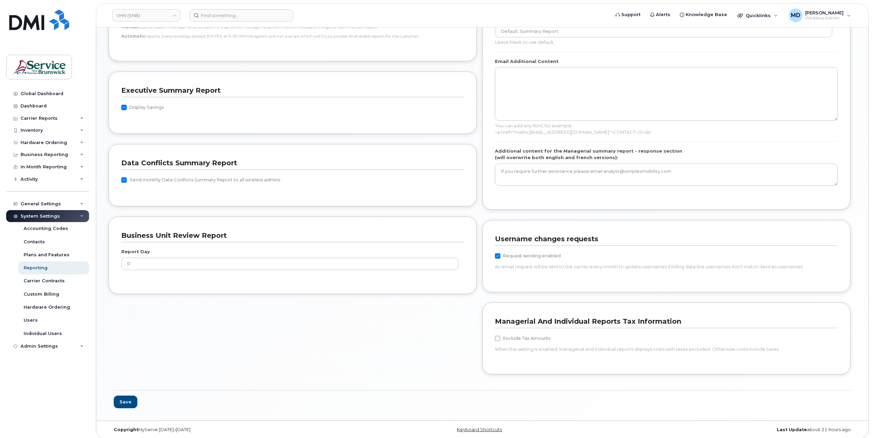
click at [147, 176] on label "Send monthly Data Conflicts Summary Report to all wireless admins" at bounding box center [200, 180] width 159 height 8
click at [127, 177] on input "Send monthly Data Conflicts Summary Report to all wireless admins" at bounding box center [123, 179] width 5 height 5
checkbox input "false"
click at [123, 402] on button "Save" at bounding box center [126, 402] width 24 height 13
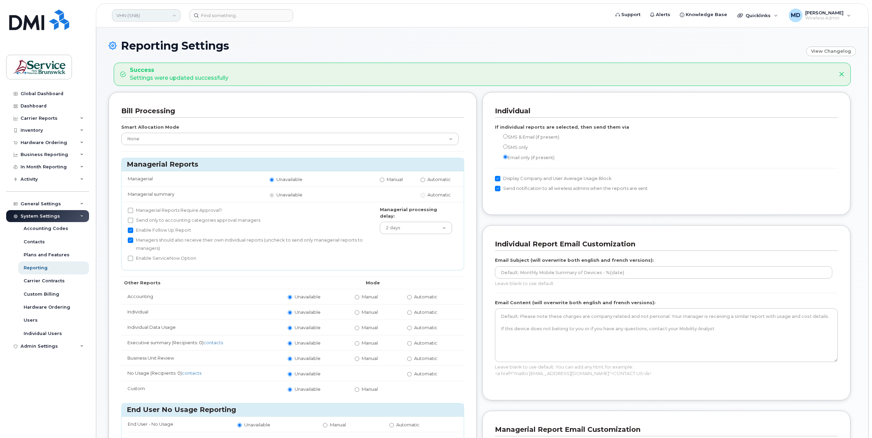
click at [161, 16] on link "VHN (SNB)" at bounding box center [146, 15] width 68 height 12
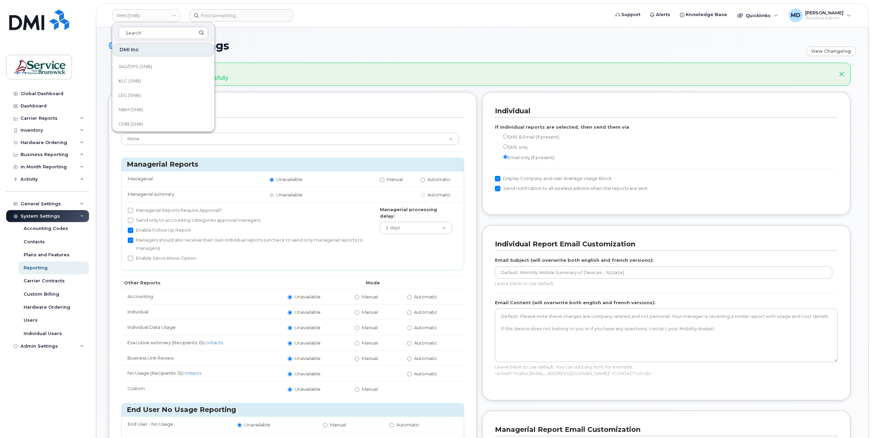
scroll to position [331, 0]
click at [134, 92] on span "SNB (SNB)" at bounding box center [130, 92] width 24 height 7
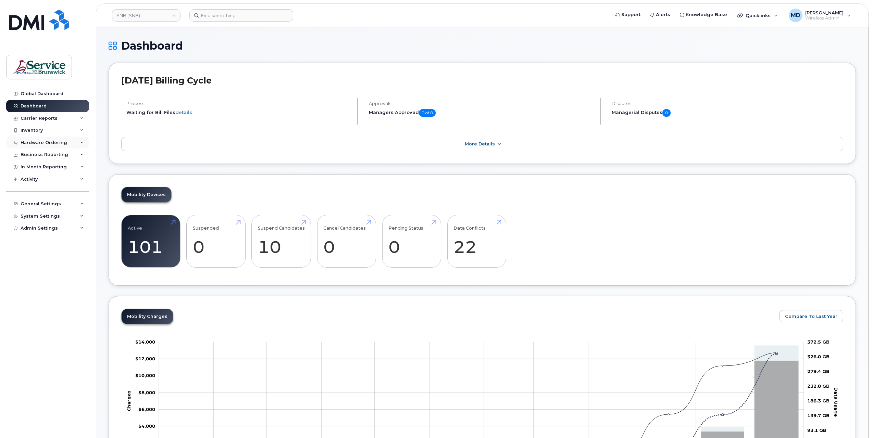
click at [53, 141] on div "Hardware Ordering" at bounding box center [44, 142] width 47 height 5
click at [37, 170] on div "Orders" at bounding box center [32, 168] width 17 height 6
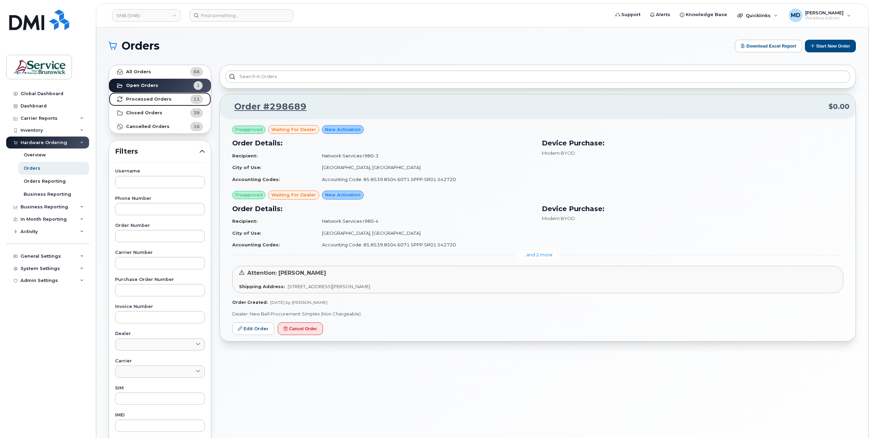
click at [166, 102] on link "Processed Orders 11" at bounding box center [160, 99] width 102 height 14
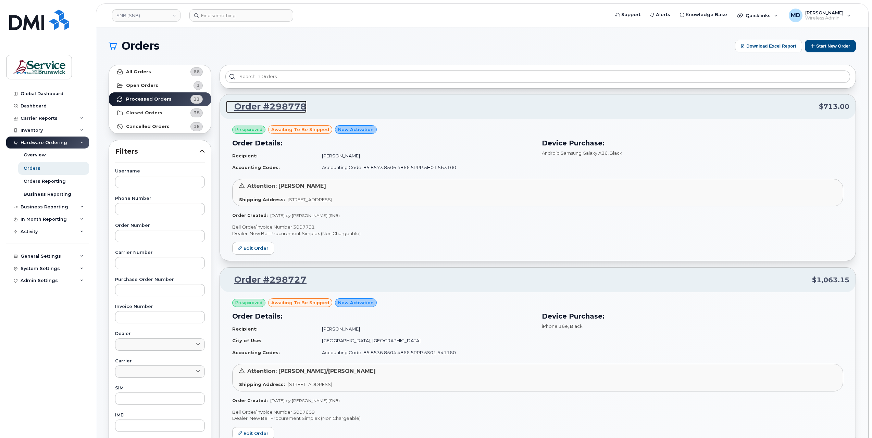
click at [269, 109] on link "Order #298778" at bounding box center [266, 107] width 80 height 12
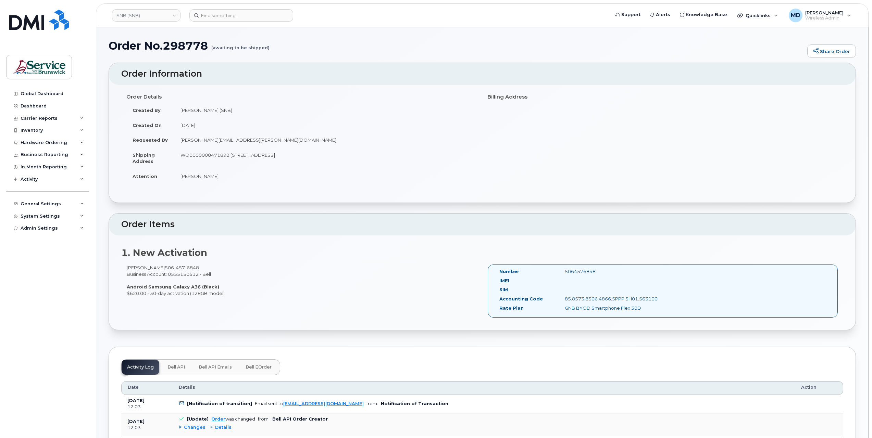
click at [248, 367] on span "Bell eOrder" at bounding box center [259, 367] width 26 height 5
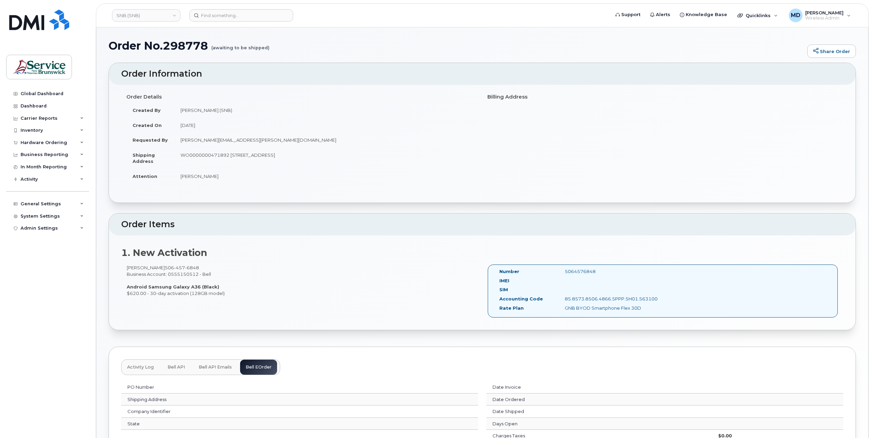
scroll to position [114, 0]
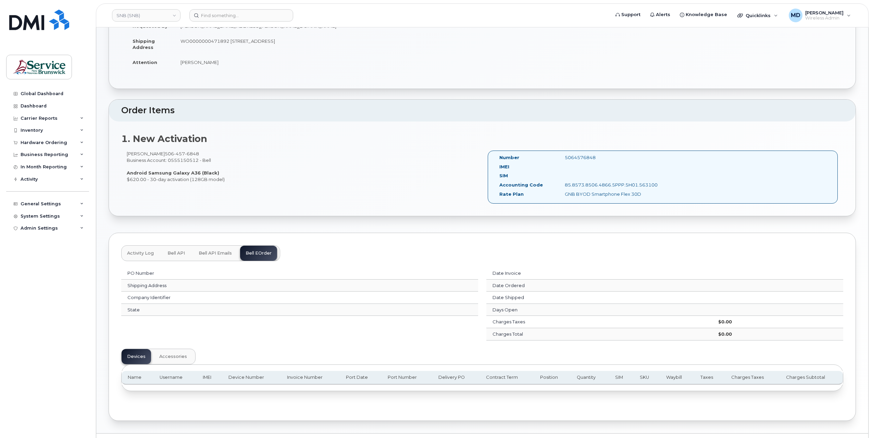
click at [168, 351] on button "Accessories" at bounding box center [173, 356] width 39 height 15
click at [142, 354] on span "Devices" at bounding box center [136, 356] width 18 height 5
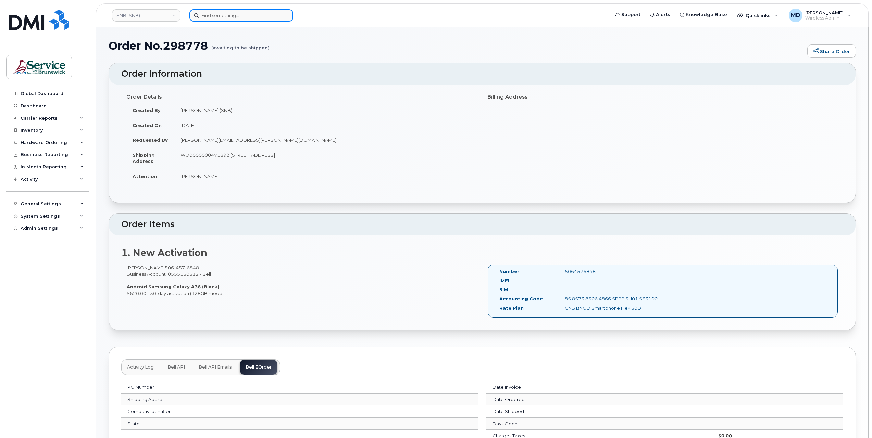
click at [233, 15] on input at bounding box center [241, 15] width 104 height 12
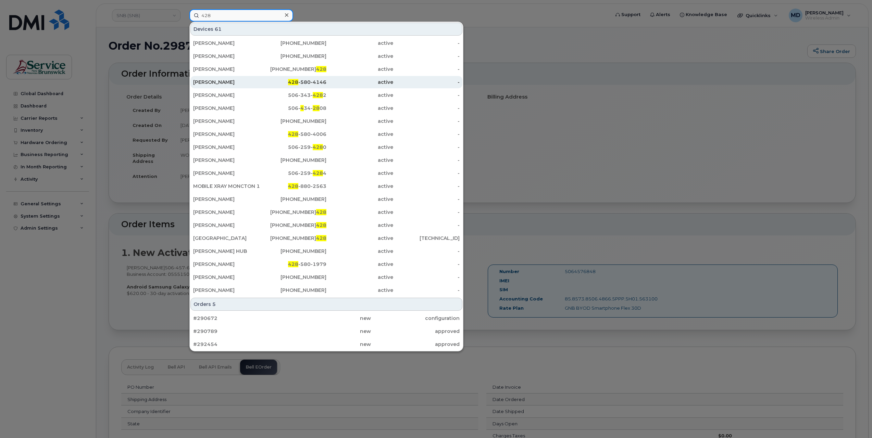
type input "428"
click at [215, 83] on div "[PERSON_NAME]" at bounding box center [226, 82] width 67 height 7
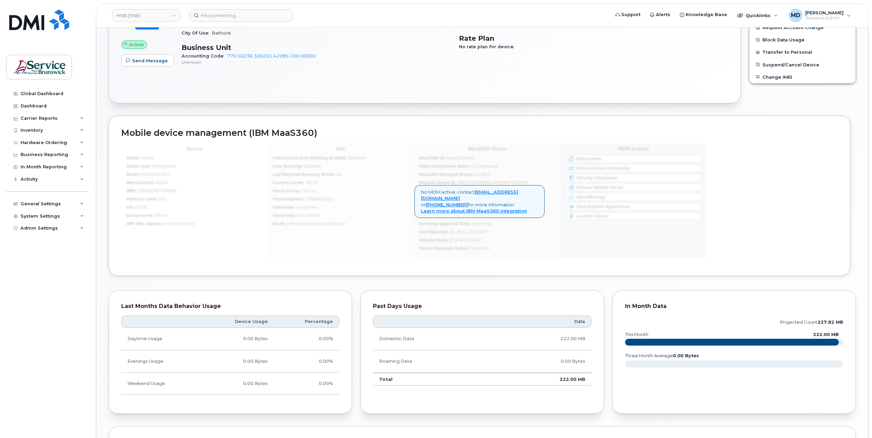
scroll to position [376, 0]
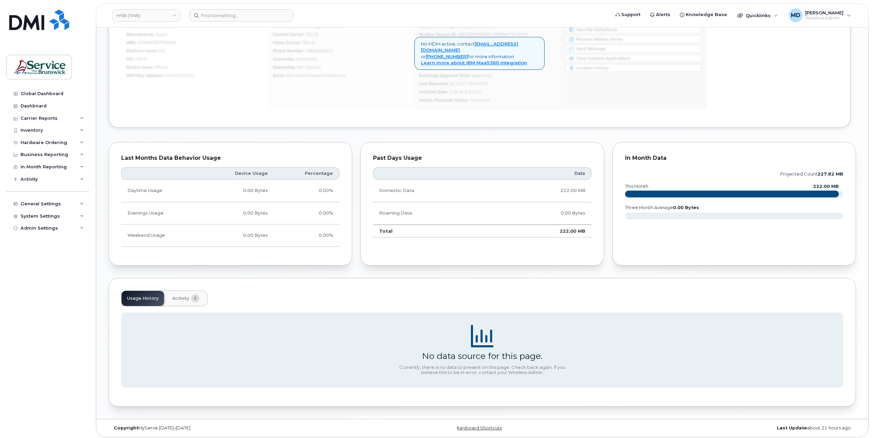
click at [188, 298] on button "Activity 5" at bounding box center [186, 298] width 38 height 15
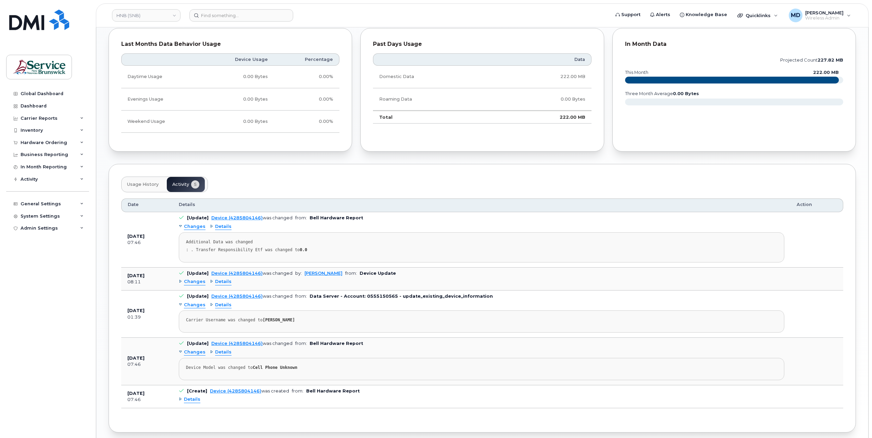
scroll to position [515, 0]
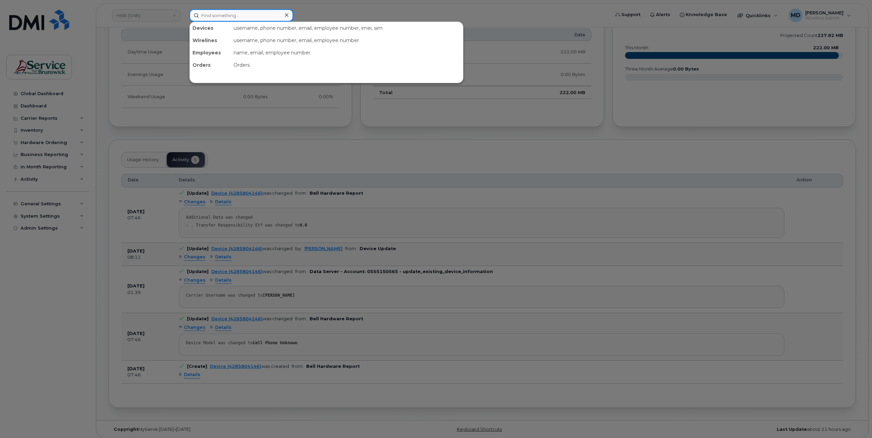
click at [232, 16] on input at bounding box center [241, 15] width 104 height 12
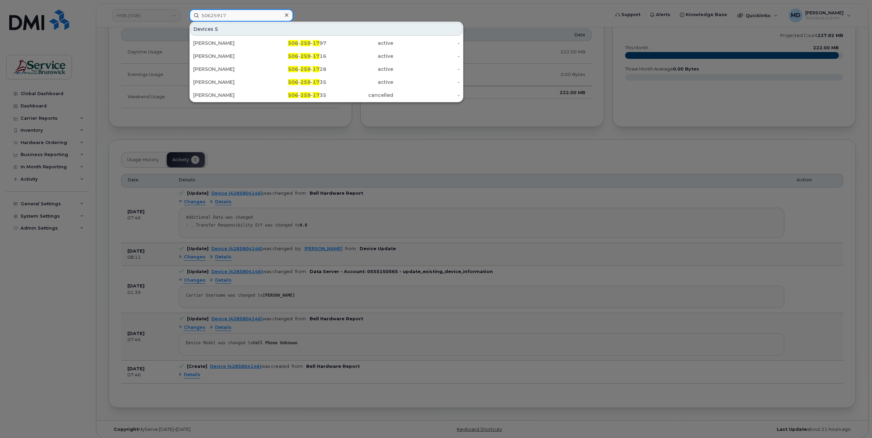
type input "50625917"
click at [287, 14] on icon at bounding box center [286, 14] width 3 height 3
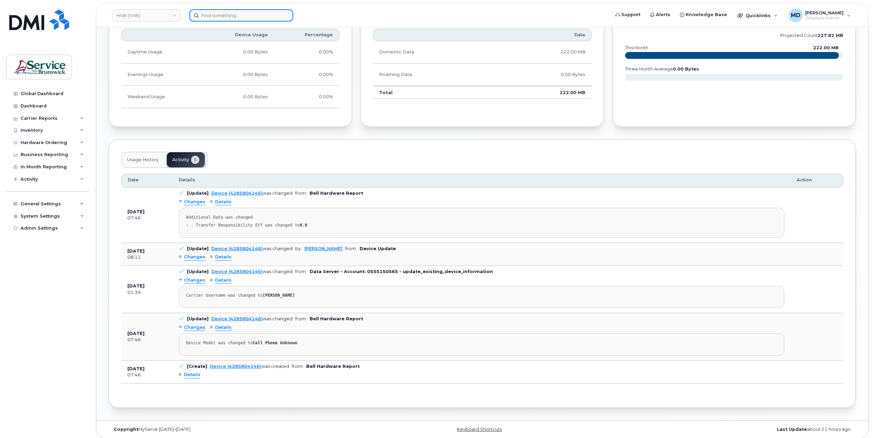
click at [233, 17] on input at bounding box center [241, 15] width 104 height 12
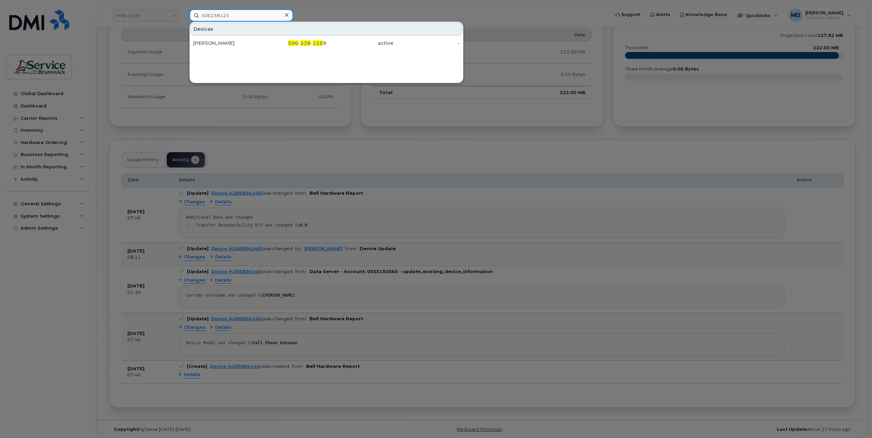
drag, startPoint x: 238, startPoint y: 16, endPoint x: 142, endPoint y: 27, distance: 96.9
click at [184, 22] on div "506238125 Devices Stephen Richard 506 - 238 - 125 9 active -" at bounding box center [397, 15] width 427 height 12
paste input "3915394"
type input "5063915394"
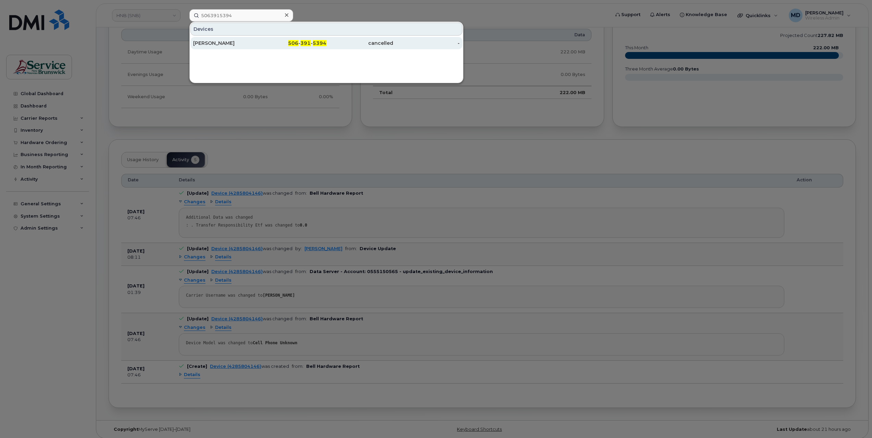
click at [225, 42] on div "[PERSON_NAME]" at bounding box center [226, 43] width 67 height 7
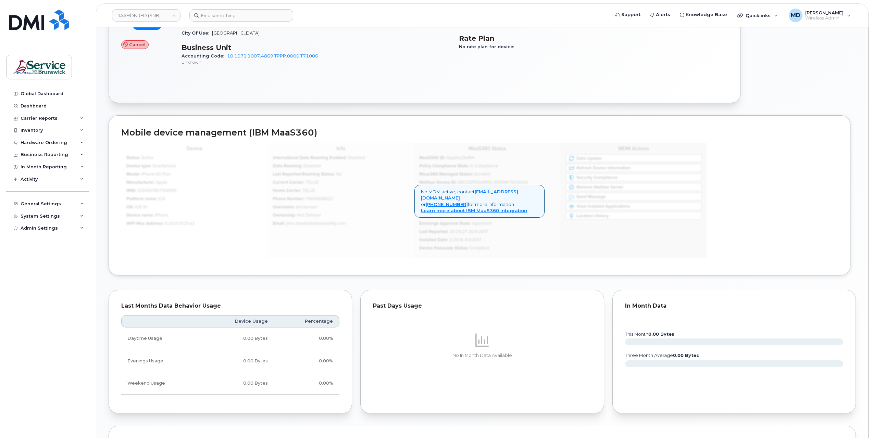
scroll to position [376, 0]
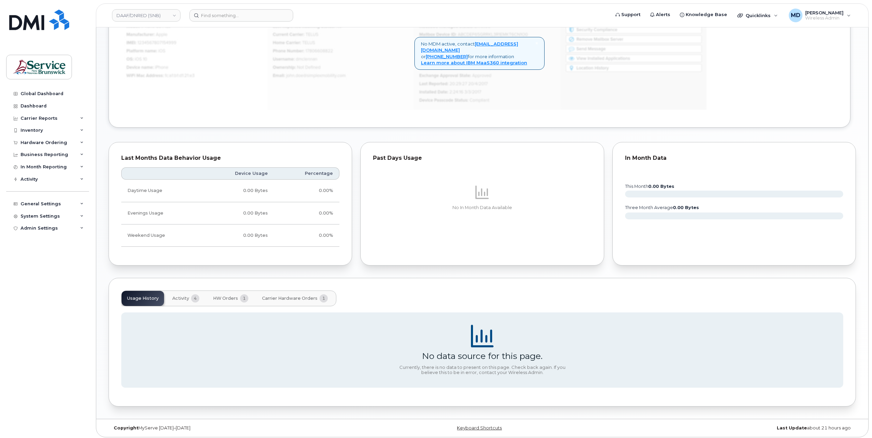
click at [177, 296] on span "Activity" at bounding box center [180, 298] width 17 height 5
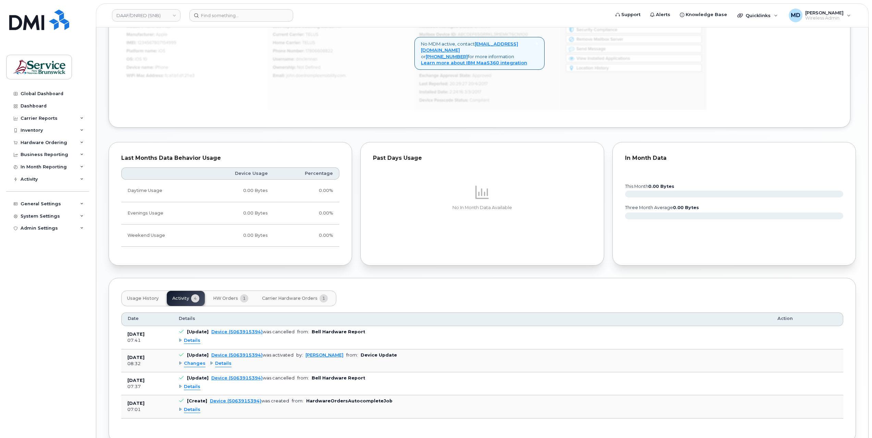
click at [194, 339] on span "Details" at bounding box center [192, 341] width 16 height 7
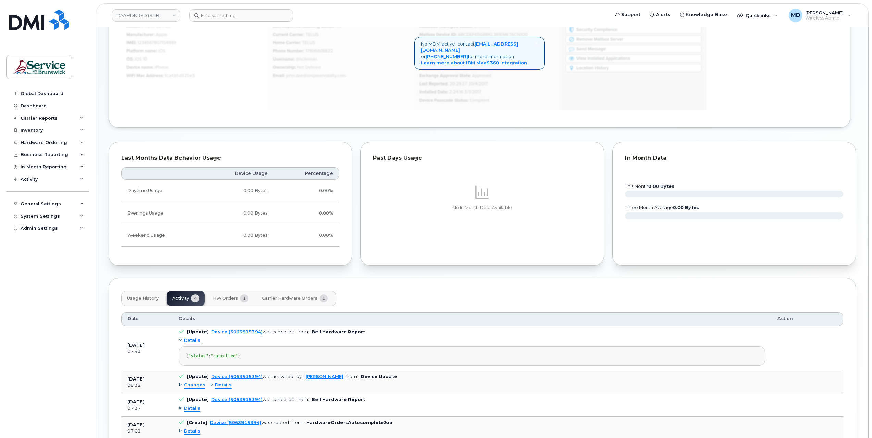
click at [193, 389] on span "Changes" at bounding box center [195, 385] width 22 height 7
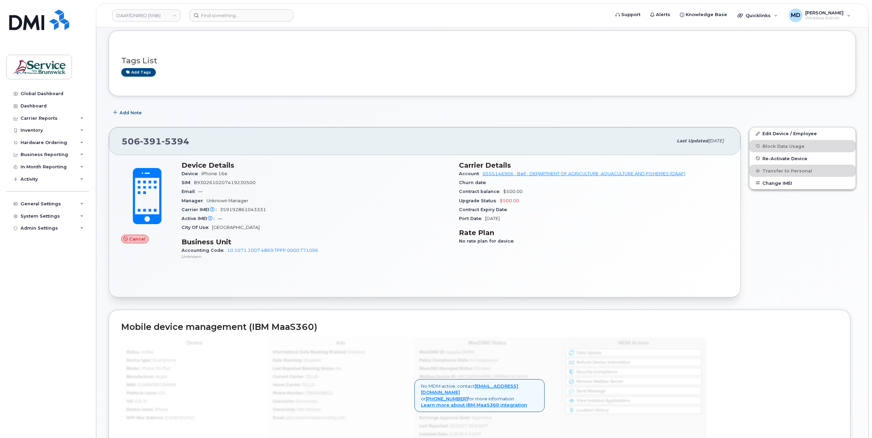
scroll to position [0, 0]
